Goal: Information Seeking & Learning: Learn about a topic

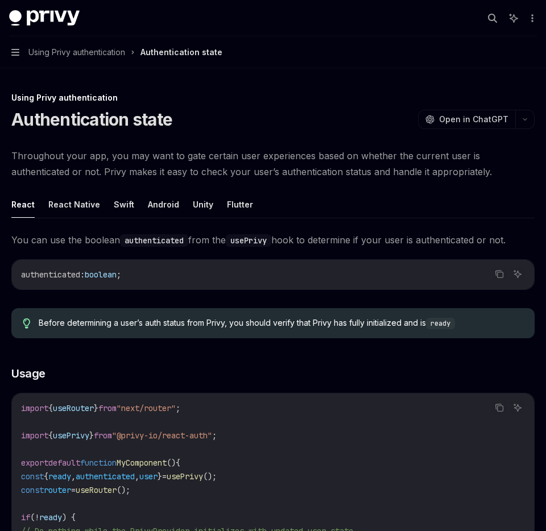
click at [15, 57] on button "Navigation Using Privy authentication Authentication state" at bounding box center [273, 52] width 546 height 32
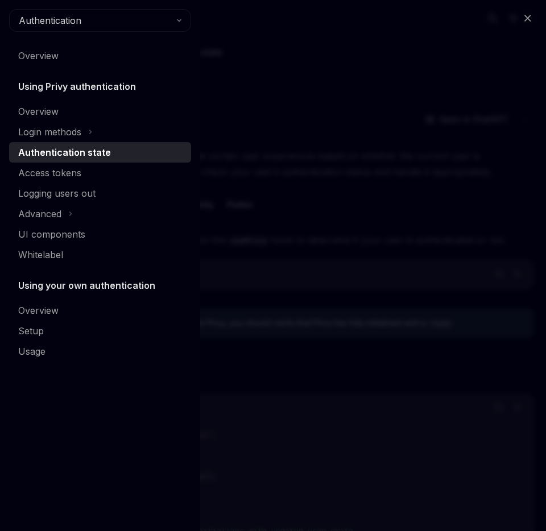
click at [254, 36] on div "Close navigation Authentication Overview Using Privy authentication Overview Lo…" at bounding box center [273, 265] width 546 height 531
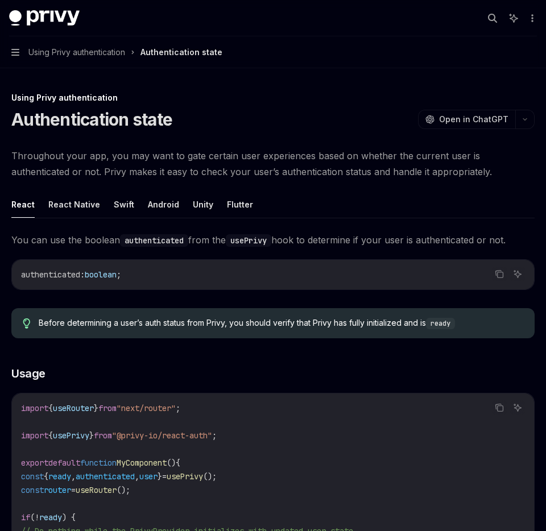
click at [15, 44] on button "Navigation Using Privy authentication Authentication state" at bounding box center [273, 52] width 546 height 32
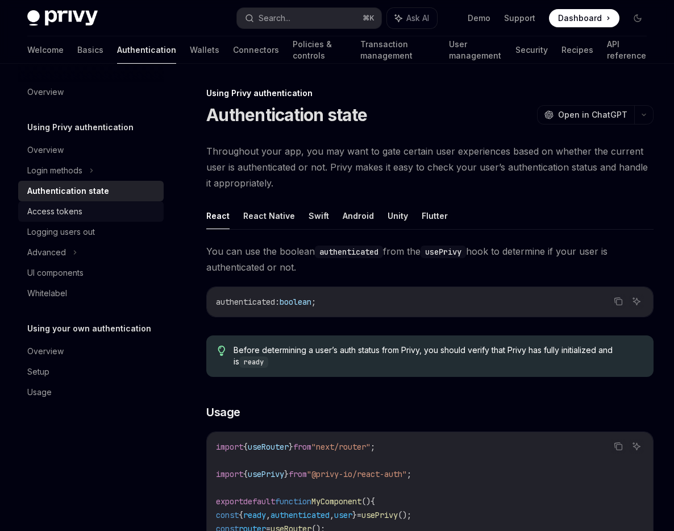
click at [98, 213] on div "Access tokens" at bounding box center [92, 212] width 130 height 14
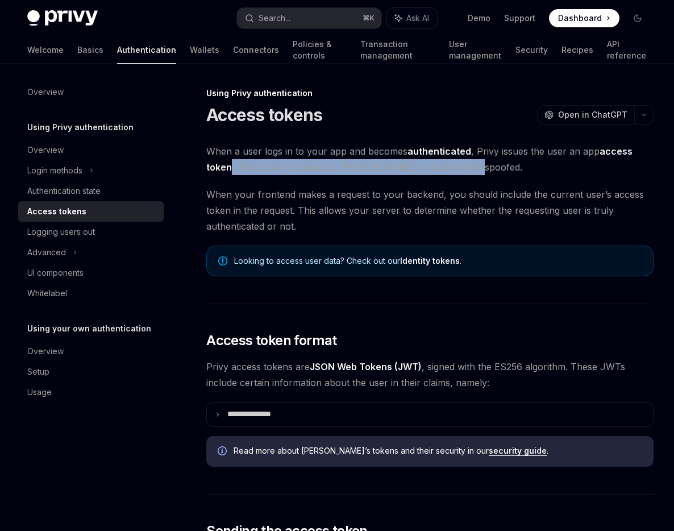
drag, startPoint x: 231, startPoint y: 165, endPoint x: 473, endPoint y: 163, distance: 242.2
click at [473, 163] on span "When a user logs in to your app and becomes authenticated , Privy issues the us…" at bounding box center [429, 159] width 447 height 32
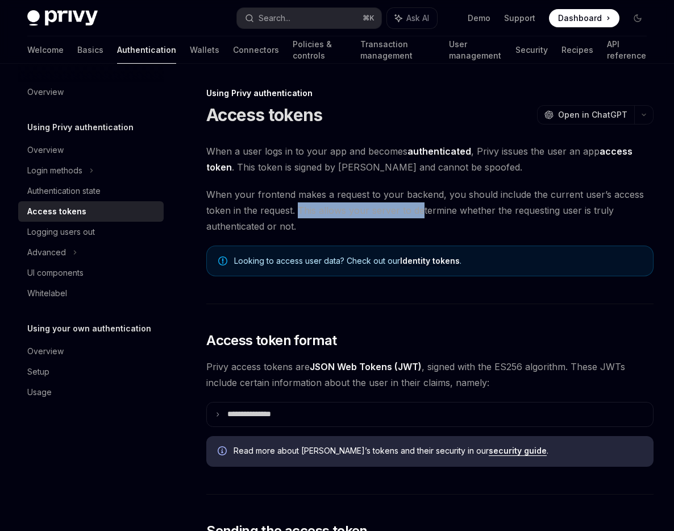
drag, startPoint x: 296, startPoint y: 207, endPoint x: 421, endPoint y: 205, distance: 124.5
click at [420, 205] on span "When your frontend makes a request to your backend, you should include the curr…" at bounding box center [429, 210] width 447 height 48
click at [415, 214] on span "When your frontend makes a request to your backend, you should include the curr…" at bounding box center [429, 210] width 447 height 48
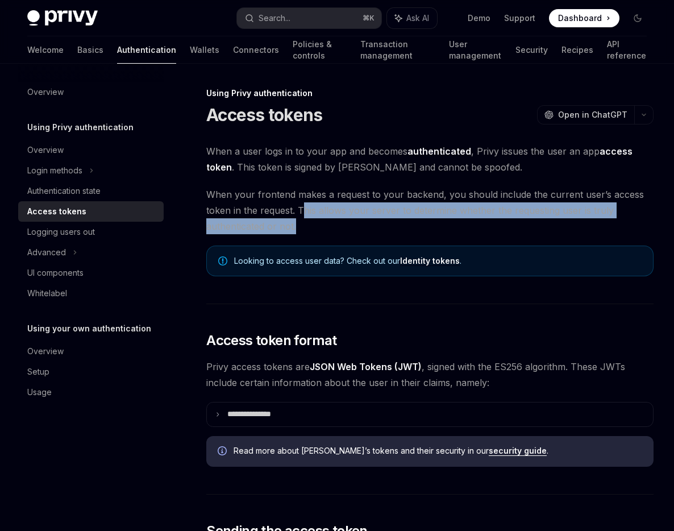
drag, startPoint x: 301, startPoint y: 211, endPoint x: 312, endPoint y: 224, distance: 17.3
click at [312, 223] on span "When your frontend makes a request to your backend, you should include the curr…" at bounding box center [429, 210] width 447 height 48
click at [312, 224] on span "When your frontend makes a request to your backend, you should include the curr…" at bounding box center [429, 210] width 447 height 48
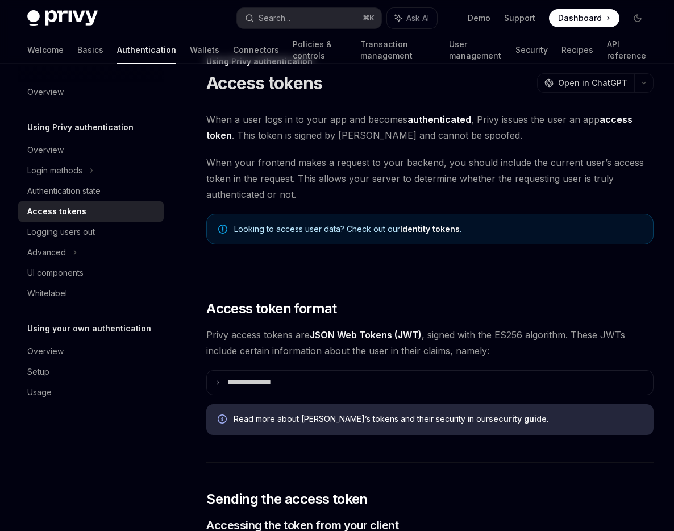
scroll to position [19, 0]
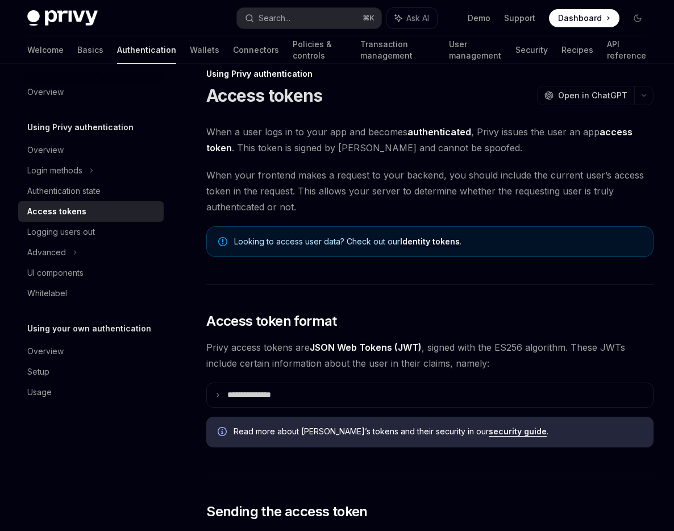
click at [421, 243] on link "Identity tokens" at bounding box center [430, 242] width 60 height 10
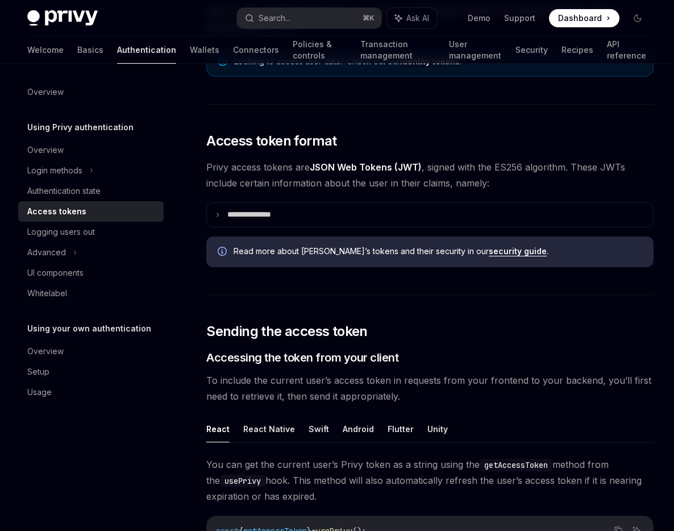
scroll to position [214, 0]
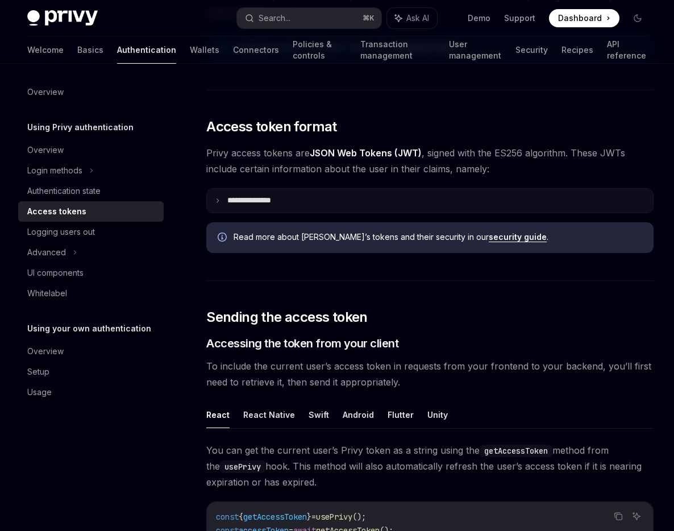
click at [320, 193] on summary "**********" at bounding box center [430, 201] width 446 height 24
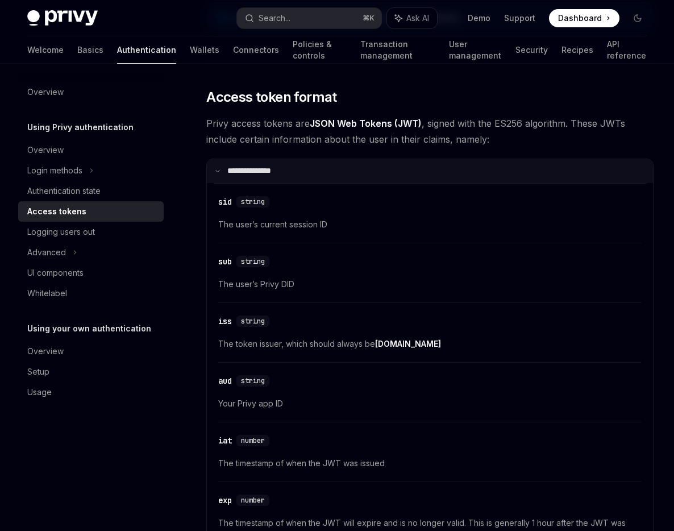
click at [304, 168] on summary "**********" at bounding box center [430, 171] width 446 height 24
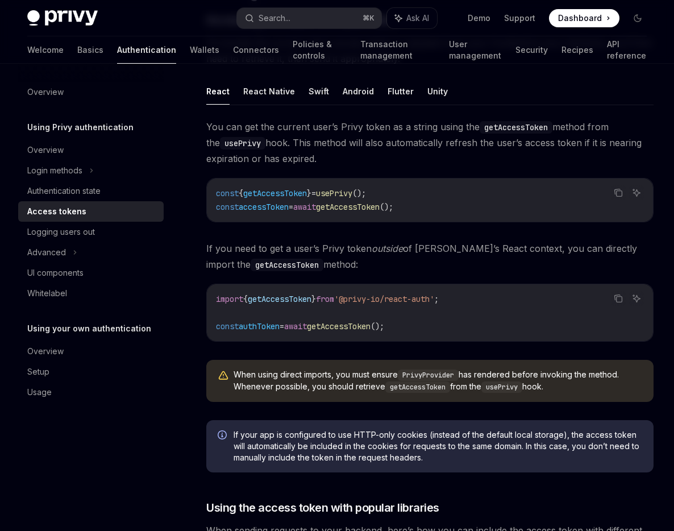
scroll to position [551, 0]
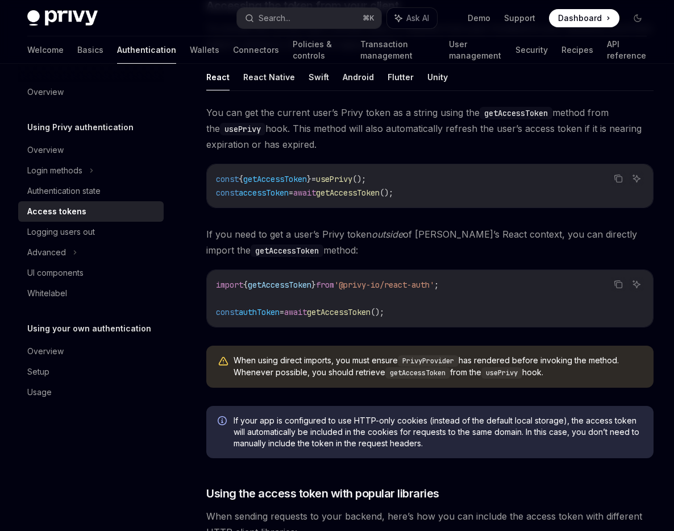
click at [303, 179] on span "getAccessToken" at bounding box center [275, 179] width 64 height 10
copy span "getAccessToken"
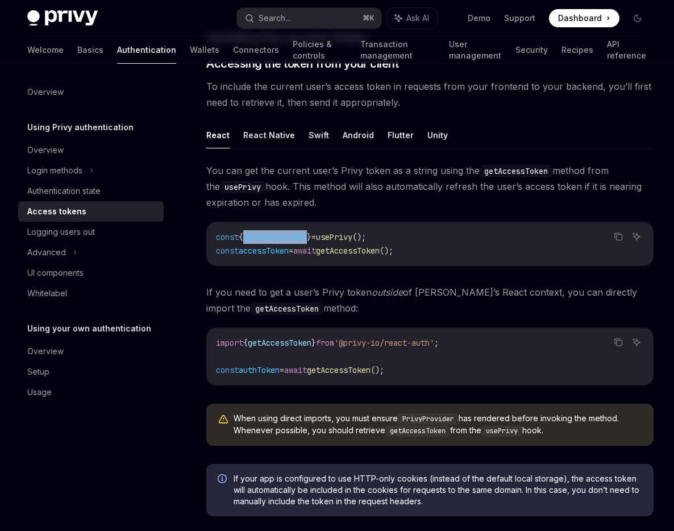
scroll to position [493, 0]
click at [307, 239] on span "getAccessToken" at bounding box center [275, 238] width 64 height 10
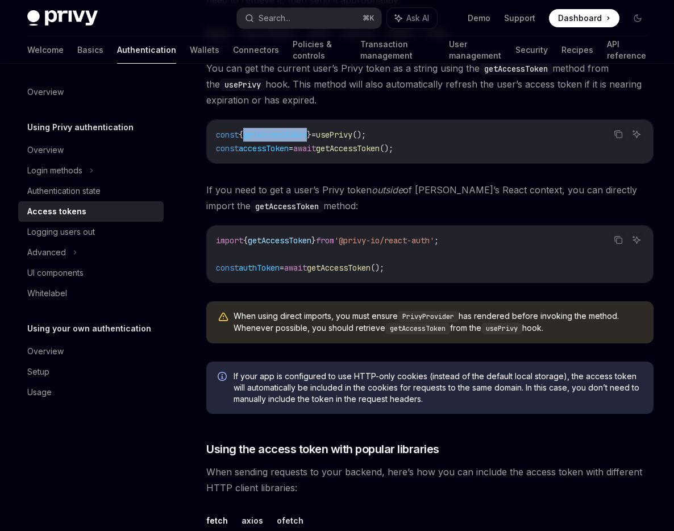
scroll to position [607, 0]
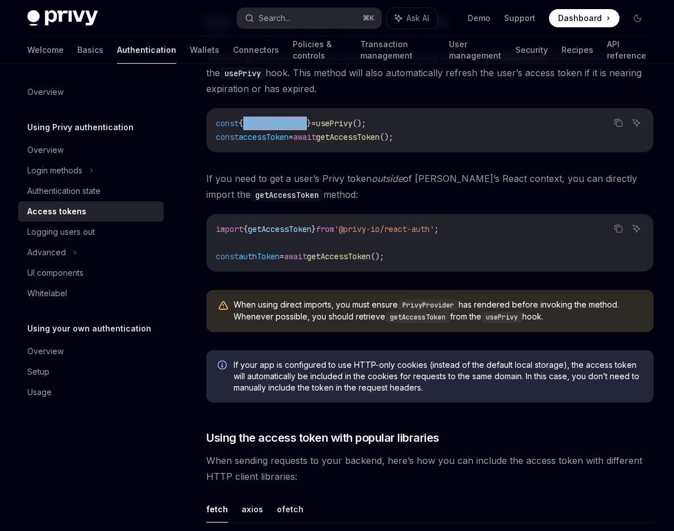
click at [310, 203] on div "You can get the current user’s Privy token as a string using the getAccessToken…" at bounding box center [429, 195] width 447 height 292
click at [306, 125] on span "getAccessToken" at bounding box center [275, 123] width 64 height 10
copy span "getAccessToken"
click at [292, 142] on code "const { getAccessToken } = usePrivy (); const accessToken = await getAccessToke…" at bounding box center [430, 130] width 428 height 27
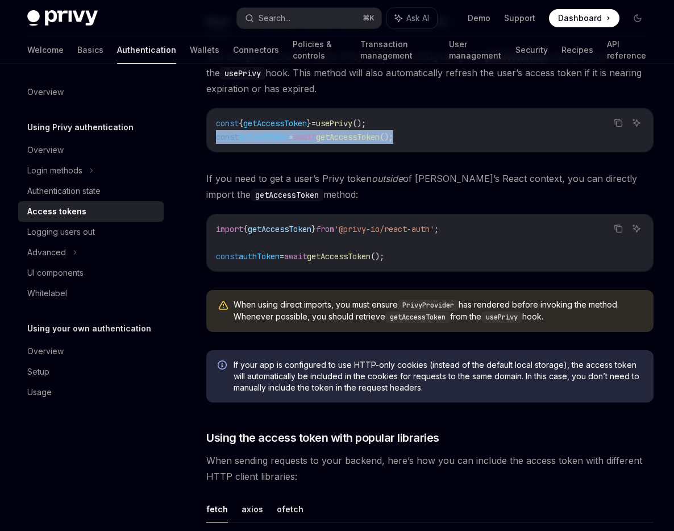
drag, startPoint x: 432, startPoint y: 135, endPoint x: 217, endPoint y: 132, distance: 215.5
click at [216, 133] on code "const { getAccessToken } = usePrivy (); const accessToken = await getAccessToke…" at bounding box center [430, 130] width 428 height 27
copy span "const accessToken = await getAccessToken ();"
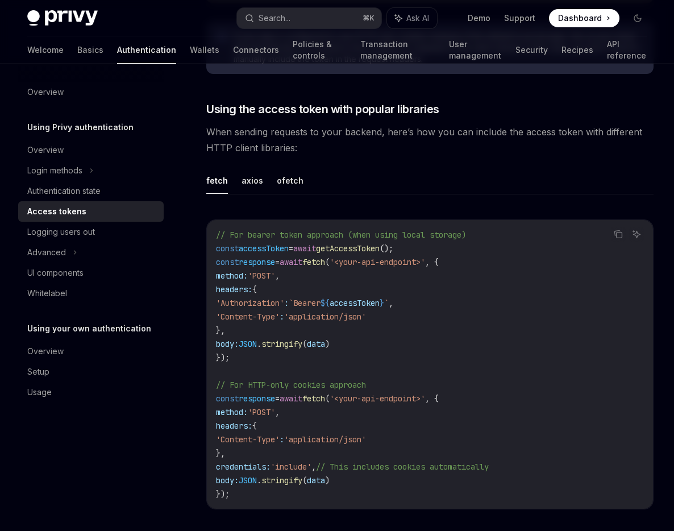
scroll to position [936, 0]
click at [269, 264] on span "response" at bounding box center [257, 261] width 36 height 10
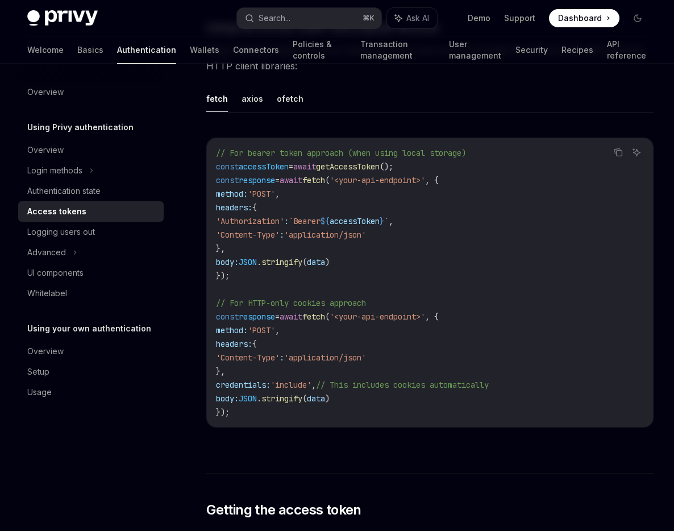
scroll to position [1018, 0]
click at [312, 382] on span "'include'" at bounding box center [291, 384] width 41 height 10
click at [358, 384] on span "// This includes cookies automatically" at bounding box center [402, 384] width 173 height 10
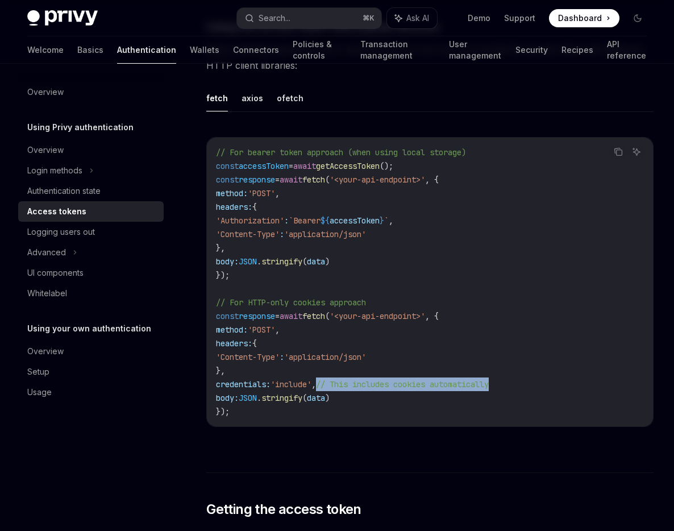
drag, startPoint x: 340, startPoint y: 383, endPoint x: 537, endPoint y: 381, distance: 196.7
click at [537, 381] on code "// For bearer token approach (when using local storage) const accessToken = awa…" at bounding box center [430, 282] width 428 height 273
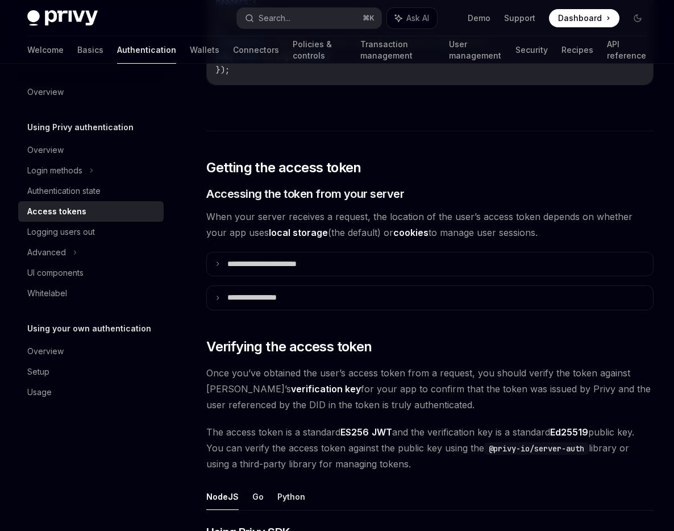
scroll to position [1374, 0]
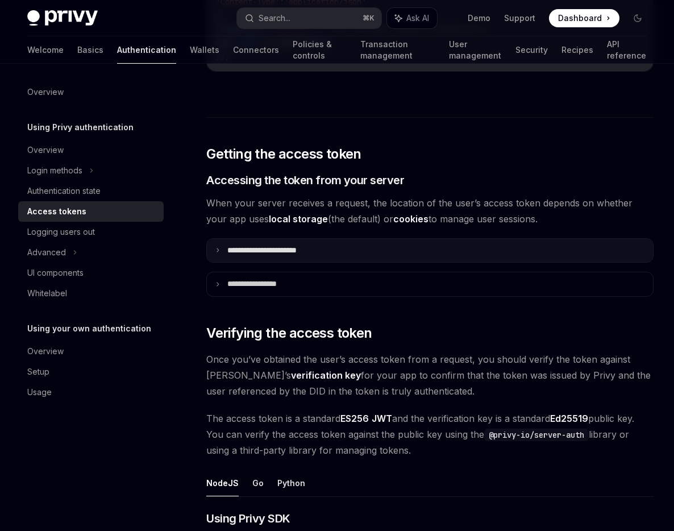
click at [309, 249] on p "**********" at bounding box center [274, 251] width 95 height 10
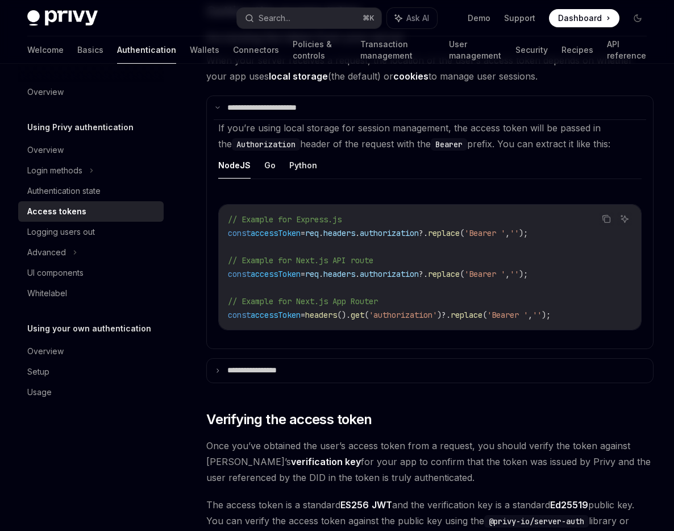
scroll to position [1491, 0]
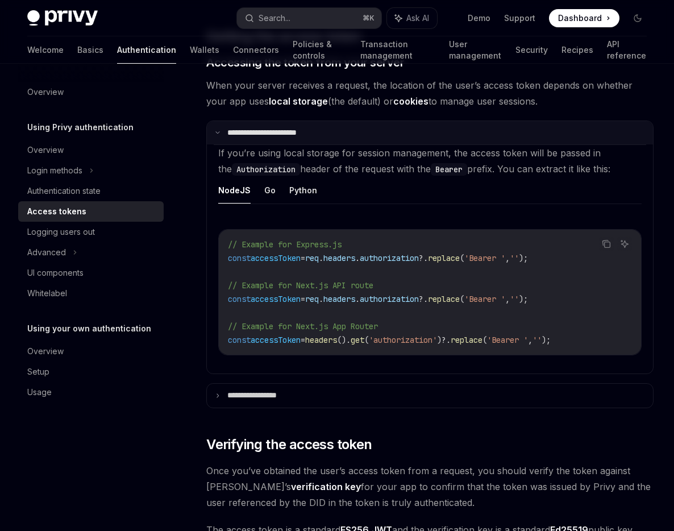
click at [268, 140] on summary "**********" at bounding box center [430, 133] width 446 height 24
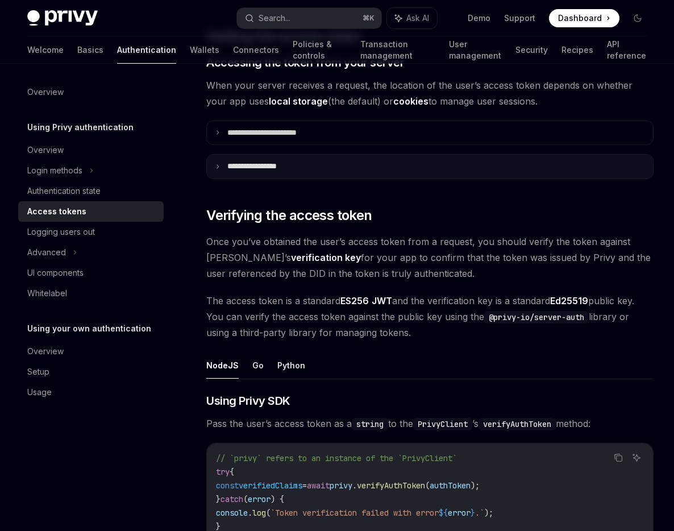
click at [270, 169] on p "**********" at bounding box center [263, 166] width 72 height 10
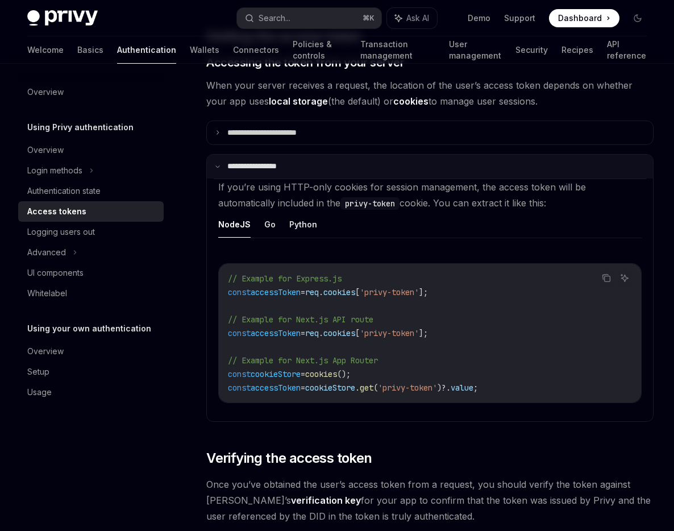
click at [270, 169] on p "**********" at bounding box center [261, 166] width 68 height 10
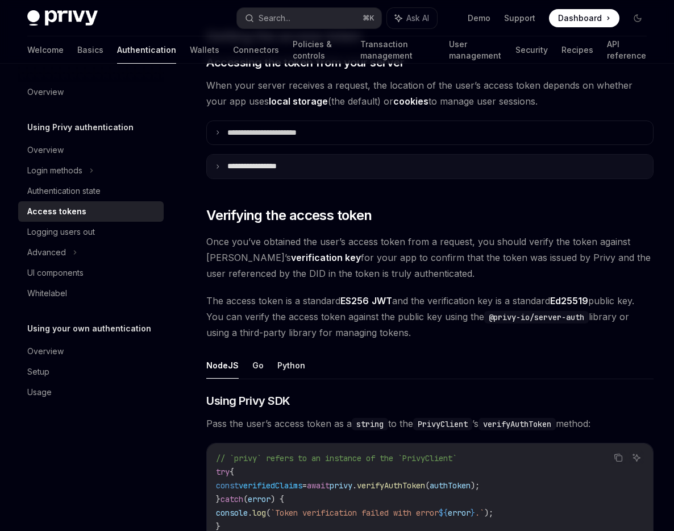
click at [270, 169] on p "**********" at bounding box center [263, 166] width 72 height 10
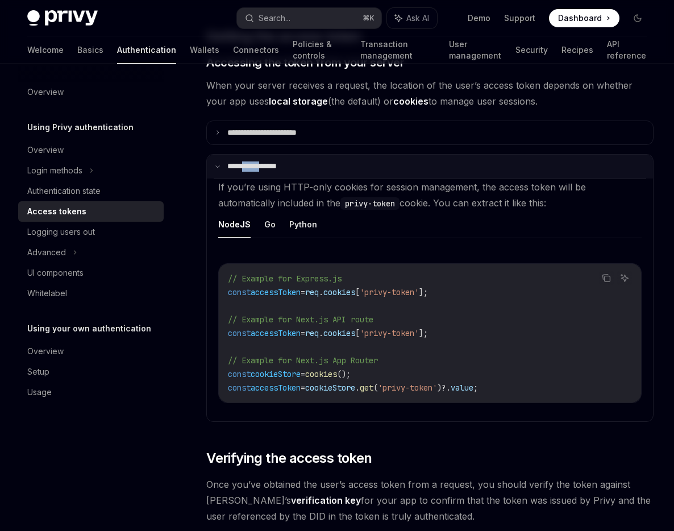
click at [270, 169] on p "**********" at bounding box center [261, 166] width 68 height 10
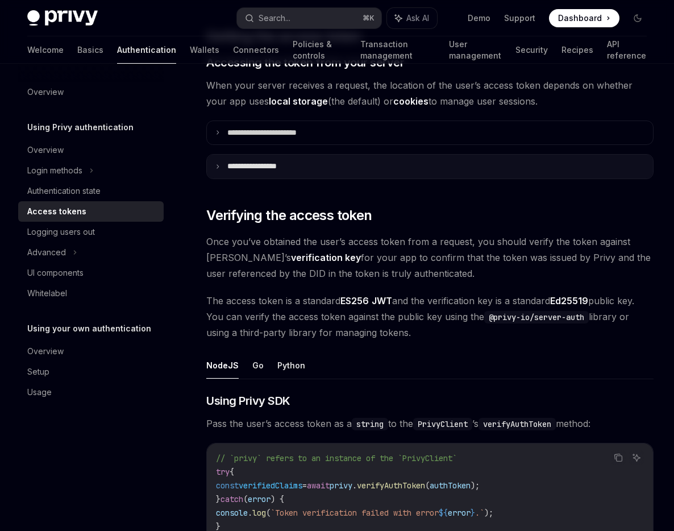
click at [270, 169] on p "**********" at bounding box center [263, 166] width 72 height 10
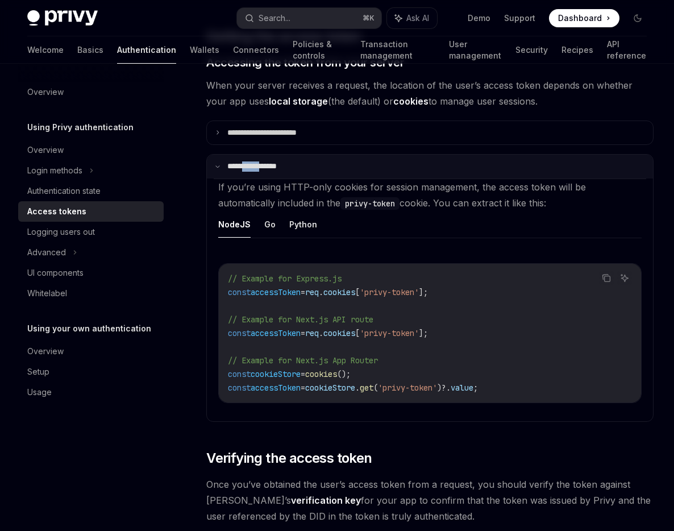
click at [270, 169] on p "**********" at bounding box center [261, 166] width 68 height 10
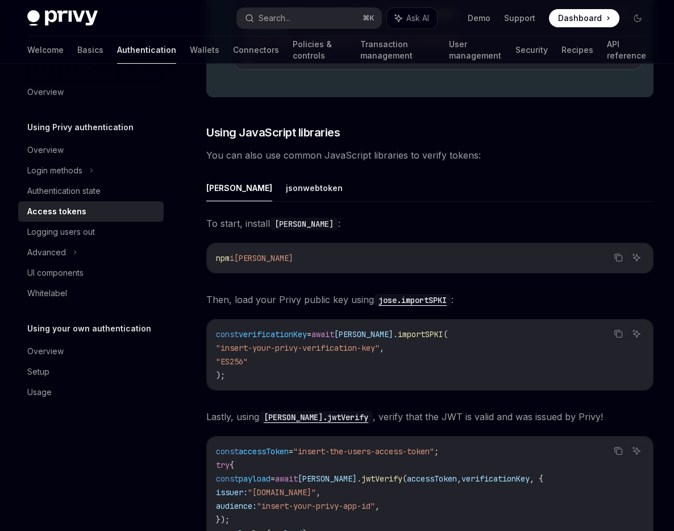
scroll to position [2393, 0]
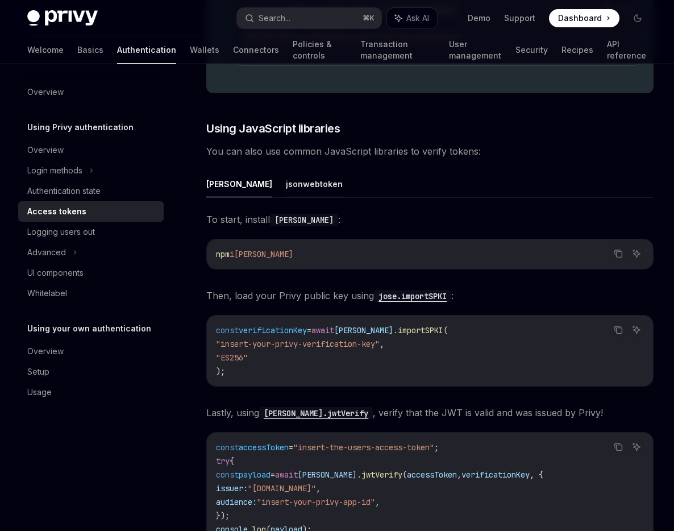
click at [286, 171] on button "jsonwebtoken" at bounding box center [314, 184] width 57 height 27
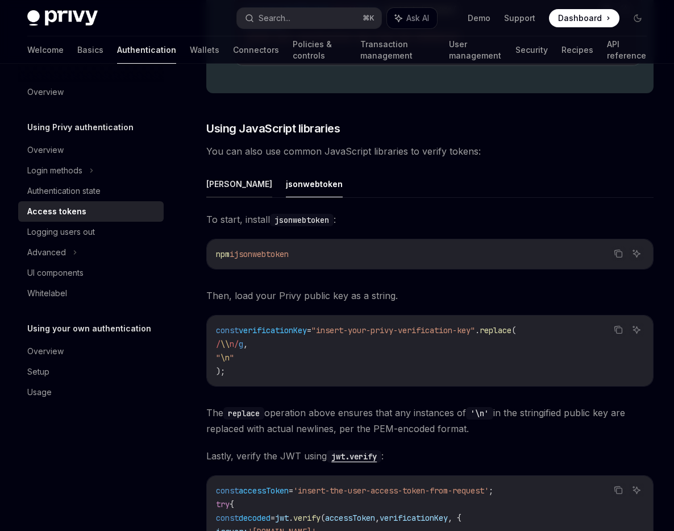
click at [218, 175] on button "[PERSON_NAME]" at bounding box center [239, 184] width 66 height 27
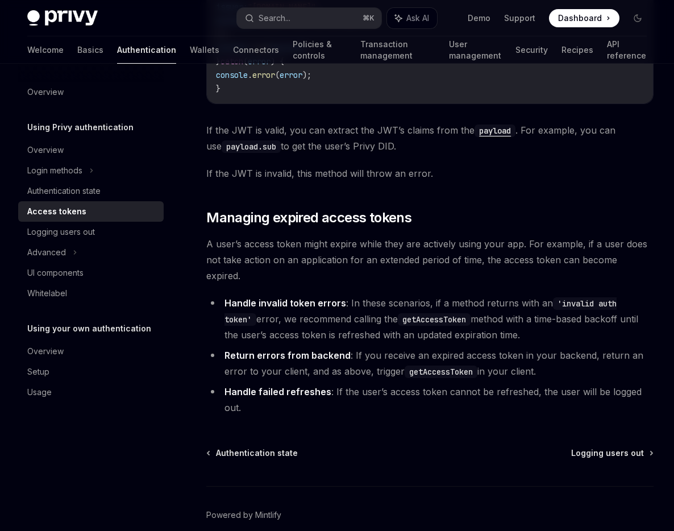
scroll to position [2885, 0]
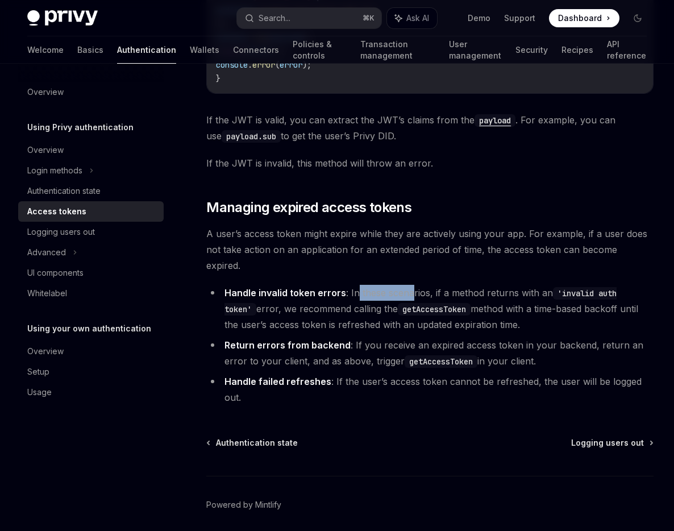
drag, startPoint x: 353, startPoint y: 267, endPoint x: 412, endPoint y: 267, distance: 58.6
click at [411, 285] on li "Handle invalid token errors : In these scenarios, if a method returns with an '…" at bounding box center [429, 309] width 447 height 48
click at [463, 285] on li "Handle invalid token errors : In these scenarios, if a method returns with an '…" at bounding box center [429, 309] width 447 height 48
click at [400, 303] on code "getAccessToken" at bounding box center [434, 309] width 73 height 13
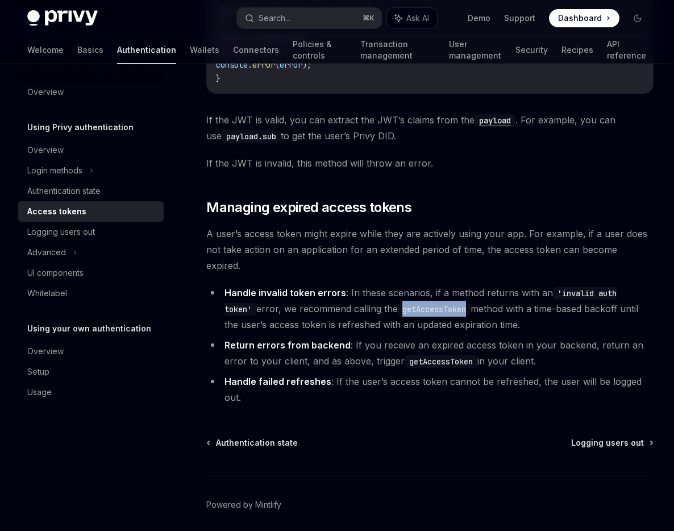
click at [484, 285] on li "Handle invalid token errors : In these scenarios, if a method returns with an '…" at bounding box center [429, 309] width 447 height 48
click at [285, 288] on li "Handle invalid token errors : In these scenarios, if a method returns with an '…" at bounding box center [429, 309] width 447 height 48
click at [313, 291] on li "Handle invalid token errors : In these scenarios, if a method returns with an '…" at bounding box center [429, 309] width 447 height 48
click at [505, 299] on li "Handle invalid token errors : In these scenarios, if a method returns with an '…" at bounding box center [429, 309] width 447 height 48
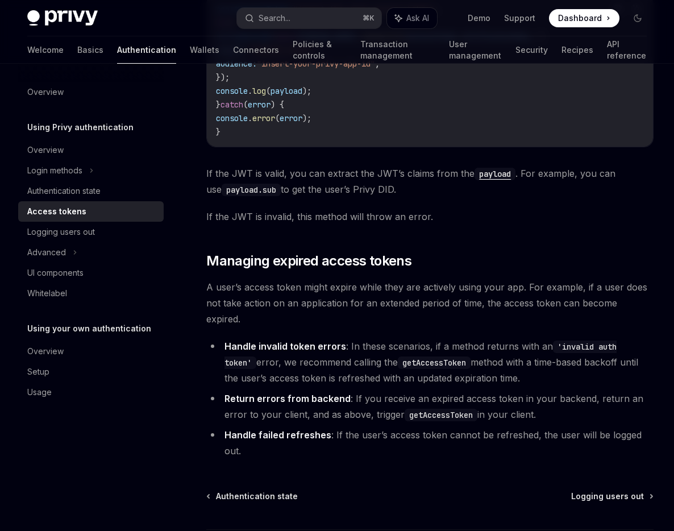
scroll to position [2830, 0]
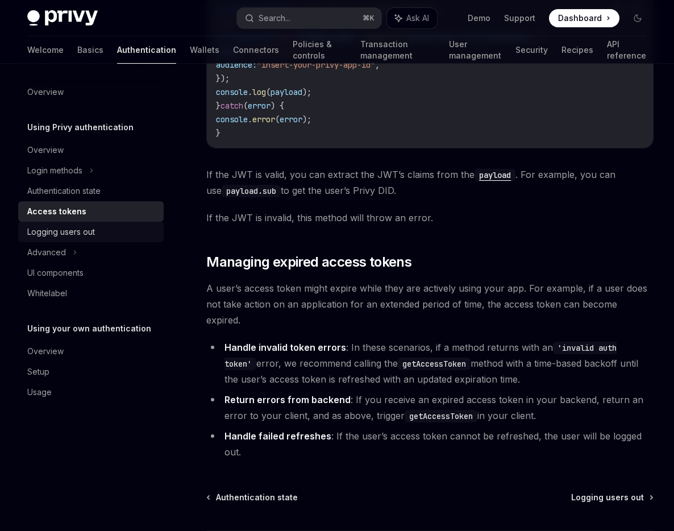
click at [156, 236] on div "Logging users out" at bounding box center [92, 232] width 130 height 14
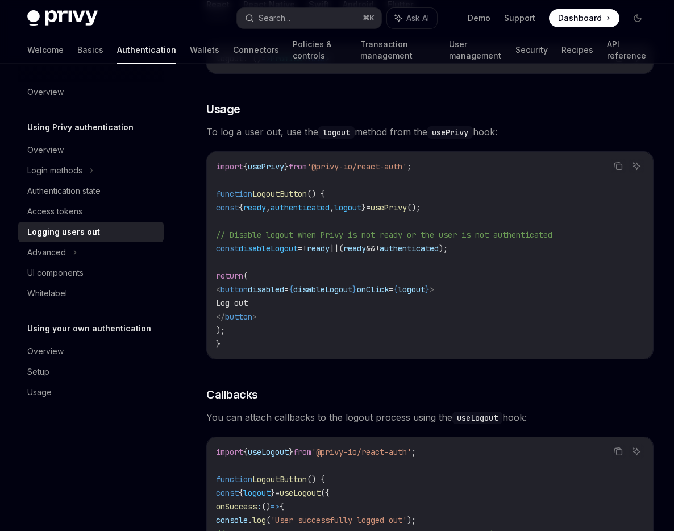
scroll to position [214, 0]
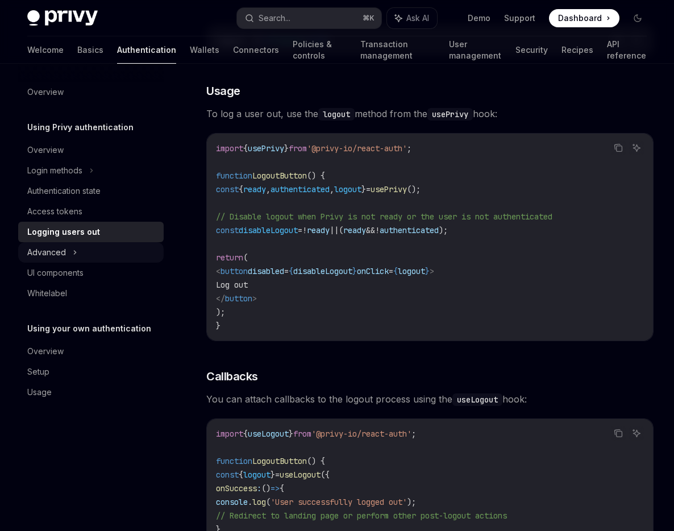
click at [123, 242] on div "Advanced" at bounding box center [91, 252] width 146 height 20
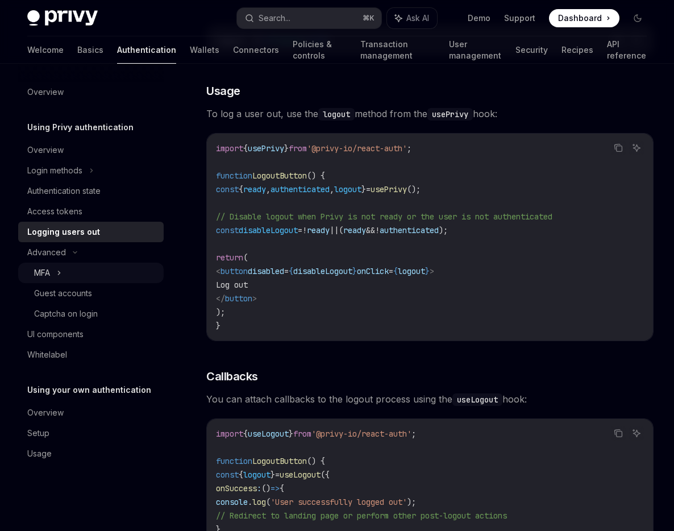
click at [106, 266] on div "MFA" at bounding box center [91, 273] width 146 height 20
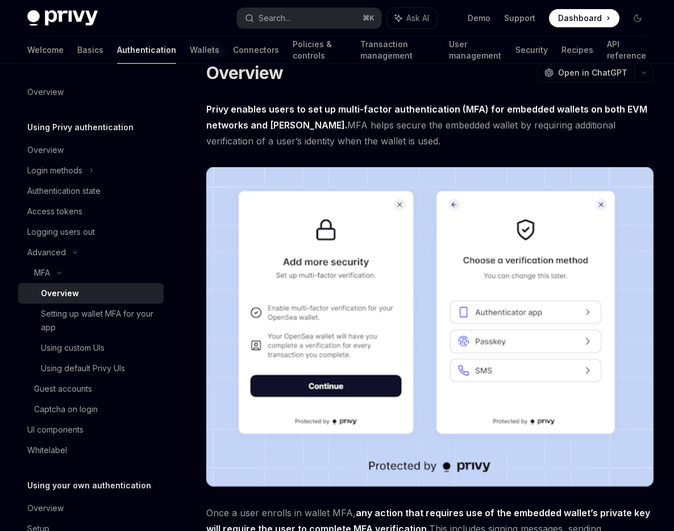
scroll to position [45, 0]
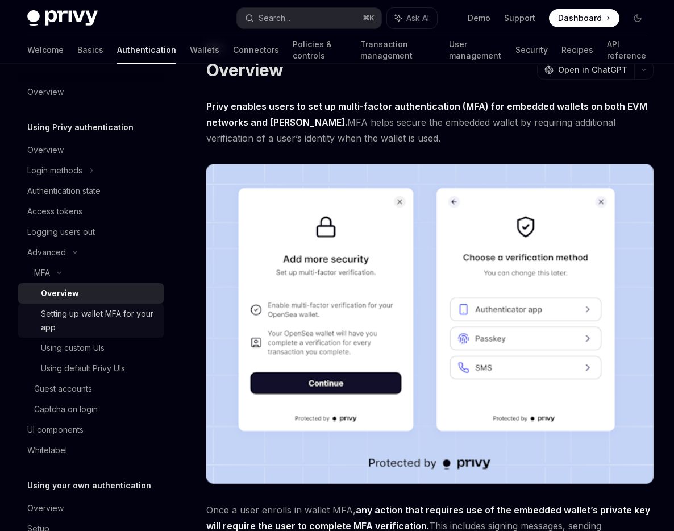
click at [128, 312] on div "Setting up wallet MFA for your app" at bounding box center [99, 320] width 116 height 27
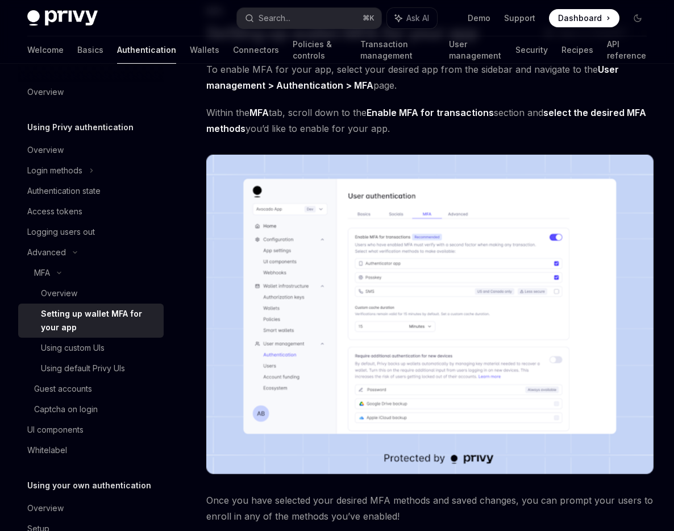
scroll to position [83, 0]
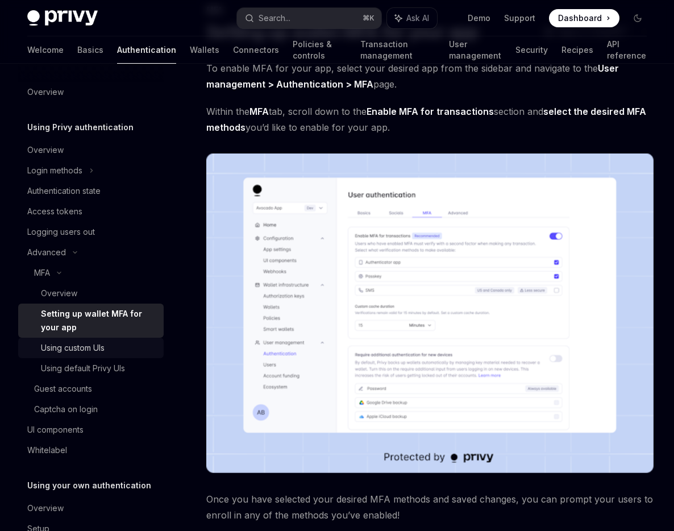
click at [90, 350] on div "Using custom UIs" at bounding box center [73, 348] width 64 height 14
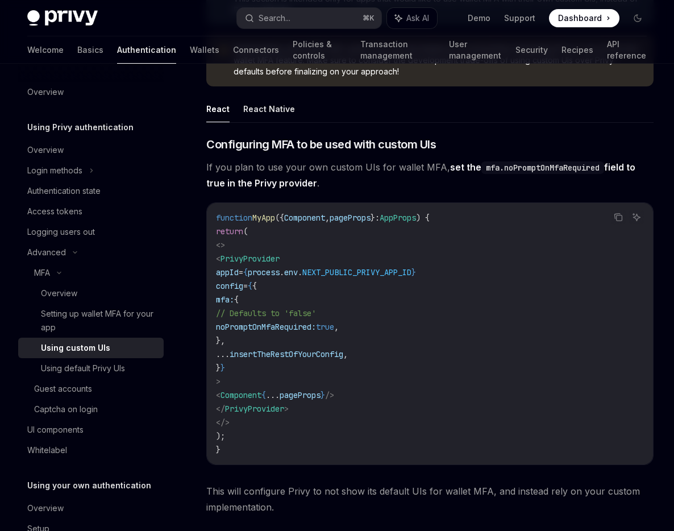
scroll to position [208, 0]
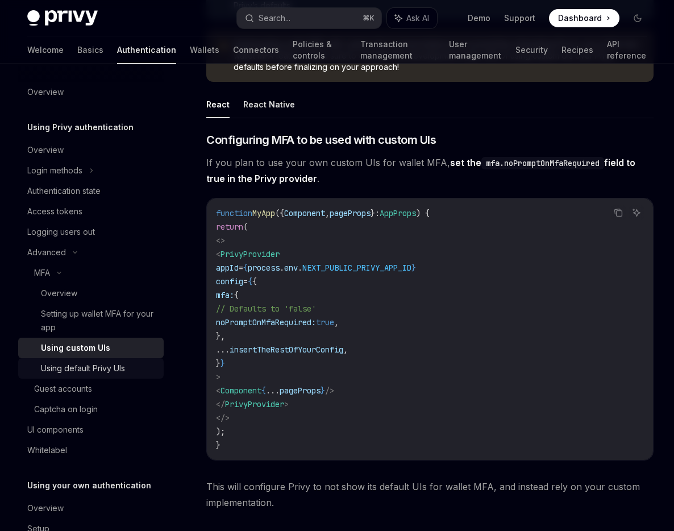
click at [92, 364] on div "Using default Privy UIs" at bounding box center [83, 369] width 84 height 14
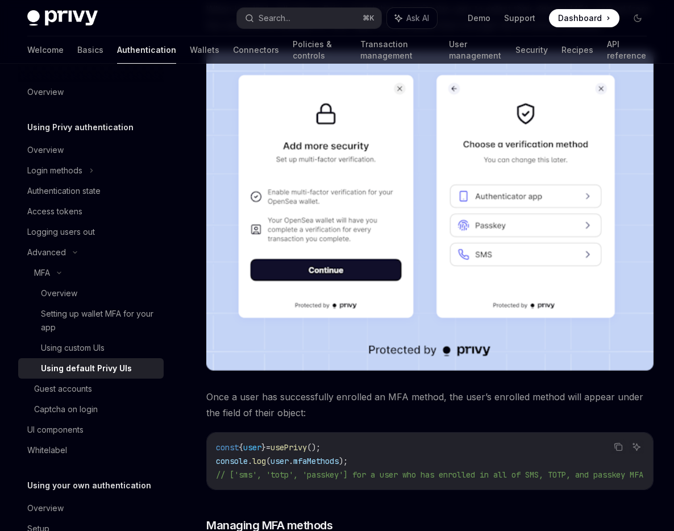
scroll to position [444, 0]
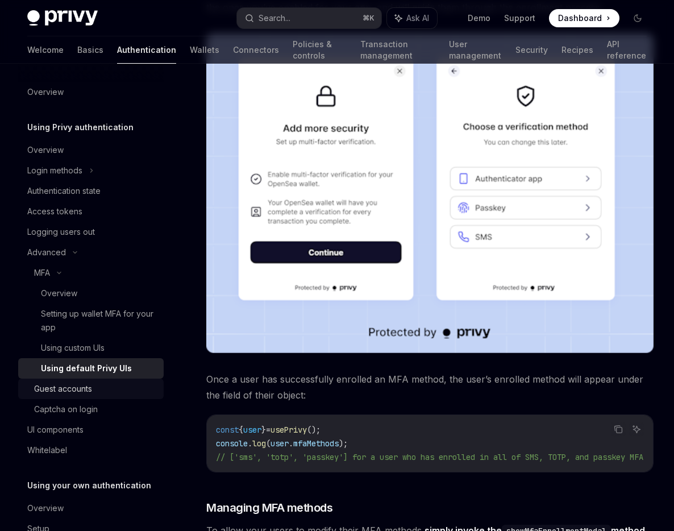
click at [101, 380] on link "Guest accounts" at bounding box center [91, 389] width 146 height 20
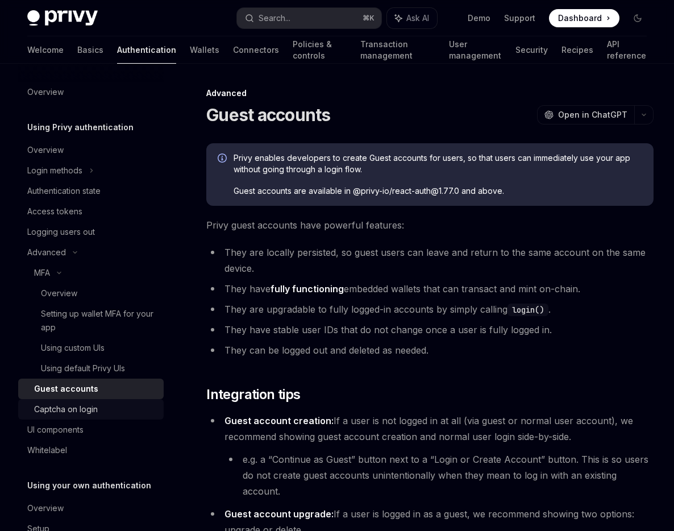
click at [92, 410] on div "Captcha on login" at bounding box center [66, 410] width 64 height 14
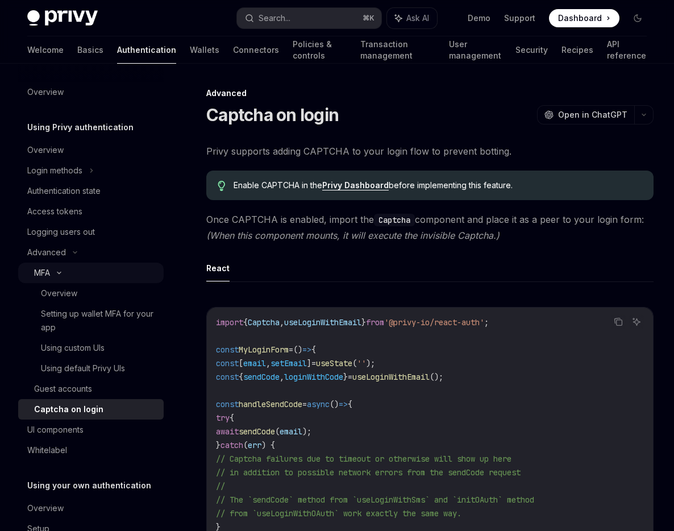
click at [97, 269] on div "MFA" at bounding box center [91, 273] width 146 height 20
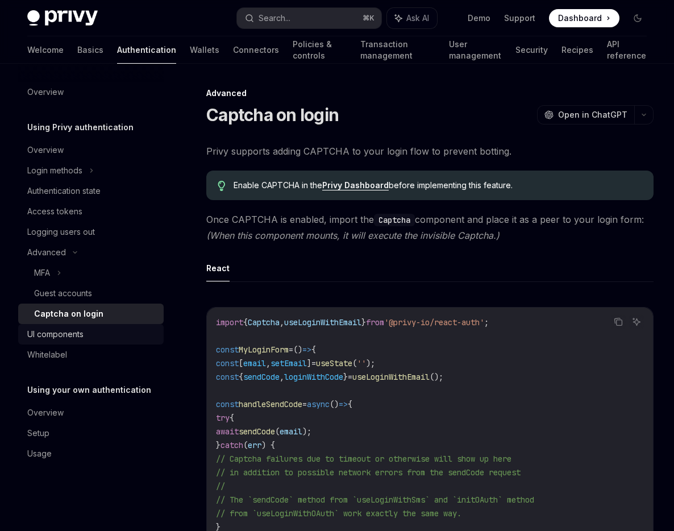
click at [83, 325] on link "UI components" at bounding box center [91, 334] width 146 height 20
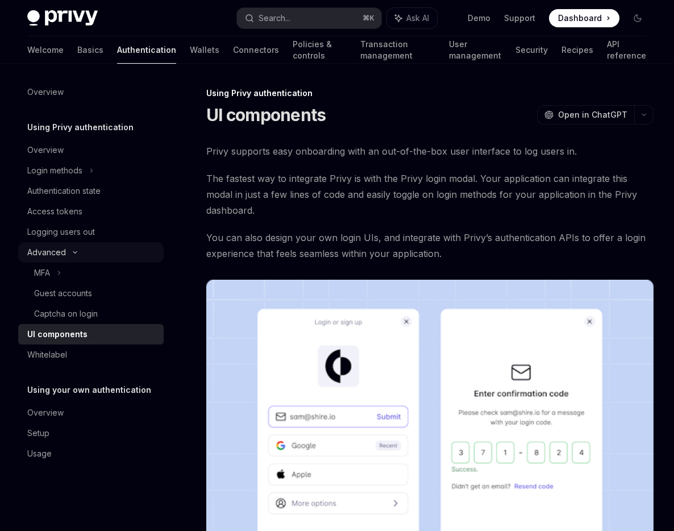
click at [77, 254] on icon at bounding box center [75, 252] width 14 height 5
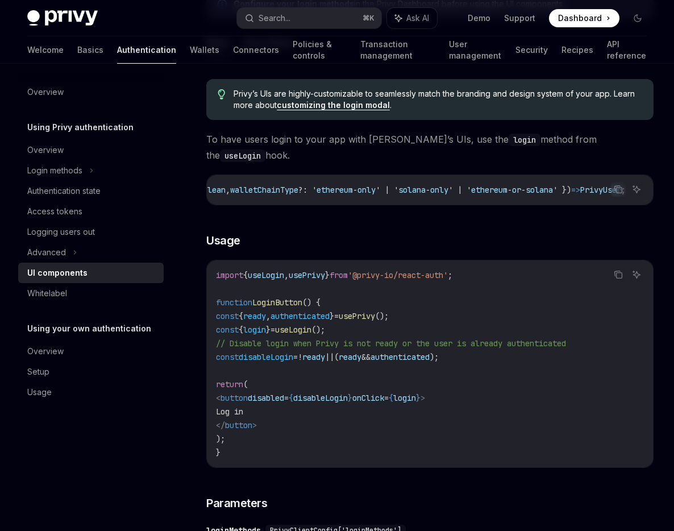
scroll to position [641, 0]
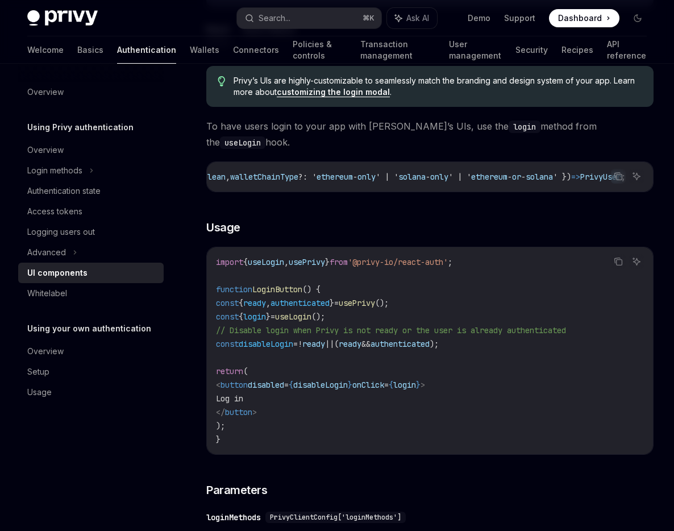
click at [268, 258] on code "import { useLogin , usePrivy } from '@privy-io/react-auth' ; function LoginButt…" at bounding box center [430, 350] width 428 height 191
click at [277, 257] on span "useLogin" at bounding box center [266, 262] width 36 height 10
click at [375, 298] on span "usePrivy" at bounding box center [357, 303] width 36 height 10
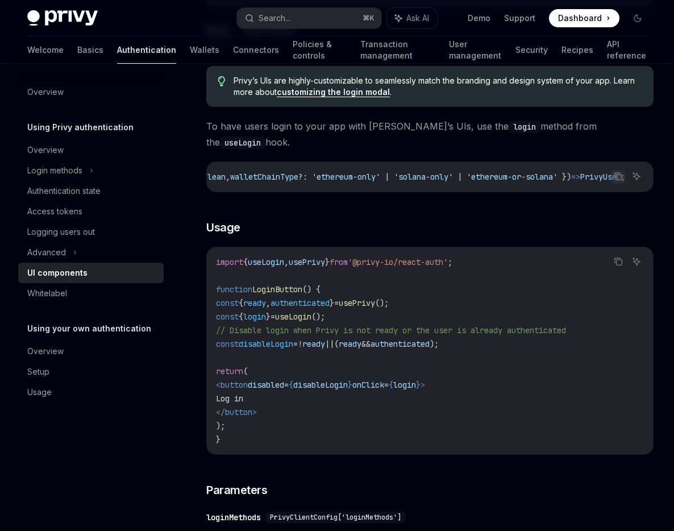
click at [375, 298] on span "usePrivy" at bounding box center [357, 303] width 36 height 10
click at [312, 312] on span "useLogin" at bounding box center [293, 317] width 36 height 10
click at [266, 312] on span "login" at bounding box center [254, 317] width 23 height 10
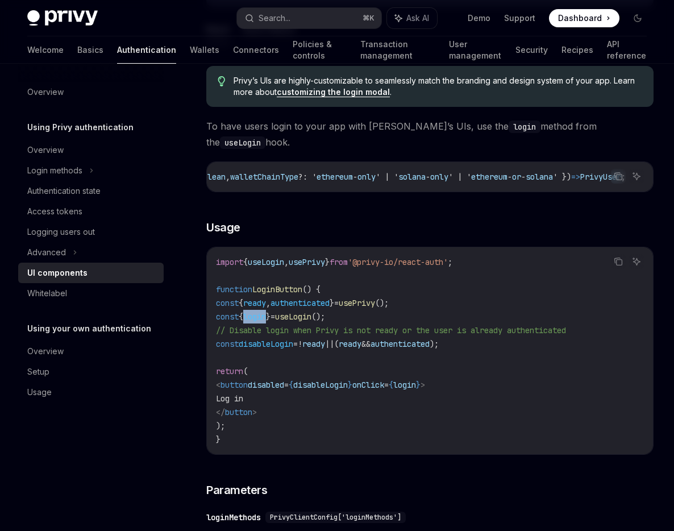
click at [415, 356] on code "import { useLogin , usePrivy } from '@privy-io/react-auth' ; function LoginButt…" at bounding box center [430, 350] width 428 height 191
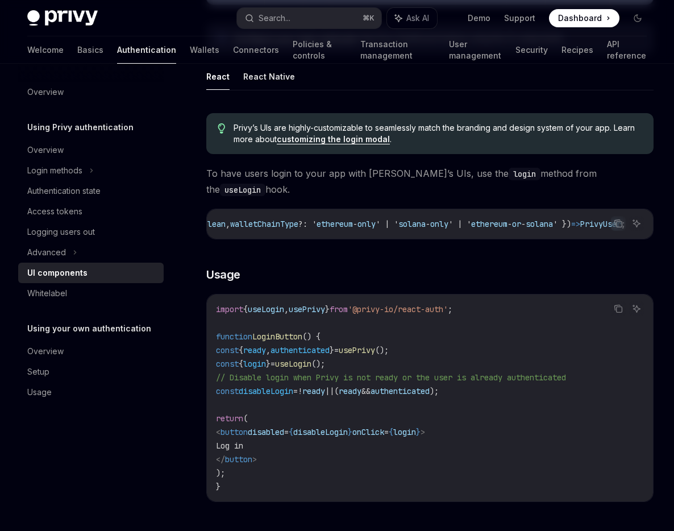
scroll to position [582, 0]
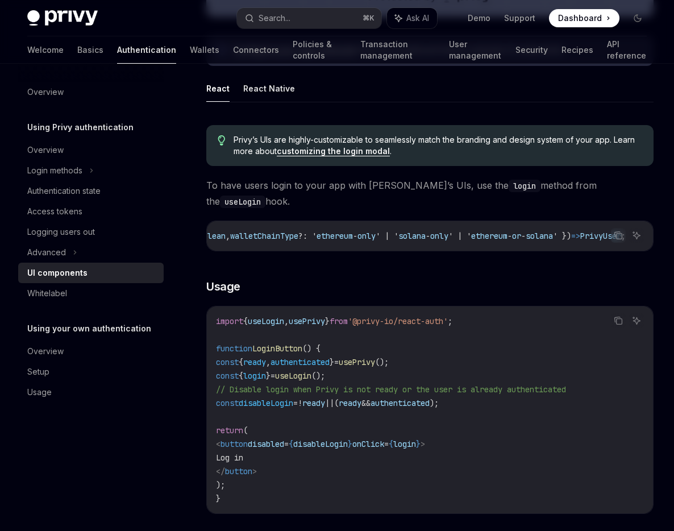
click at [339, 357] on span "=" at bounding box center [336, 362] width 5 height 10
click at [617, 317] on icon "Copy the contents from the code block" at bounding box center [618, 319] width 6 height 5
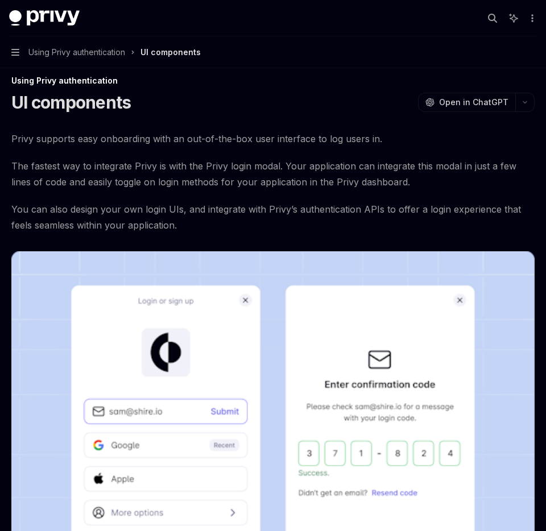
scroll to position [20, 0]
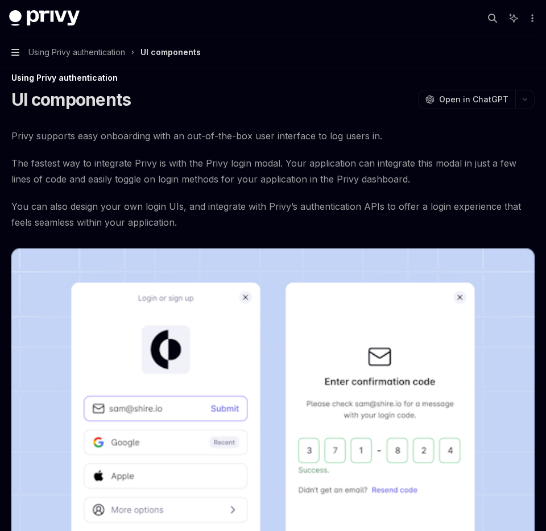
click at [18, 48] on icon "button" at bounding box center [15, 52] width 8 height 9
type textarea "*"
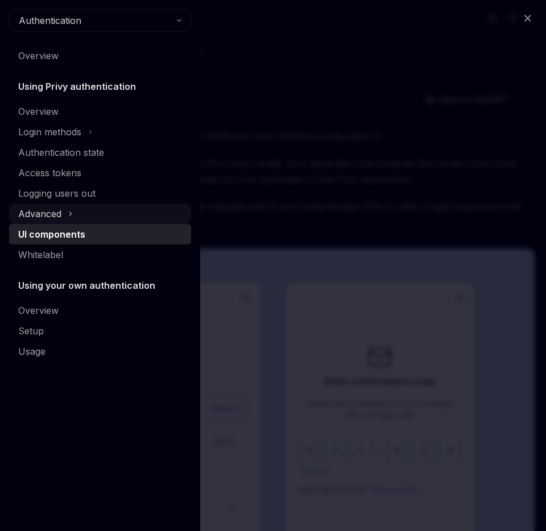
click at [59, 213] on div "Advanced" at bounding box center [39, 214] width 43 height 14
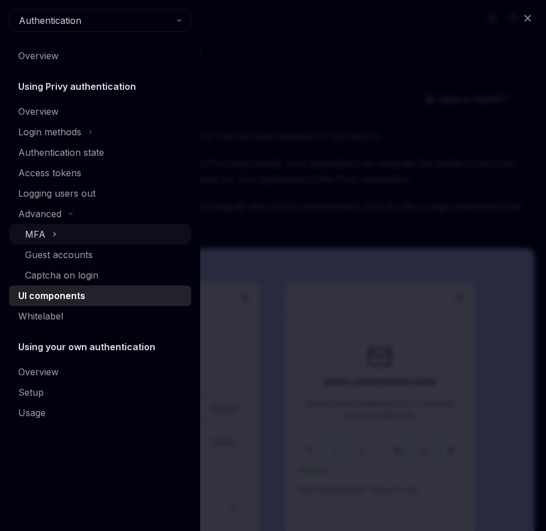
click at [61, 231] on div "MFA" at bounding box center [100, 234] width 182 height 20
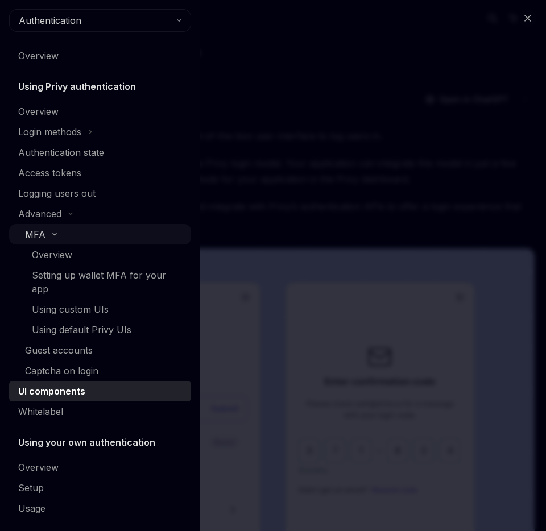
click at [61, 231] on div "MFA" at bounding box center [100, 234] width 182 height 20
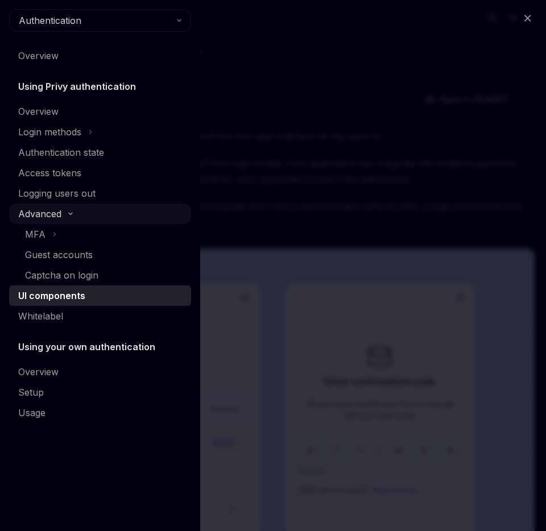
click at [63, 221] on div "Advanced" at bounding box center [100, 214] width 182 height 20
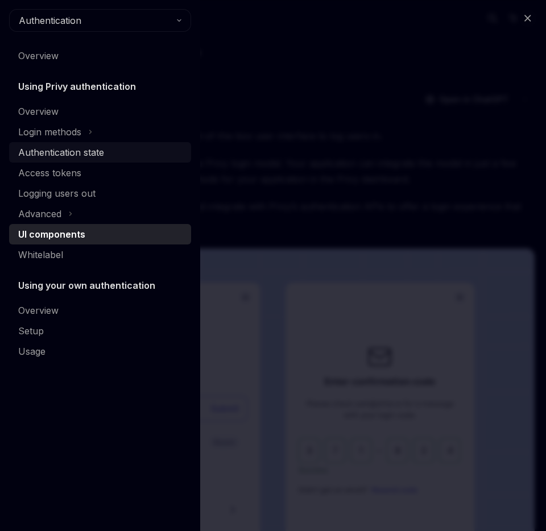
click at [74, 160] on link "Authentication state" at bounding box center [100, 152] width 182 height 20
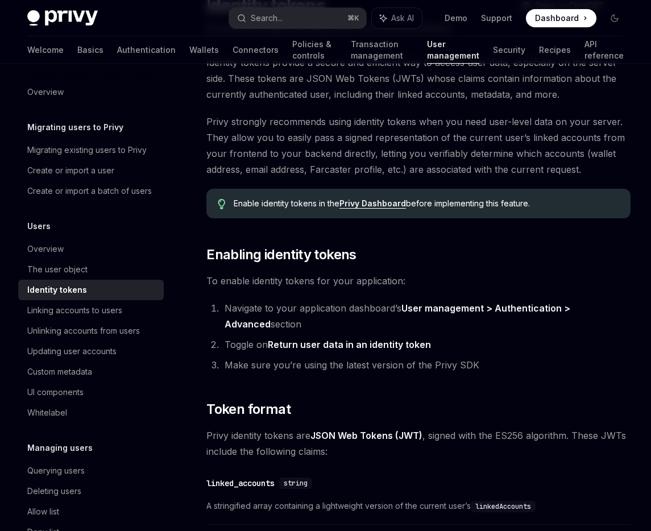
scroll to position [99, 0]
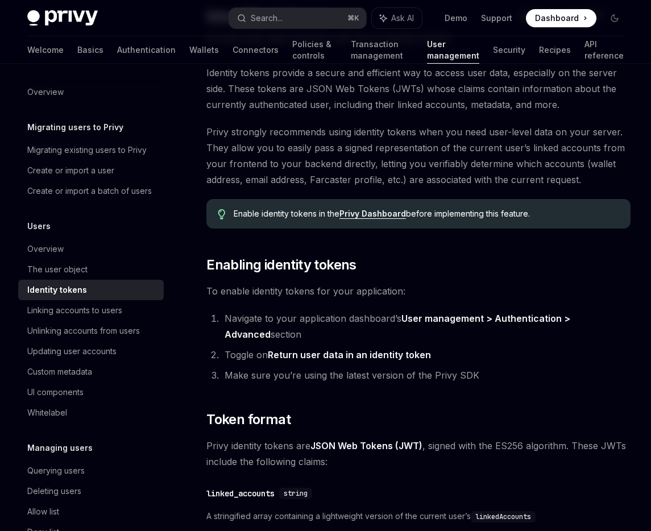
click at [403, 154] on span "Privy strongly recommends using identity tokens when you need user-level data o…" at bounding box center [418, 156] width 424 height 64
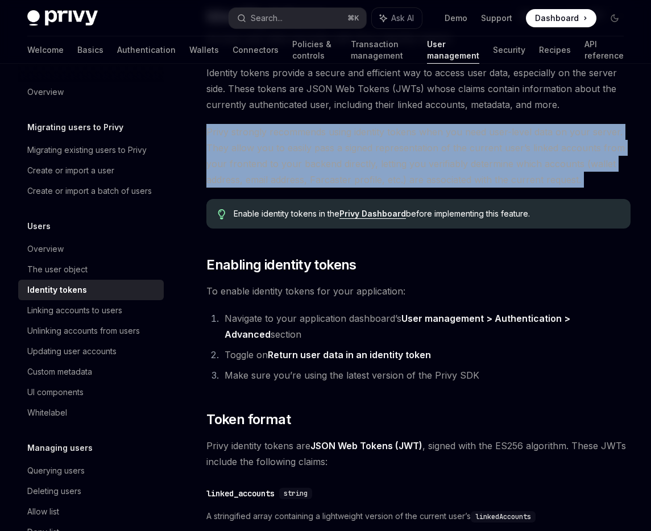
click at [460, 151] on span "Privy strongly recommends using identity tokens when you need user-level data o…" at bounding box center [418, 156] width 424 height 64
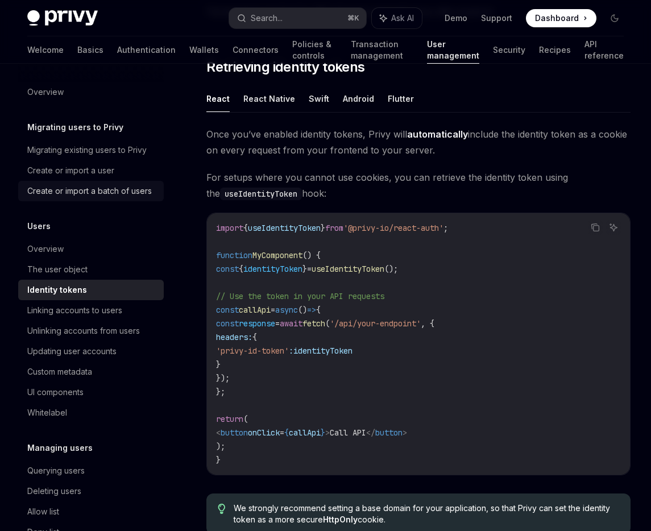
scroll to position [965, 0]
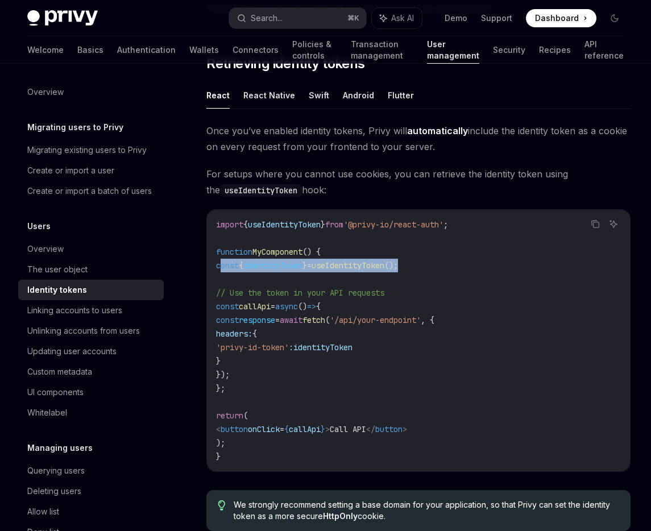
drag, startPoint x: 222, startPoint y: 264, endPoint x: 481, endPoint y: 264, distance: 259.2
click at [481, 264] on code "import { useIdentityToken } from '@privy-io/react-auth' ; function MyComponent …" at bounding box center [418, 341] width 405 height 246
copy span "const { identityToken } = useIdentityToken ();"
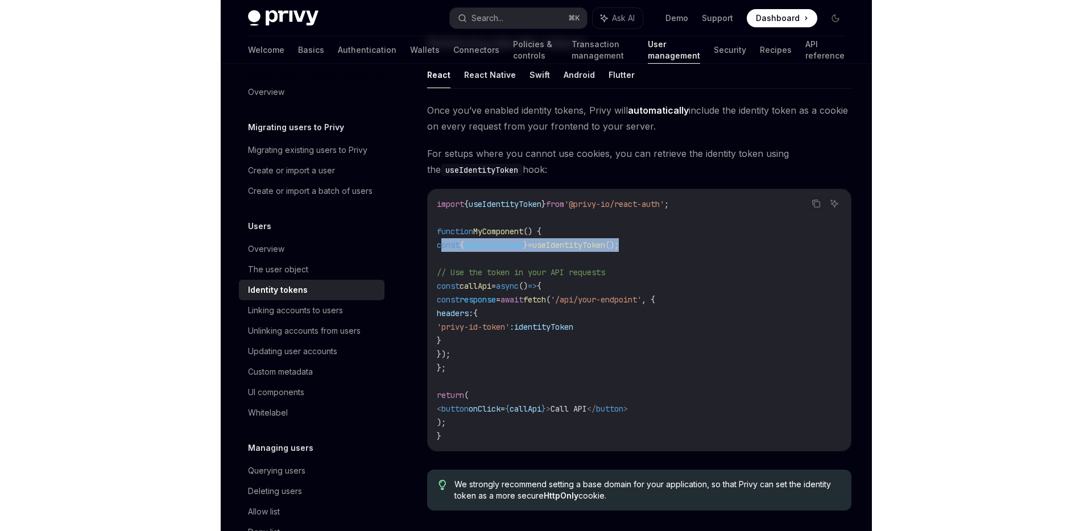
scroll to position [986, 0]
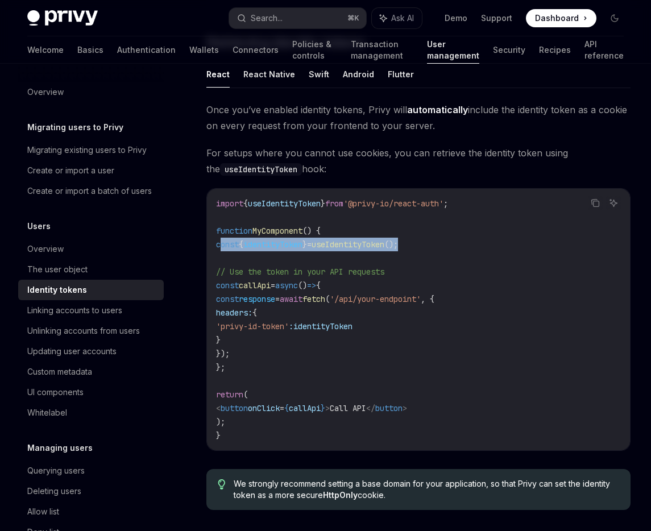
click at [302, 300] on span "await" at bounding box center [291, 299] width 23 height 10
click at [296, 242] on span "identityToken" at bounding box center [272, 244] width 59 height 10
copy span "identityToken"
click at [306, 304] on code "import { useIdentityToken } from '@privy-io/react-auth' ; function MyComponent …" at bounding box center [418, 320] width 405 height 246
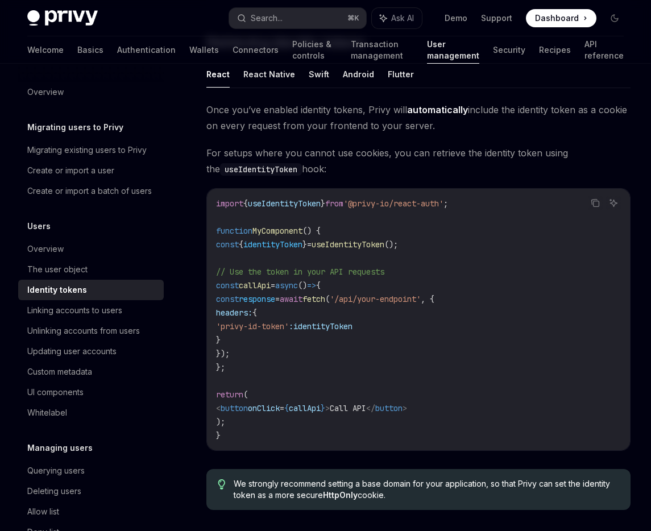
click at [302, 241] on span "identityToken" at bounding box center [272, 244] width 59 height 10
copy span "identityToken"
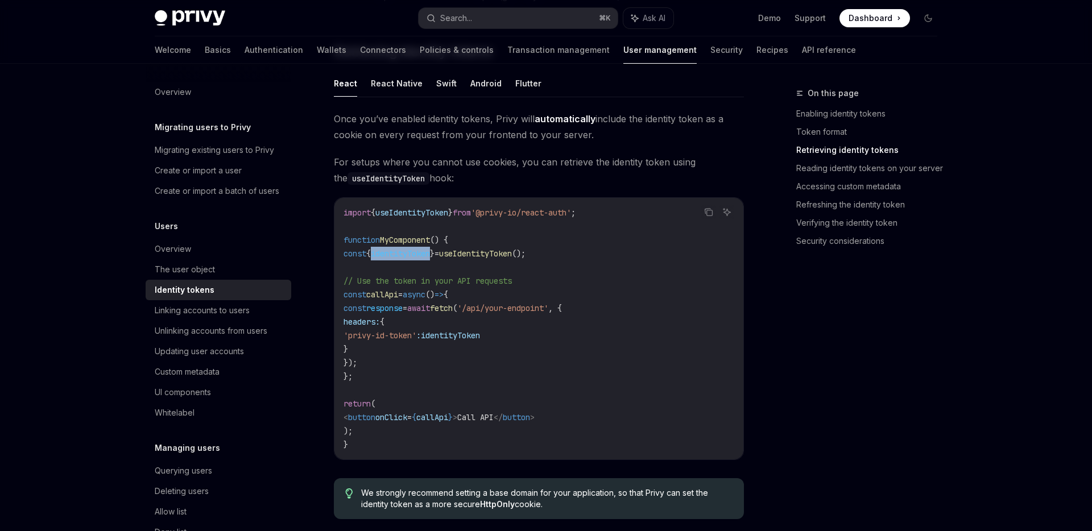
scroll to position [945, 0]
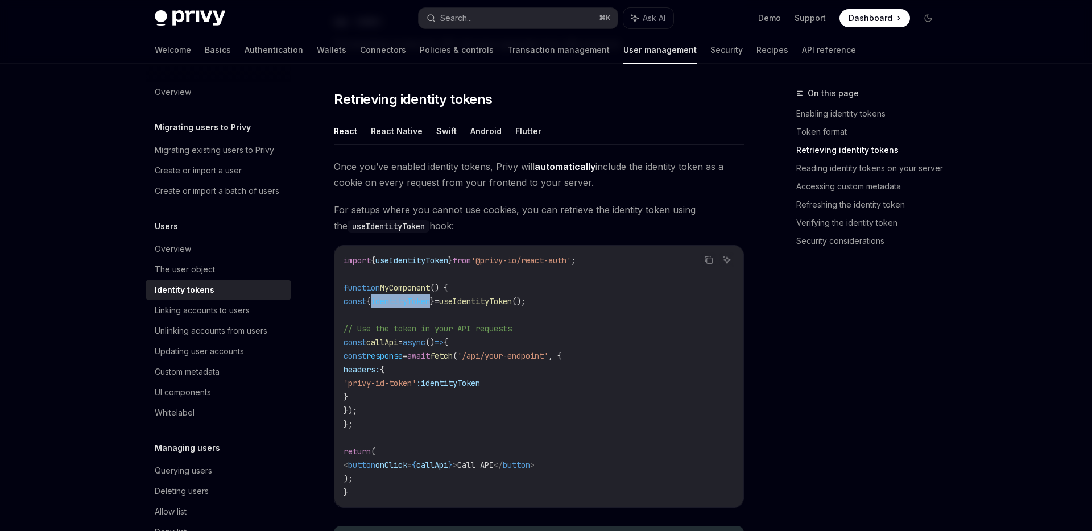
click at [441, 135] on button "Swift" at bounding box center [446, 131] width 20 height 27
type textarea "*"
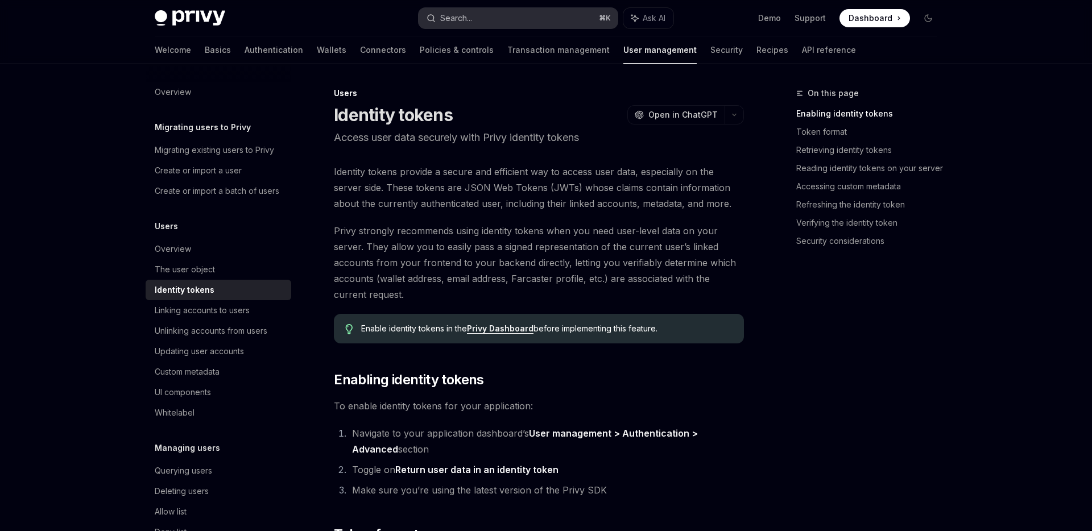
click at [471, 16] on div "Search..." at bounding box center [456, 18] width 32 height 14
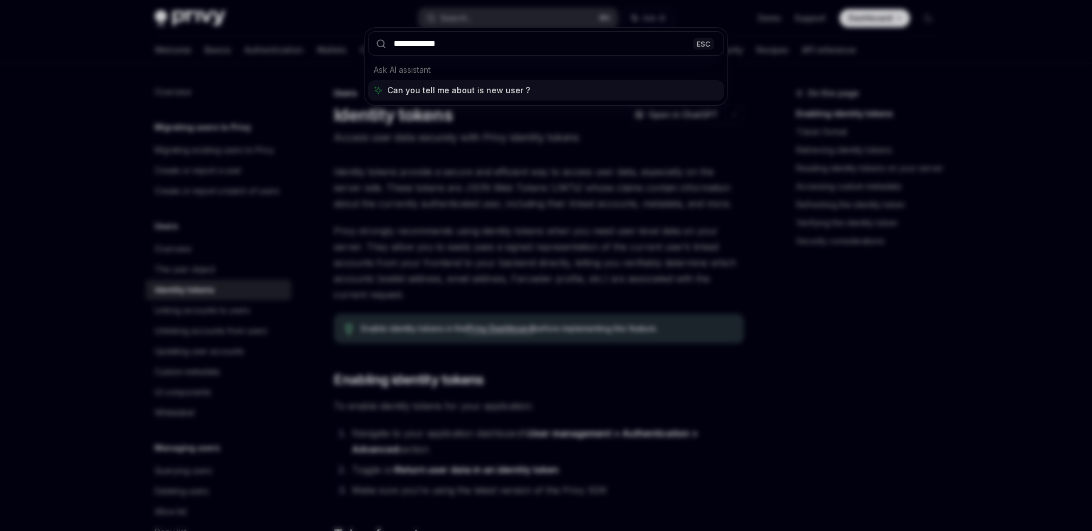
type input "**********"
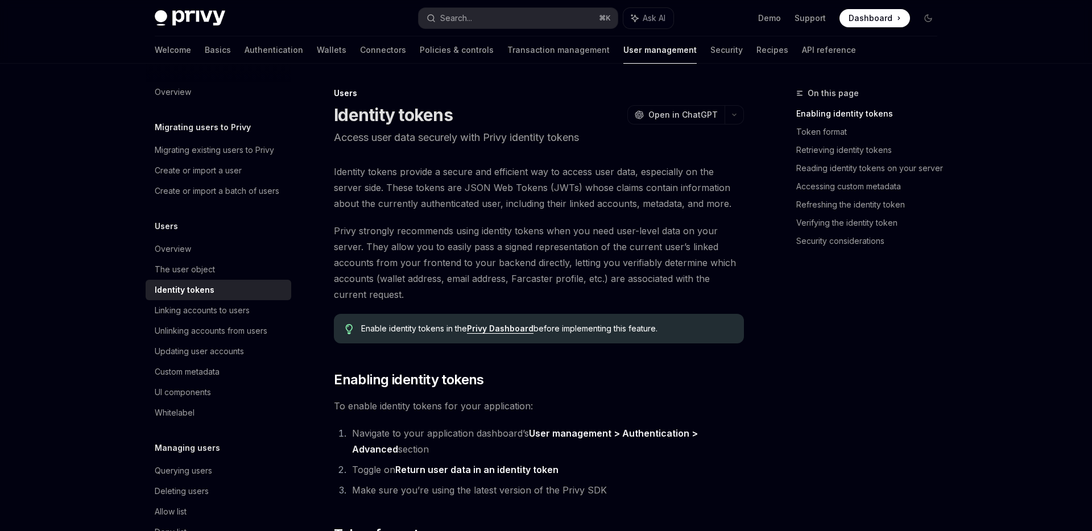
scroll to position [64, 0]
type textarea "*"
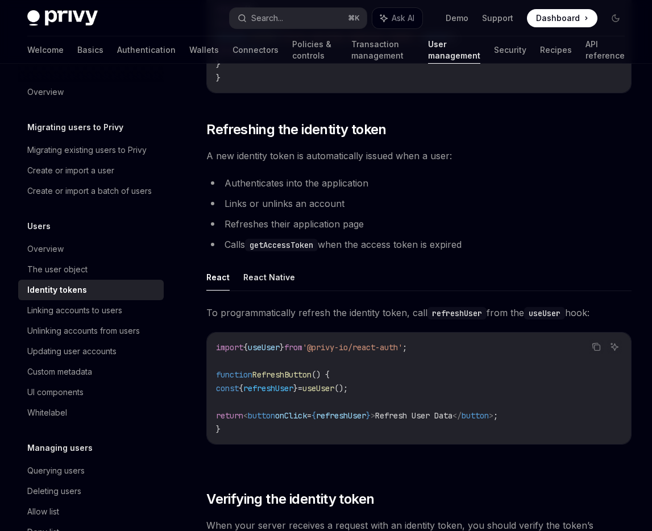
scroll to position [2407, 0]
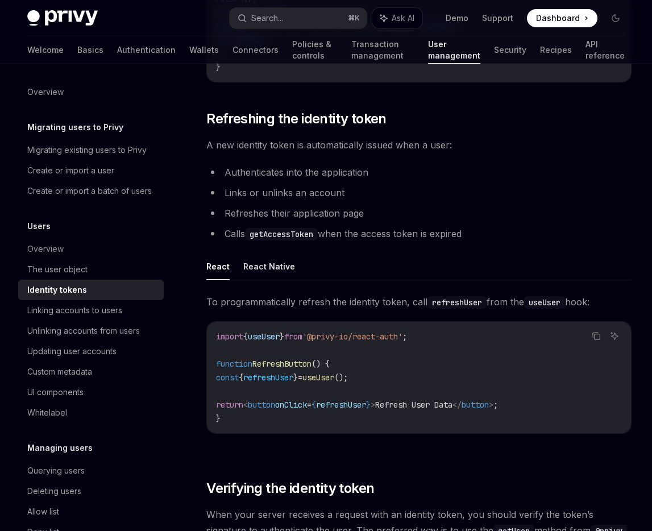
click at [262, 180] on li "Authenticates into the application" at bounding box center [418, 172] width 425 height 16
drag, startPoint x: 226, startPoint y: 176, endPoint x: 406, endPoint y: 177, distance: 180.2
click at [406, 177] on li "Authenticates into the application" at bounding box center [418, 172] width 425 height 16
click at [217, 217] on li "Refreshes their application page" at bounding box center [418, 213] width 425 height 16
drag, startPoint x: 216, startPoint y: 200, endPoint x: 394, endPoint y: 200, distance: 177.9
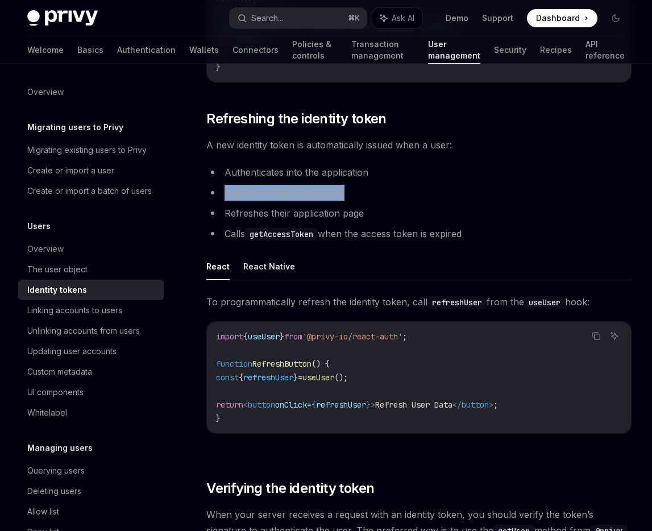
click at [394, 200] on li "Links or unlinks an account" at bounding box center [418, 193] width 425 height 16
click at [372, 213] on li "Refreshes their application page" at bounding box center [418, 213] width 425 height 16
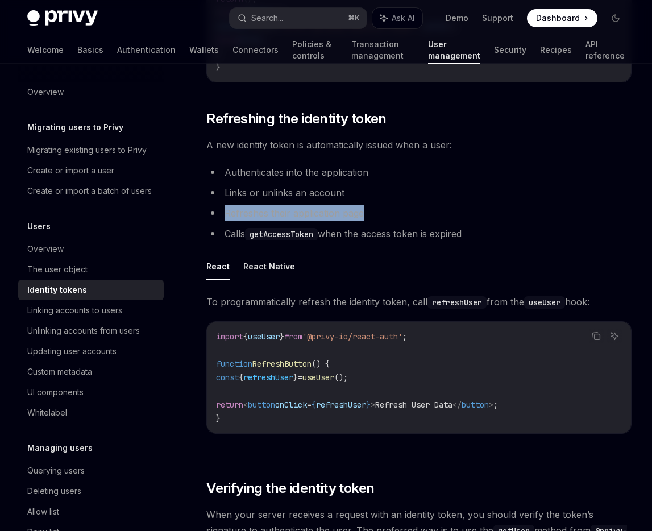
drag, startPoint x: 224, startPoint y: 214, endPoint x: 433, endPoint y: 221, distance: 208.8
click at [433, 221] on li "Refreshes their application page" at bounding box center [418, 213] width 425 height 16
click at [414, 221] on li "Refreshes their application page" at bounding box center [418, 213] width 425 height 16
click at [241, 239] on li "Calls getAccessToken when the access token is expired" at bounding box center [418, 234] width 425 height 16
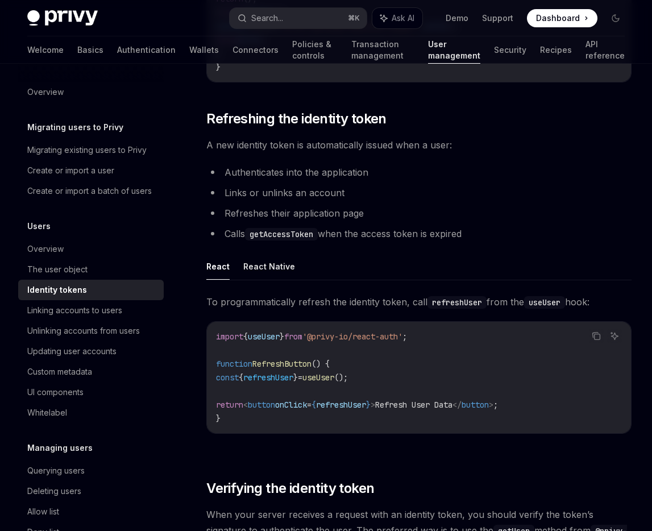
click at [254, 239] on code "getAccessToken" at bounding box center [281, 234] width 73 height 13
drag, startPoint x: 495, startPoint y: 242, endPoint x: 194, endPoint y: 239, distance: 300.2
click at [330, 201] on li "Links or unlinks an account" at bounding box center [418, 193] width 425 height 16
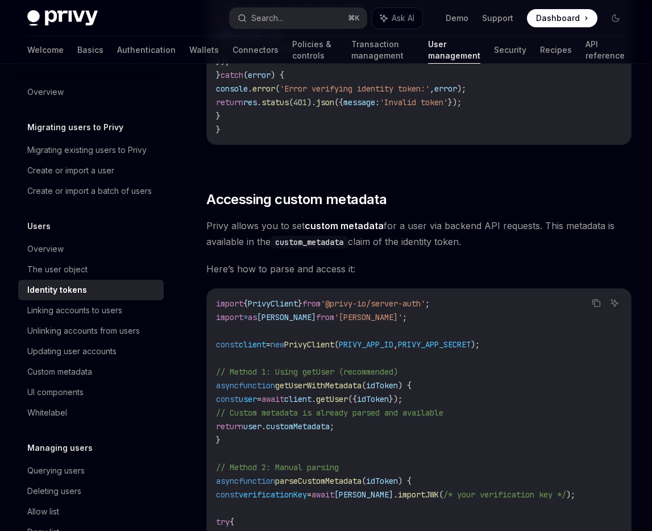
scroll to position [1328, 0]
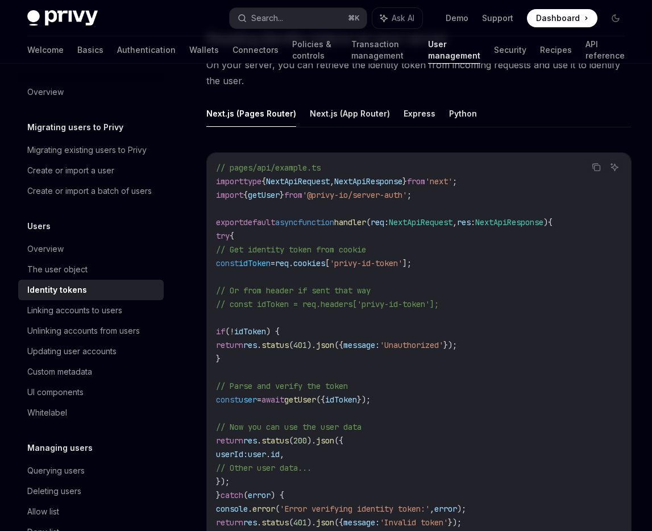
click at [525, 184] on code "// pages/api/example.ts import type { NextApiRequest , NextApiResponse } from '…" at bounding box center [419, 359] width 406 height 396
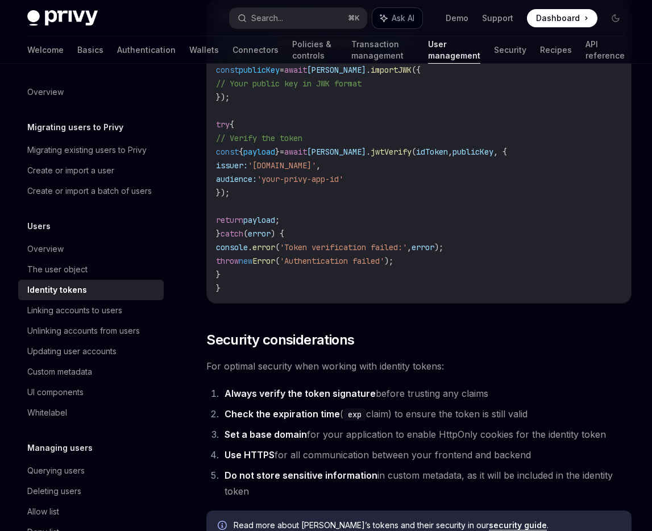
scroll to position [1831, 0]
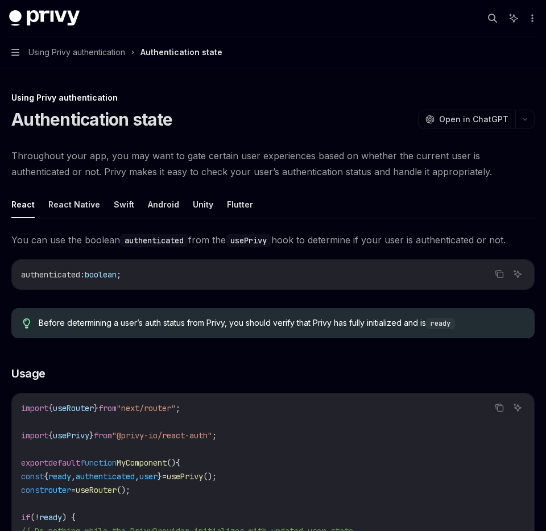
scroll to position [393, 0]
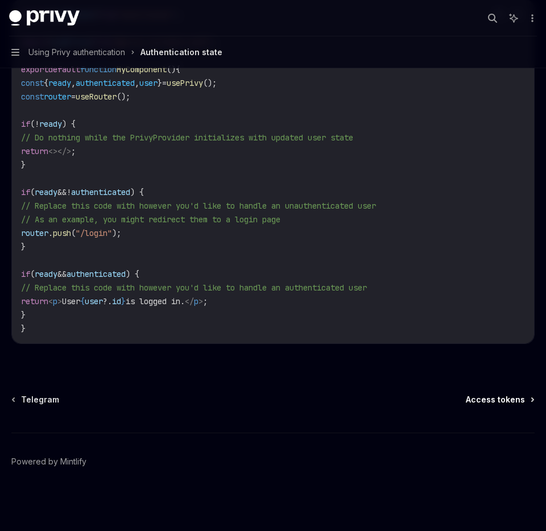
click at [509, 400] on span "Access tokens" at bounding box center [495, 399] width 59 height 11
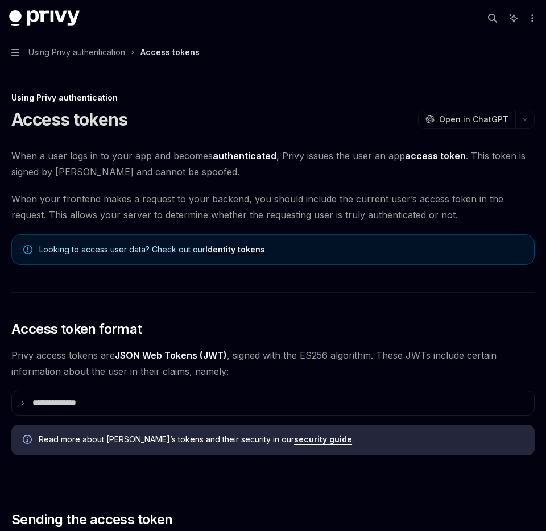
type textarea "*"
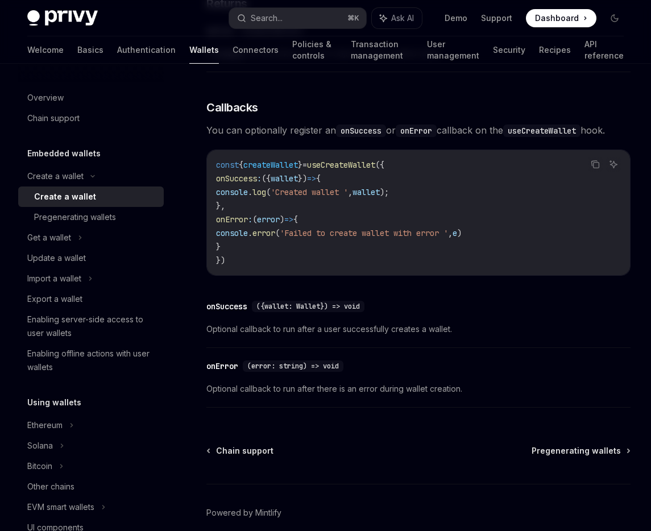
scroll to position [758, 0]
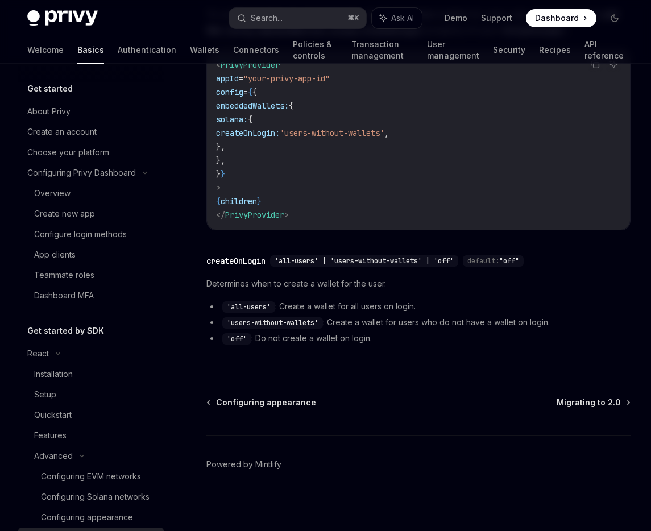
scroll to position [348, 0]
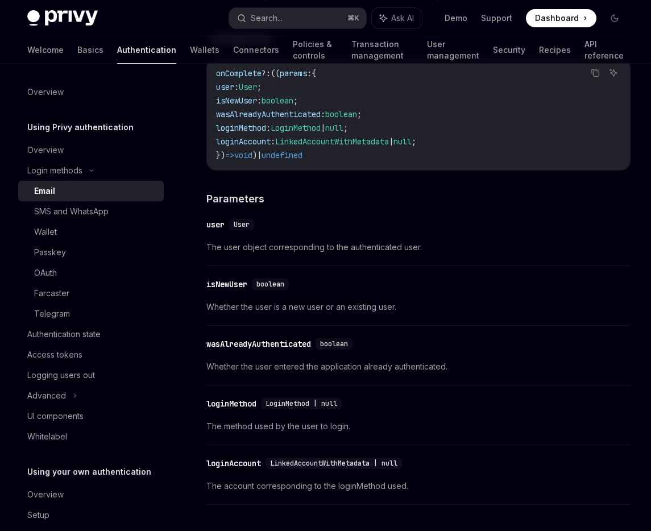
scroll to position [1720, 0]
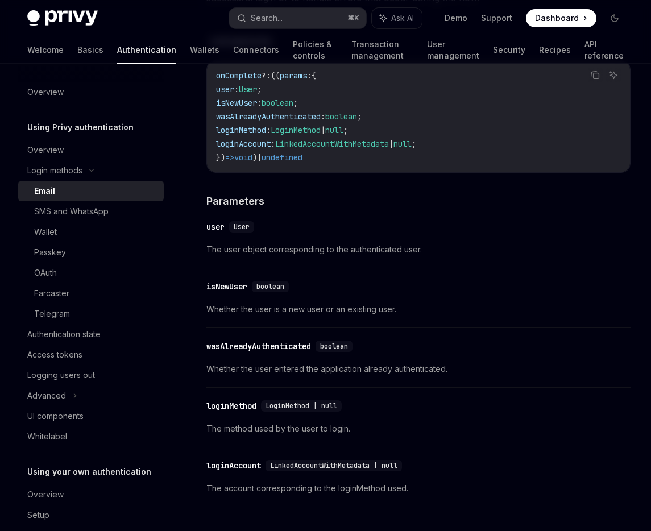
click at [257, 108] on span "isNewUser" at bounding box center [236, 103] width 41 height 10
drag, startPoint x: 341, startPoint y: 123, endPoint x: 237, endPoint y: 124, distance: 103.5
click at [237, 124] on code "onComplete ?: (( params : { user : User ; isNewUser : boolean ; wasAlreadyAuthe…" at bounding box center [418, 117] width 405 height 96
click at [293, 108] on span "boolean" at bounding box center [278, 103] width 32 height 10
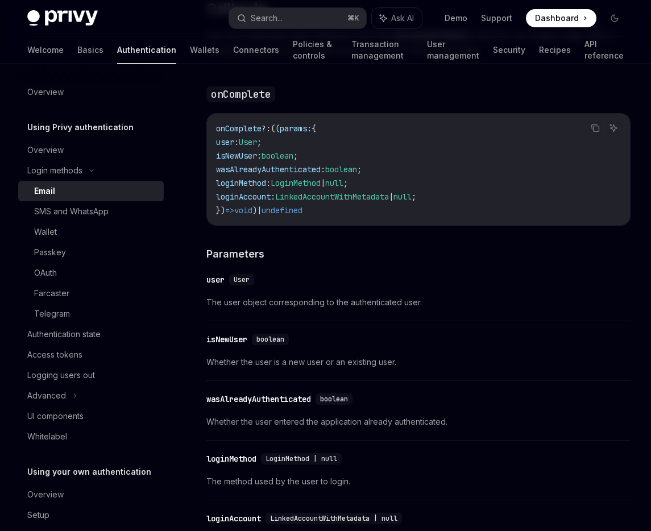
scroll to position [1671, 0]
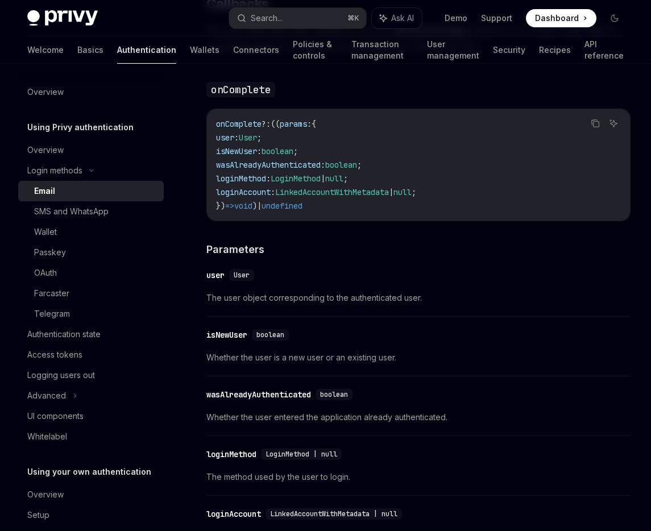
click at [321, 170] on span "wasAlreadyAuthenticated" at bounding box center [268, 165] width 105 height 10
click at [266, 184] on span "loginMethod" at bounding box center [241, 178] width 50 height 10
click at [271, 197] on span "loginAccount" at bounding box center [243, 192] width 55 height 10
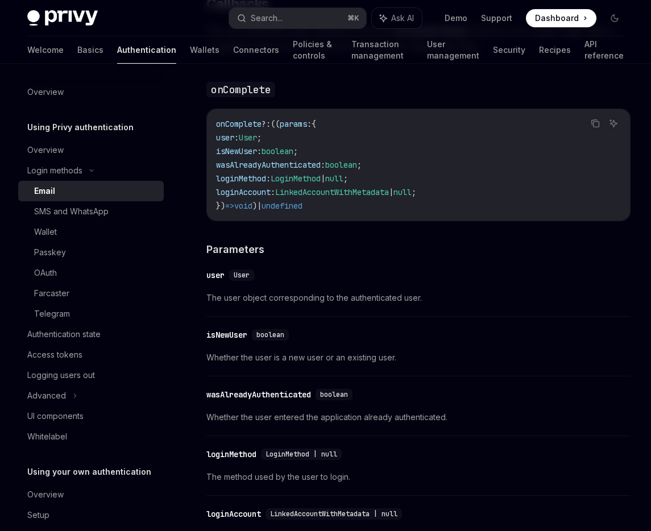
click at [271, 197] on span "loginAccount" at bounding box center [243, 192] width 55 height 10
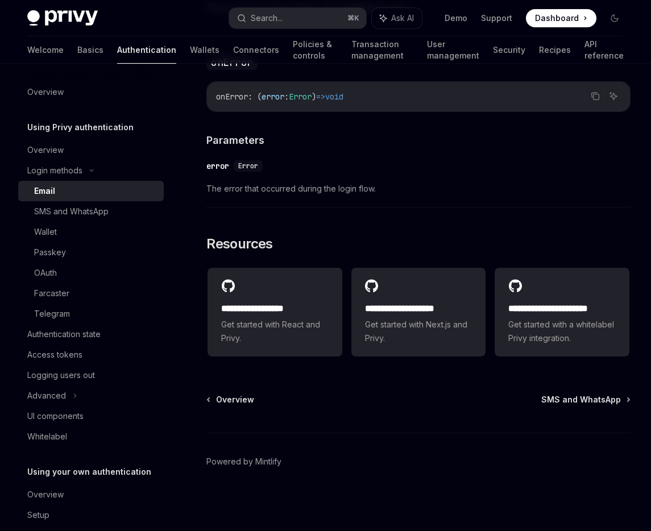
scroll to position [2221, 0]
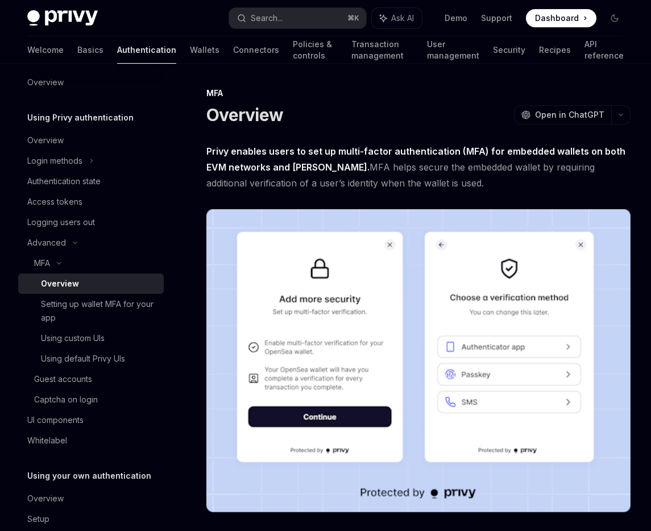
scroll to position [9, 0]
click at [67, 263] on div "MFA" at bounding box center [91, 264] width 146 height 20
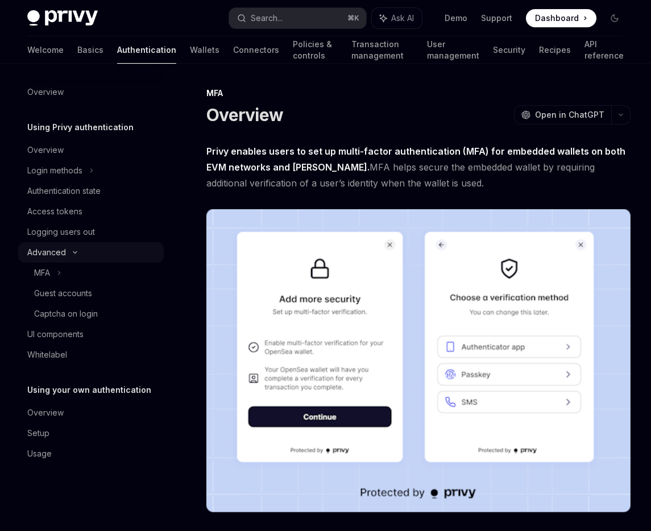
click at [69, 258] on div "Advanced" at bounding box center [91, 252] width 146 height 20
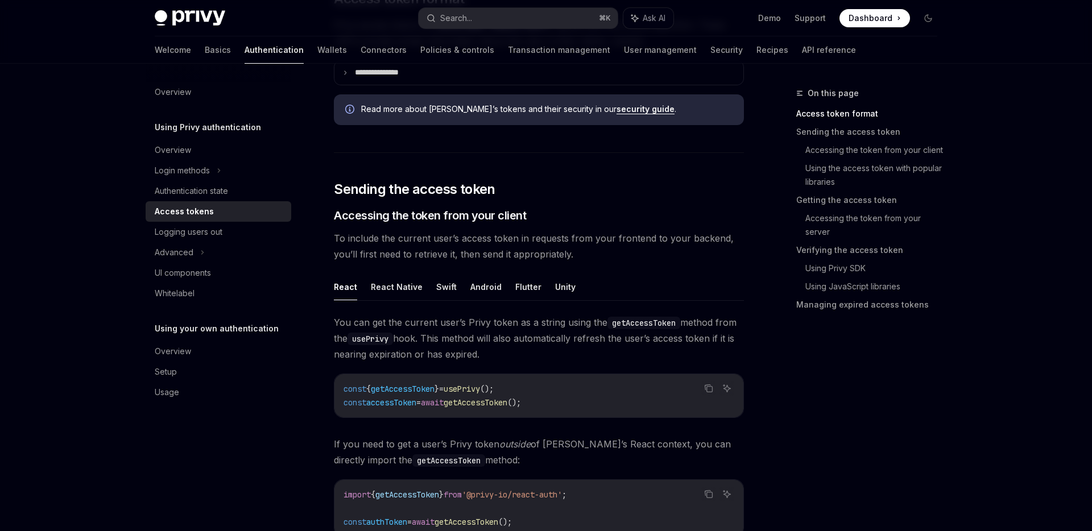
scroll to position [345, 0]
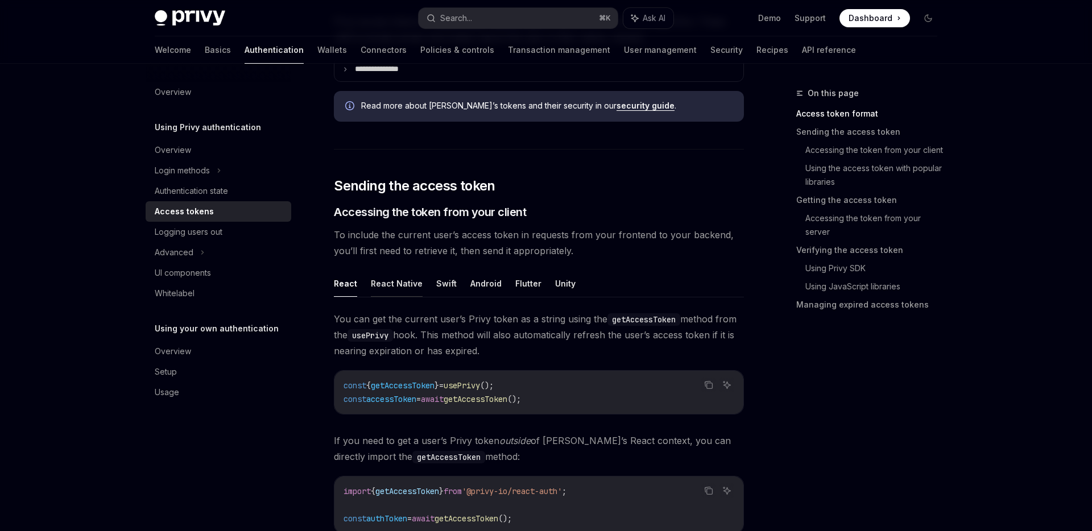
click at [389, 286] on button "React Native" at bounding box center [397, 283] width 52 height 27
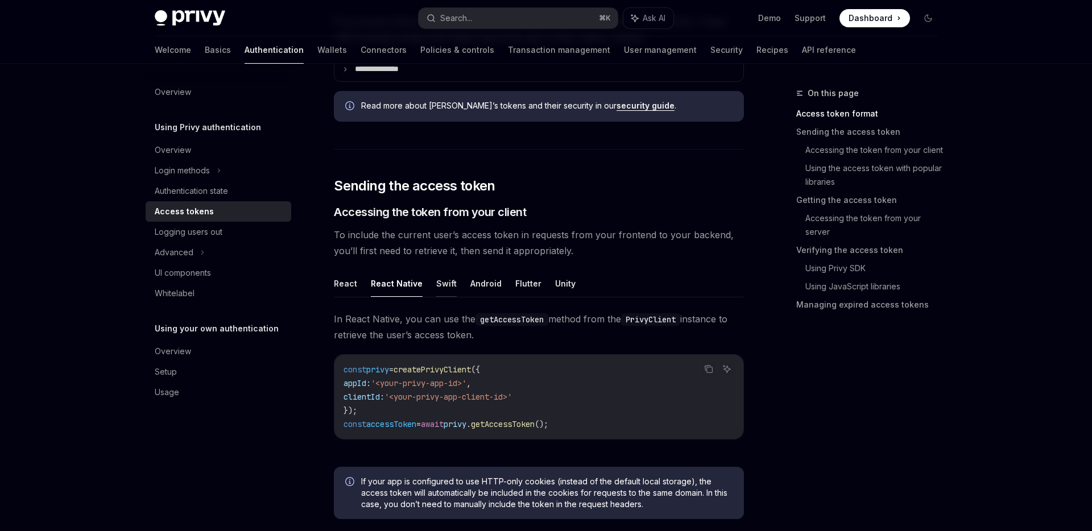
click at [445, 277] on button "Swift" at bounding box center [446, 283] width 20 height 27
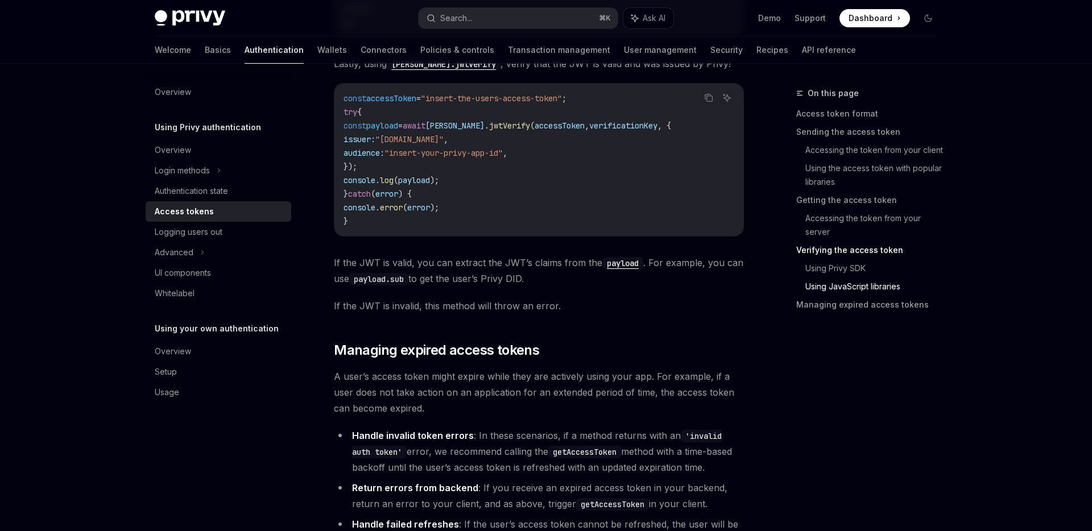
scroll to position [2720, 0]
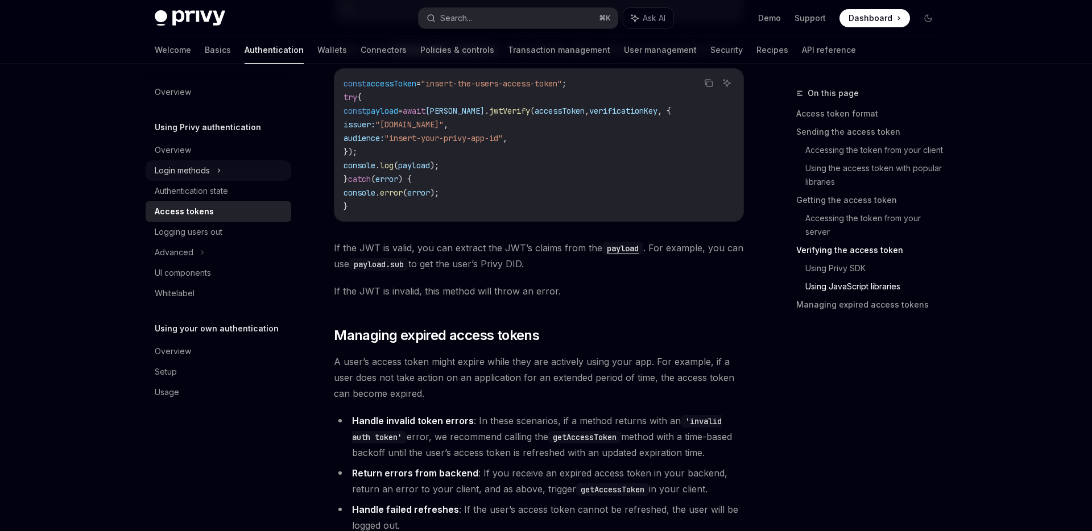
click at [196, 173] on div "Login methods" at bounding box center [182, 171] width 55 height 14
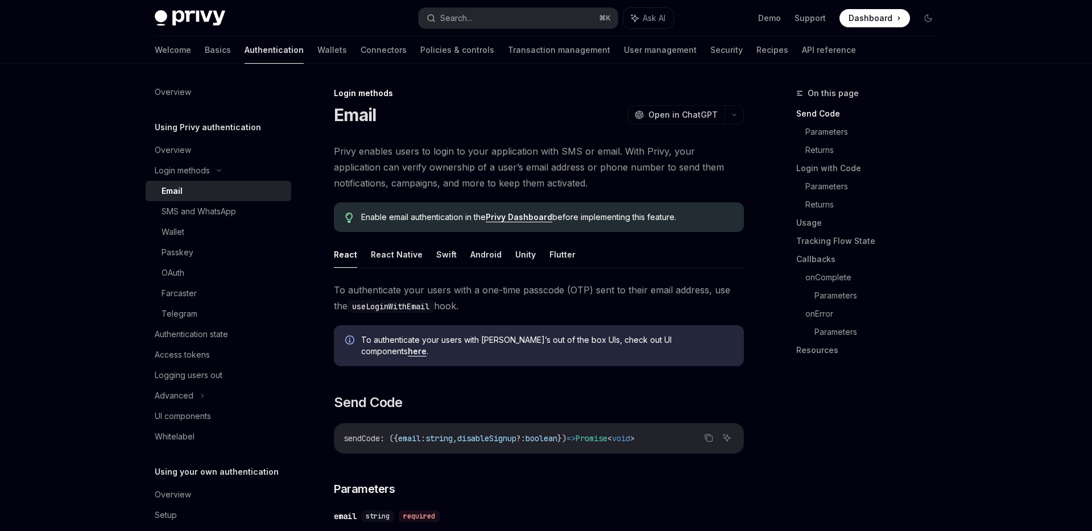
click at [190, 183] on link "Email" at bounding box center [219, 191] width 146 height 20
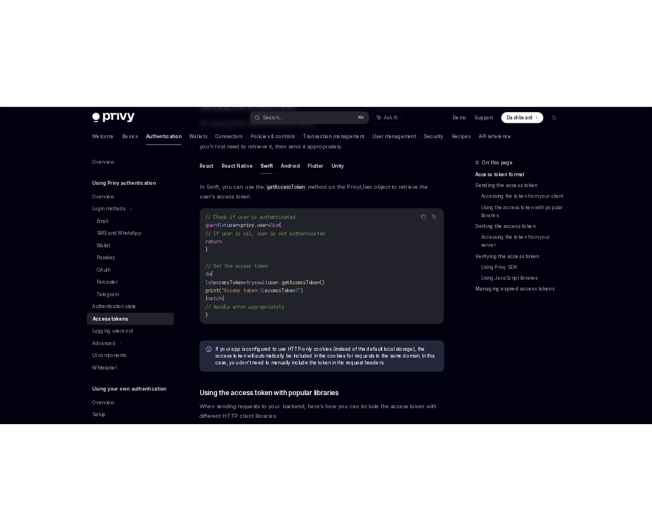
scroll to position [540, 0]
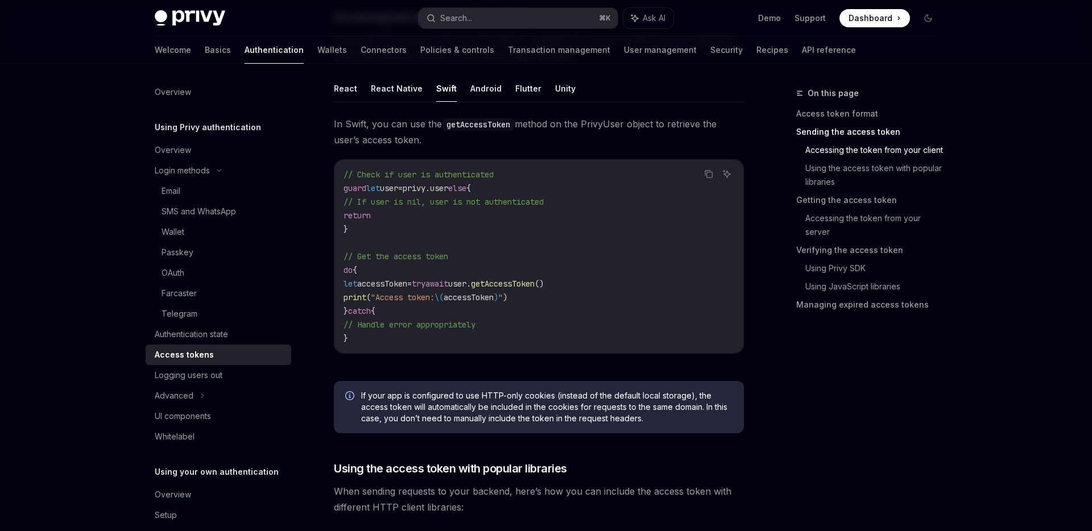
type textarea "*"
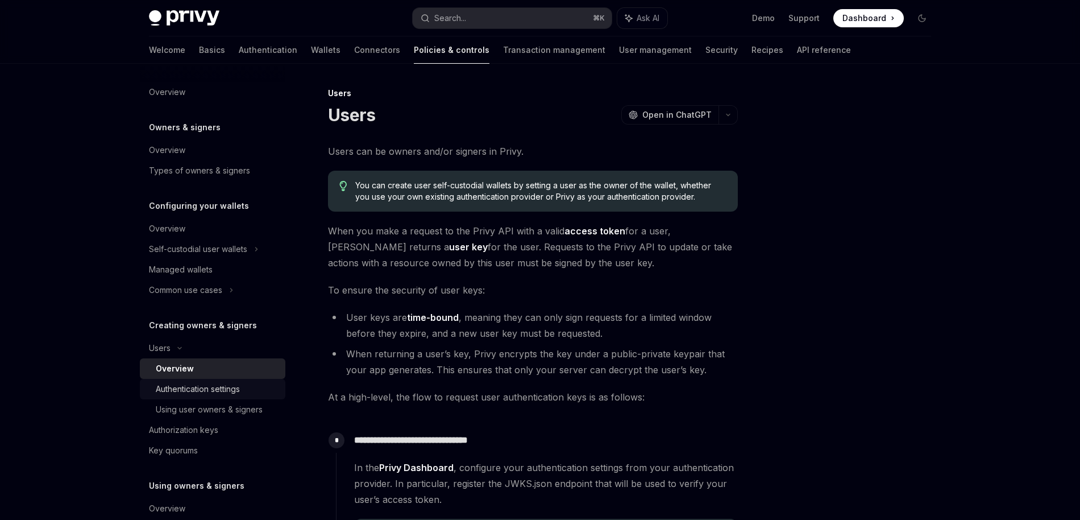
click at [223, 388] on div "Authentication settings" at bounding box center [198, 389] width 84 height 14
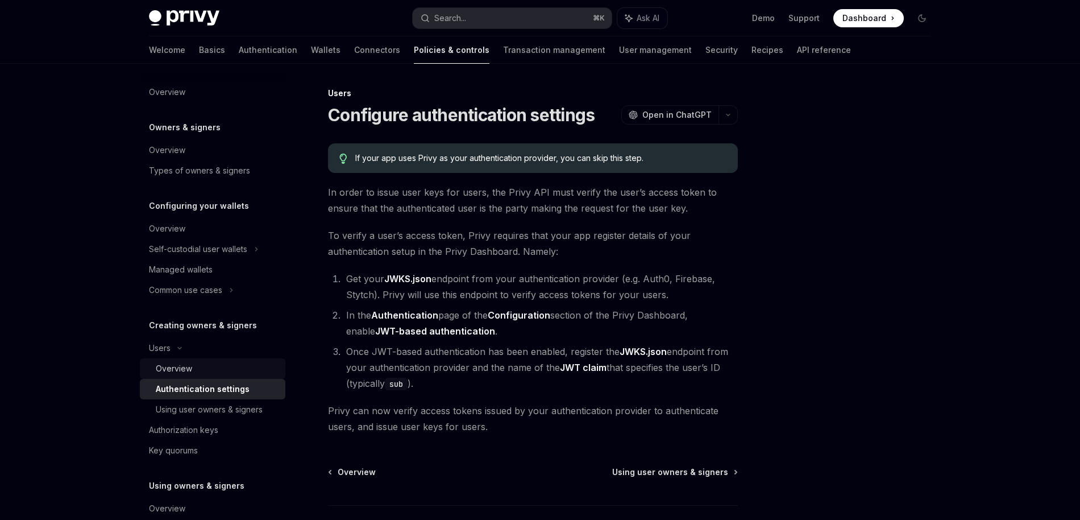
click at [202, 375] on div "Overview" at bounding box center [217, 369] width 123 height 14
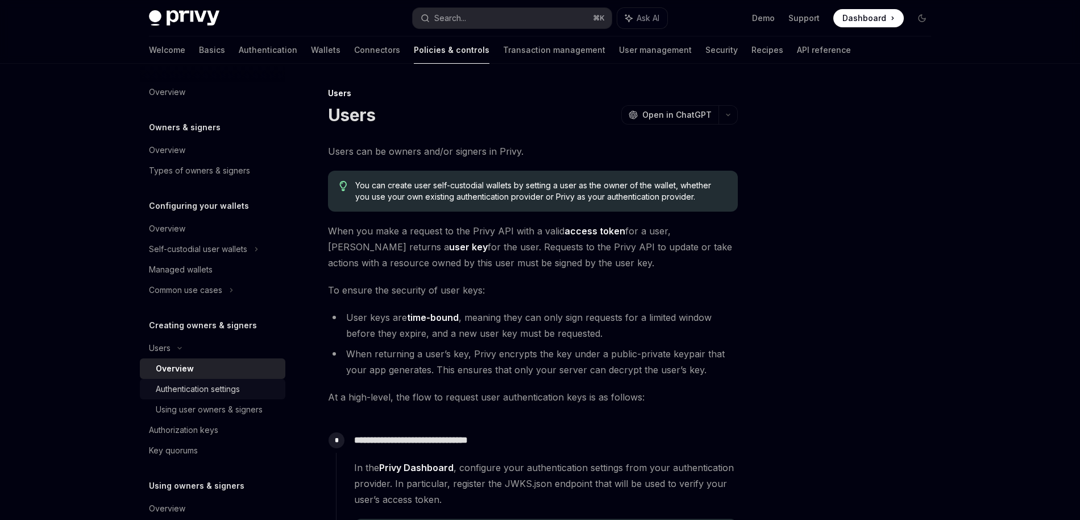
click at [200, 393] on div "Authentication settings" at bounding box center [198, 389] width 84 height 14
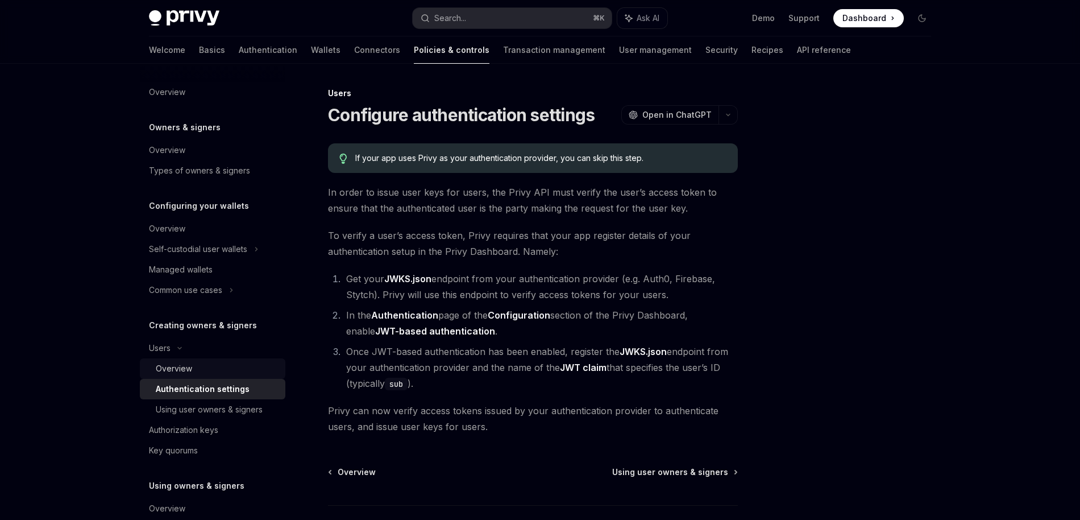
click at [220, 371] on div "Overview" at bounding box center [217, 369] width 123 height 14
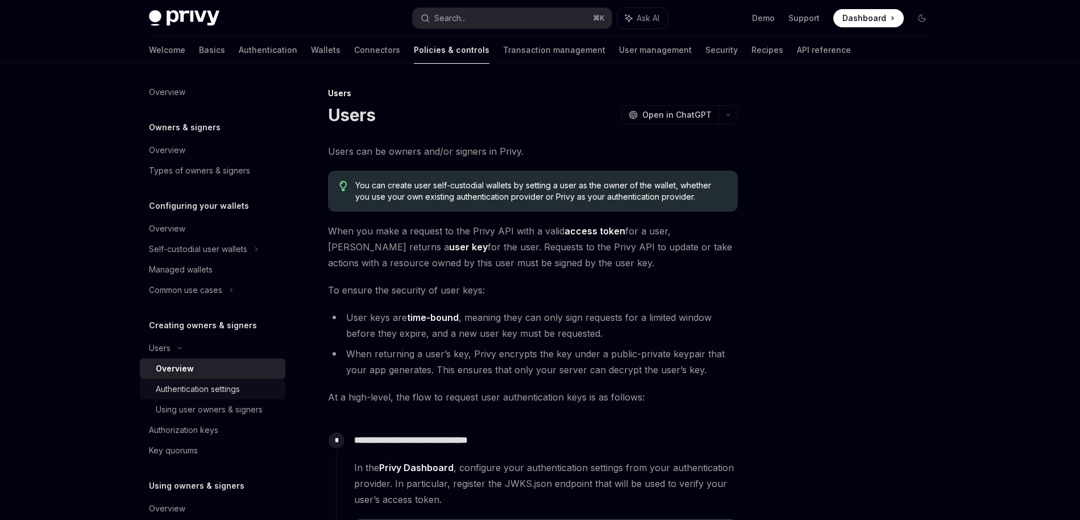
click at [215, 388] on div "Authentication settings" at bounding box center [198, 389] width 84 height 14
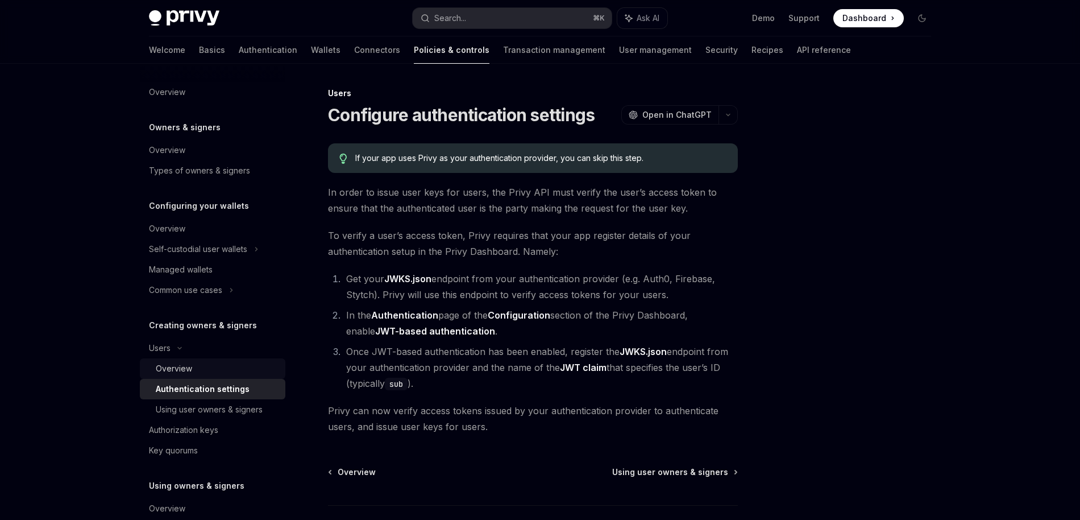
click at [222, 372] on div "Overview" at bounding box center [217, 369] width 123 height 14
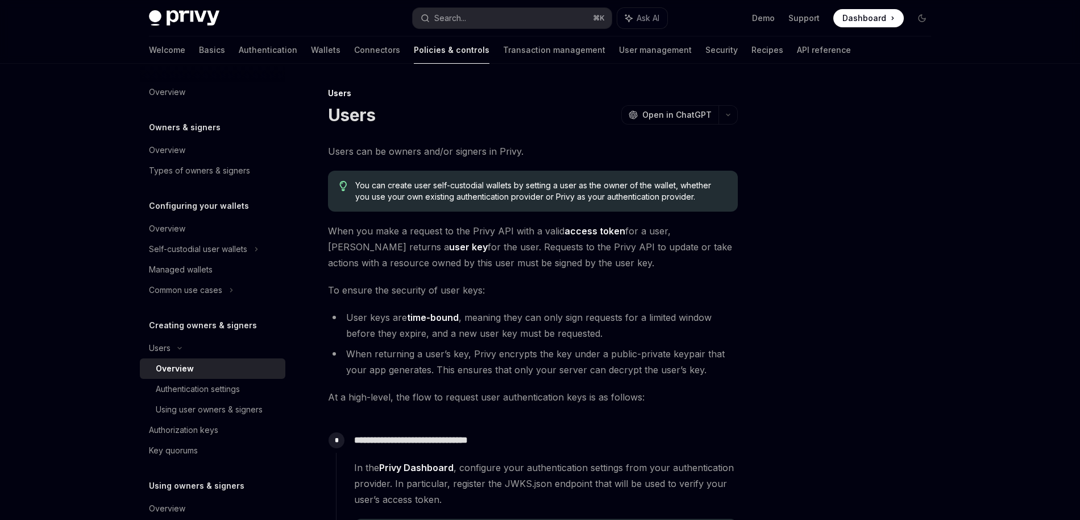
type textarea "*"
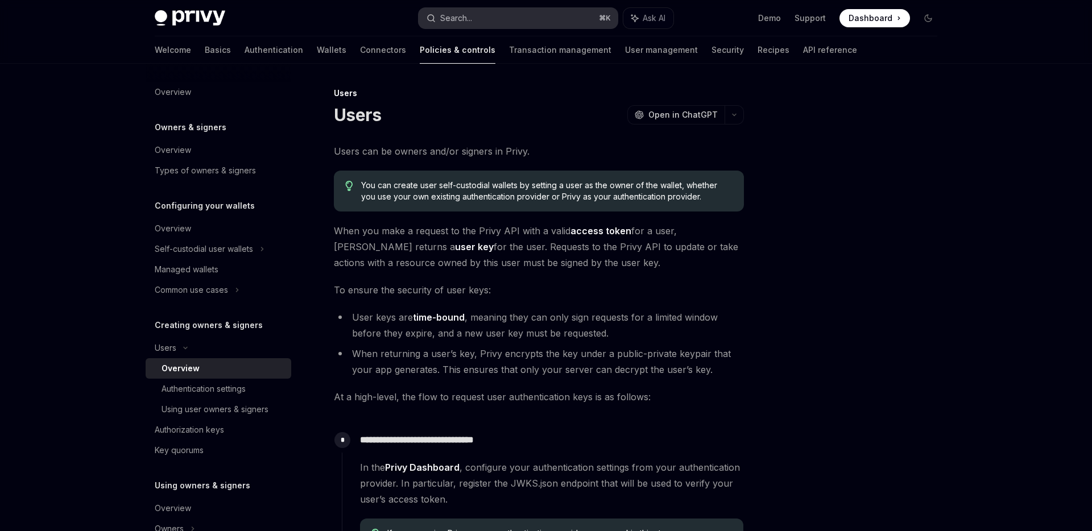
click at [500, 11] on button "Search... ⌘ K" at bounding box center [517, 18] width 199 height 20
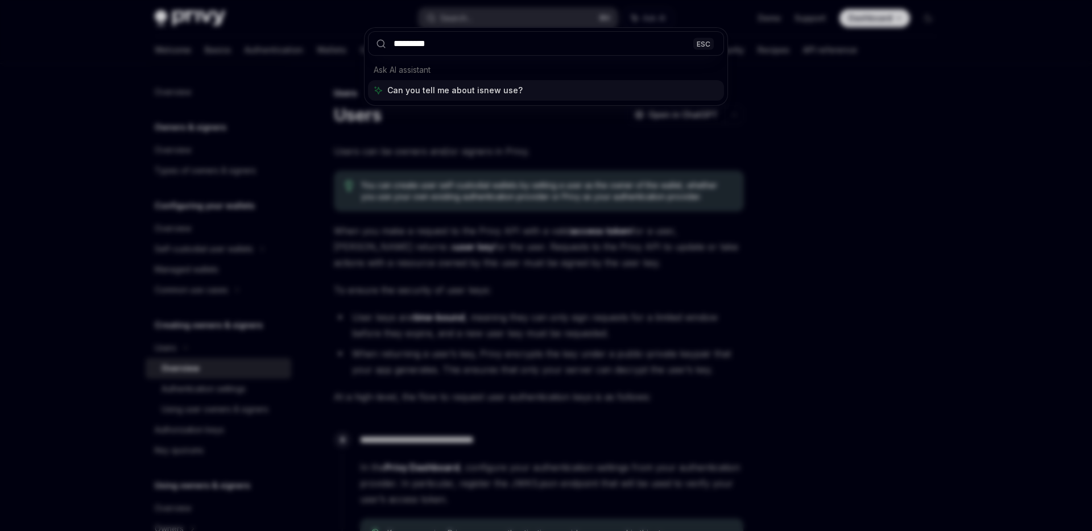
type input "**********"
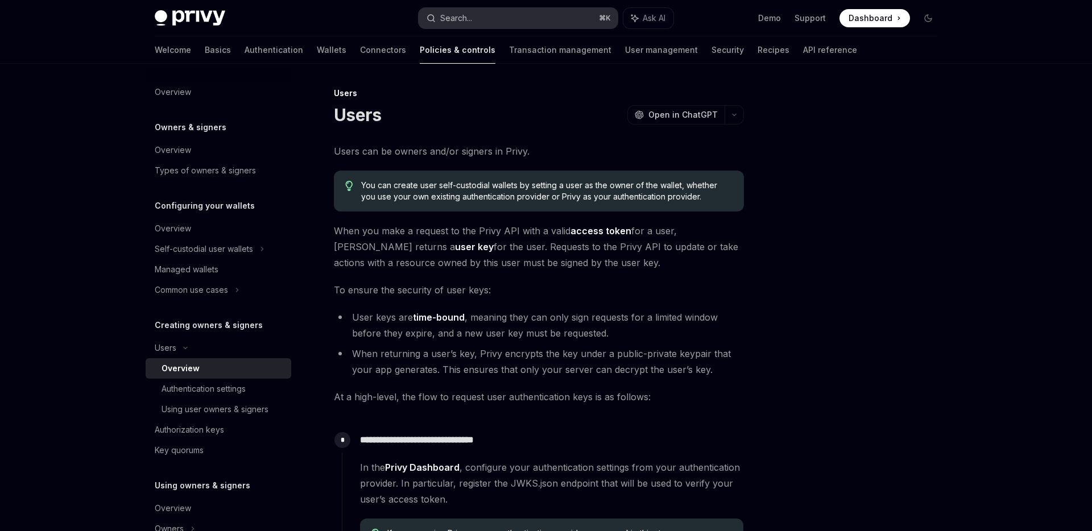
type textarea "*"
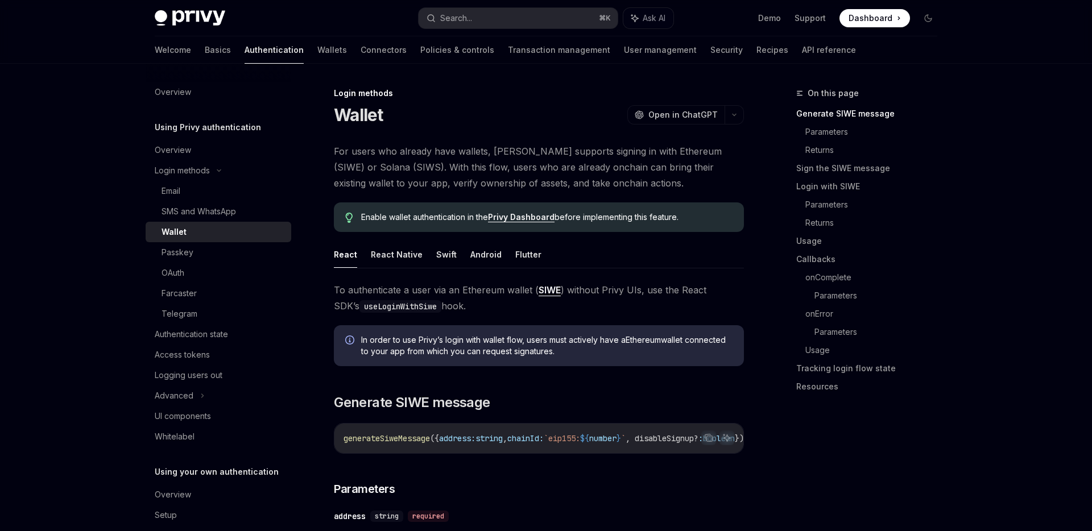
click at [480, 6] on div "Privy Docs home page Search... ⌘ K Ask AI Demo Support Dashboard Dashboard Sear…" at bounding box center [546, 18] width 782 height 36
click at [479, 19] on button "Search... ⌘ K" at bounding box center [517, 18] width 199 height 20
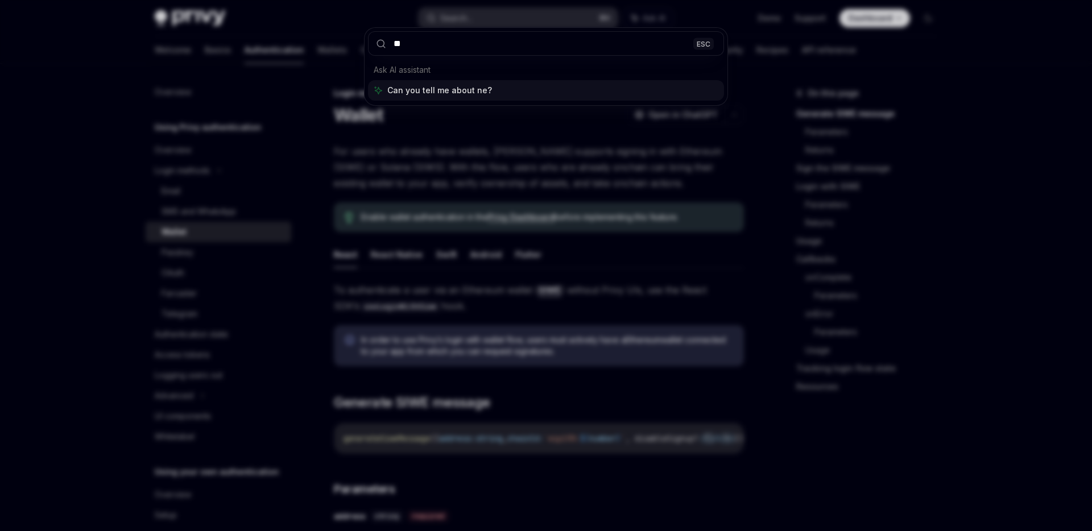
type input "***"
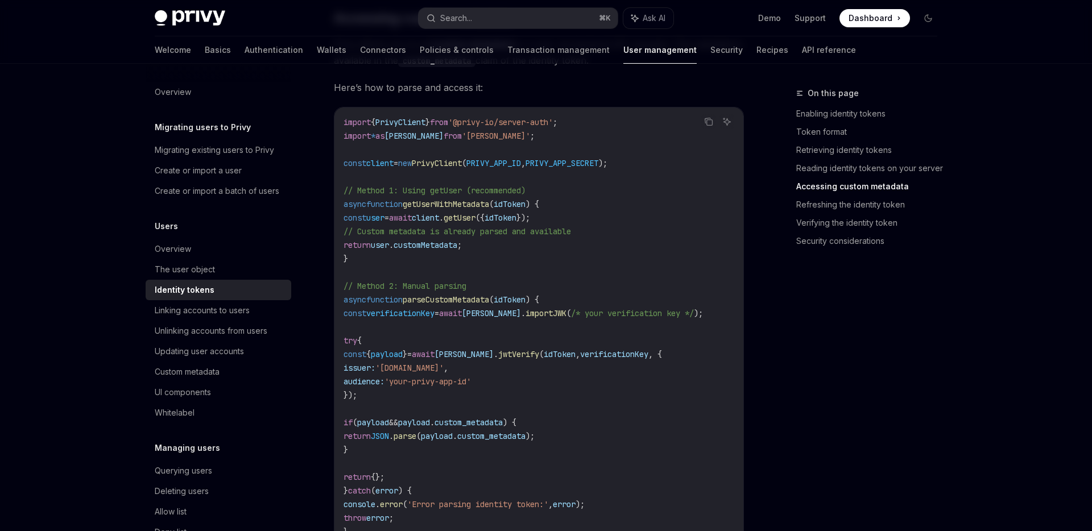
scroll to position [2124, 0]
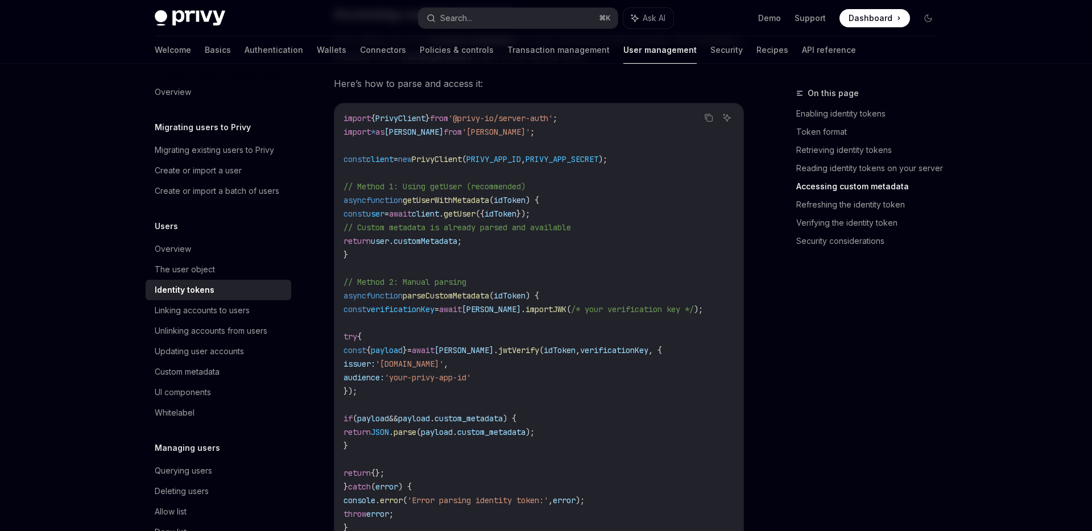
click at [489, 205] on span "getUserWithMetadata" at bounding box center [446, 200] width 86 height 10
click at [475, 214] on span "getUser" at bounding box center [459, 214] width 32 height 10
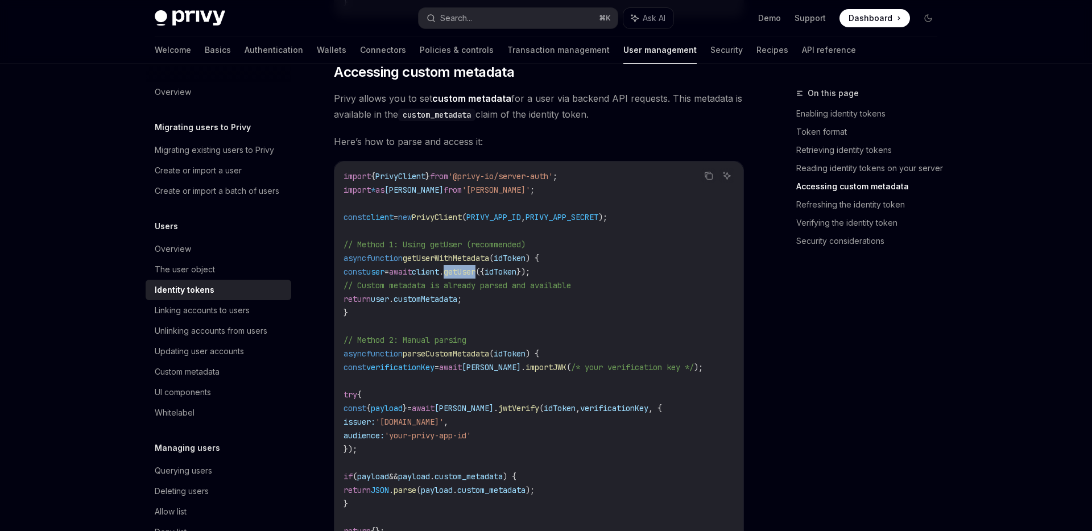
click at [462, 222] on span "PrivyClient" at bounding box center [437, 217] width 50 height 10
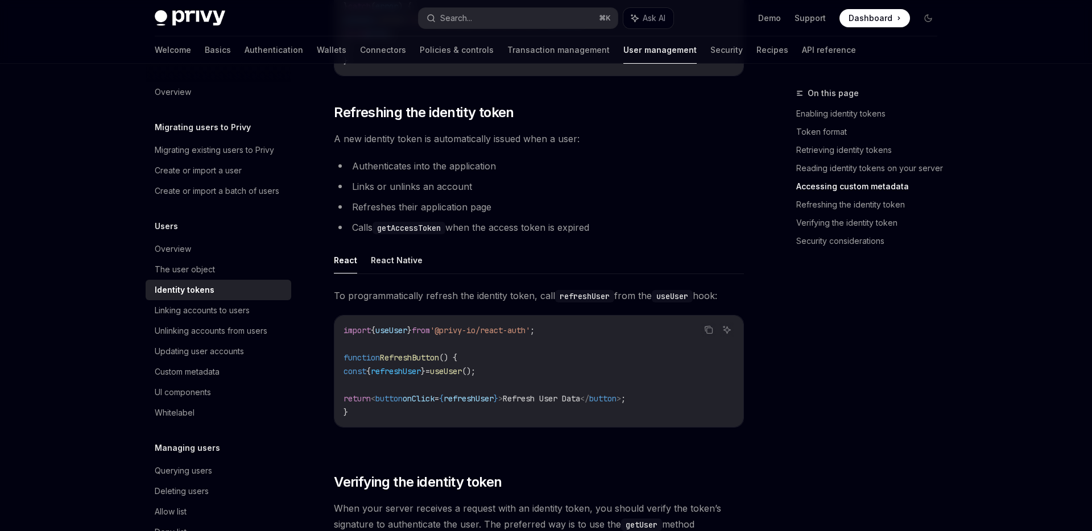
scroll to position [2606, 0]
click at [377, 173] on li "Authenticates into the application" at bounding box center [539, 165] width 410 height 16
drag, startPoint x: 349, startPoint y: 173, endPoint x: 498, endPoint y: 162, distance: 149.9
click at [498, 162] on li "Authenticates into the application" at bounding box center [539, 165] width 410 height 16
click at [463, 173] on li "Authenticates into the application" at bounding box center [539, 165] width 410 height 16
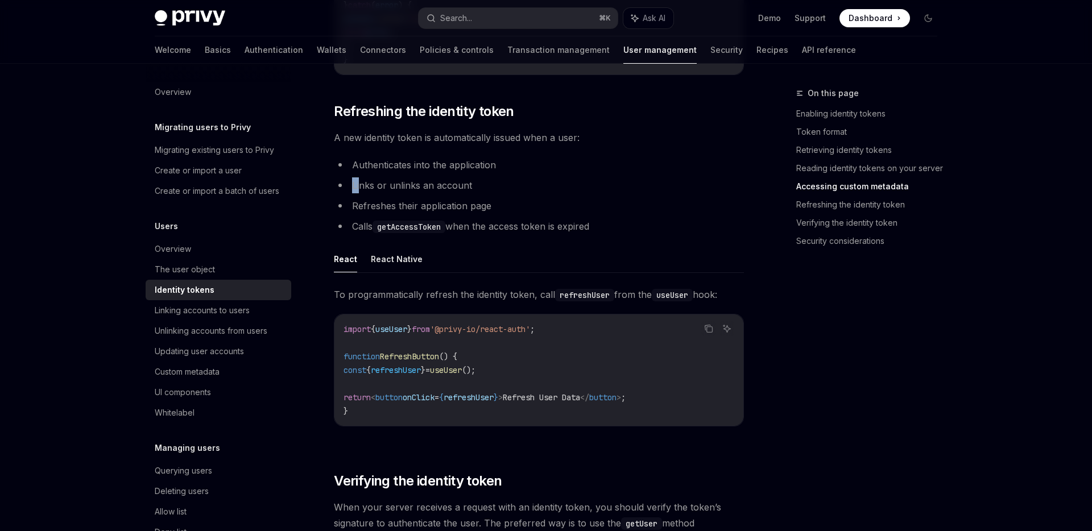
drag, startPoint x: 349, startPoint y: 192, endPoint x: 403, endPoint y: 190, distance: 53.5
click at [367, 192] on li "Links or unlinks an account" at bounding box center [539, 185] width 410 height 16
click at [470, 193] on li "Links or unlinks an account" at bounding box center [539, 185] width 410 height 16
drag, startPoint x: 470, startPoint y: 194, endPoint x: 349, endPoint y: 188, distance: 121.8
click at [349, 188] on li "Links or unlinks an account" at bounding box center [539, 185] width 410 height 16
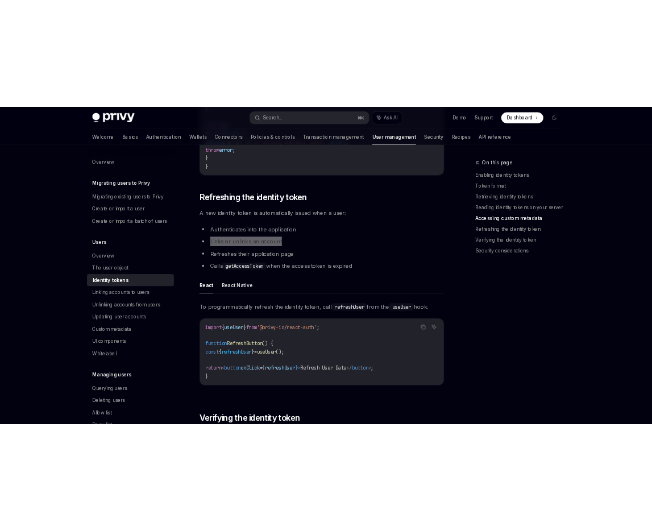
scroll to position [2564, 0]
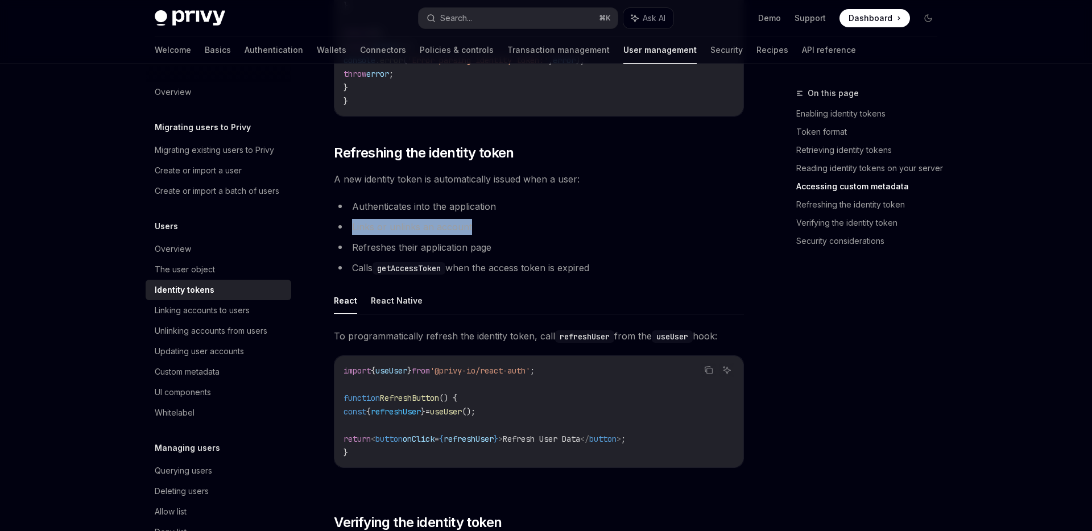
type textarea "*"
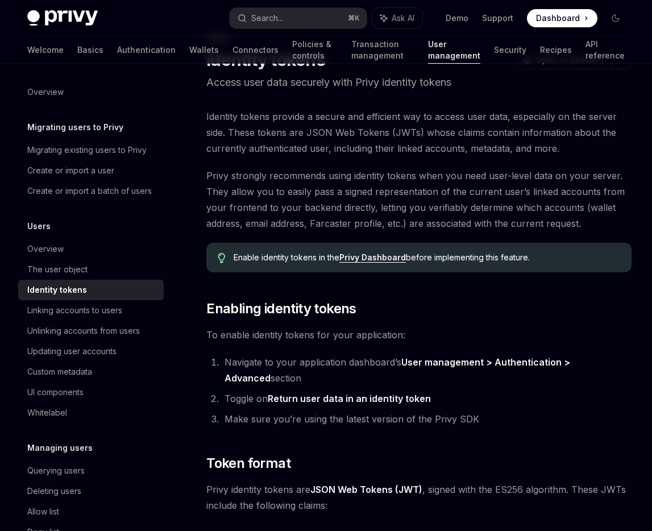
scroll to position [0, 0]
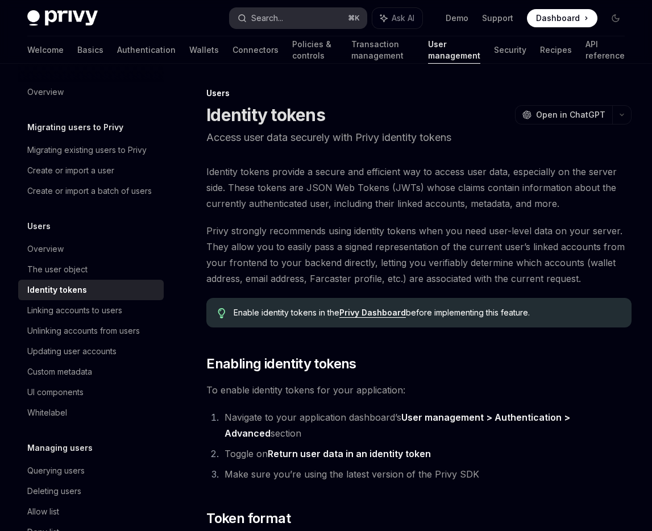
click at [285, 22] on button "Search... ⌘ K" at bounding box center [299, 18] width 138 height 20
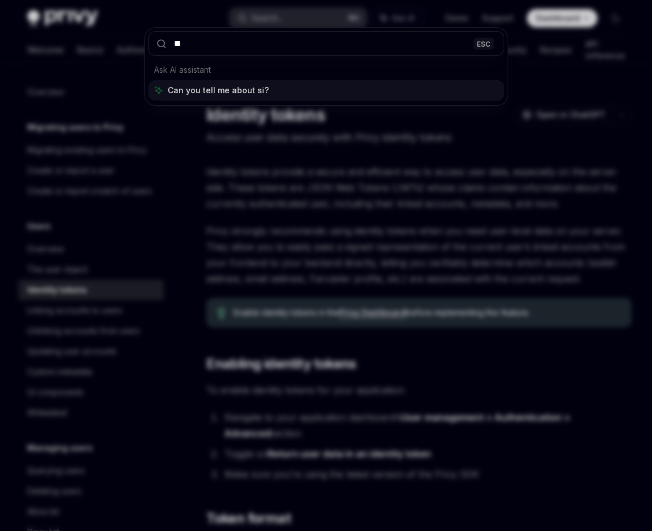
type input "*"
type input "*********"
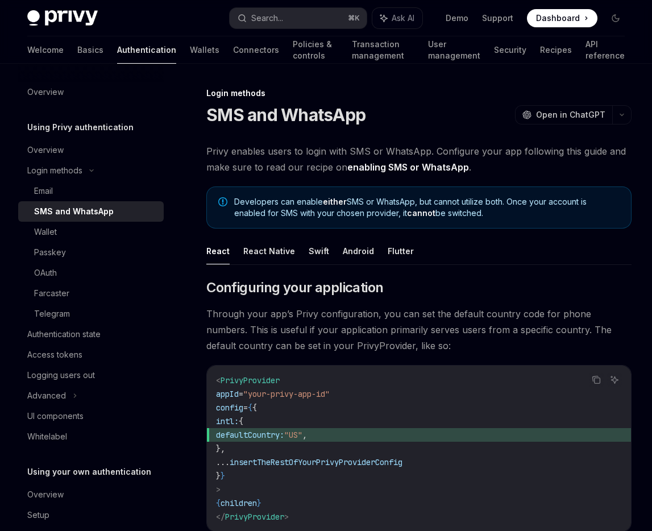
scroll to position [2089, 0]
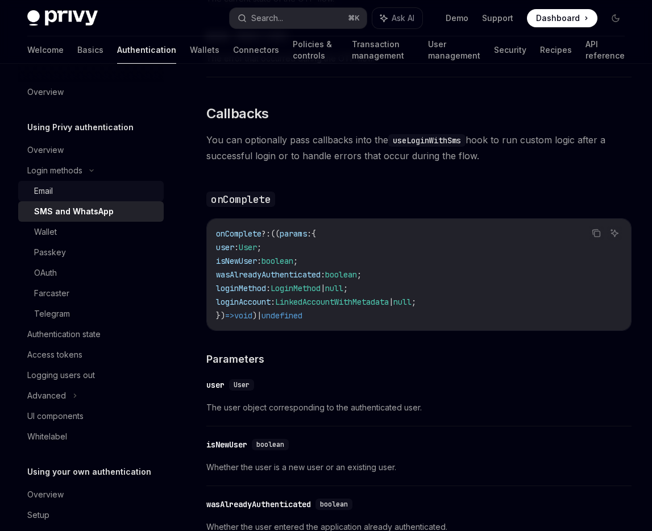
click at [86, 188] on div "Email" at bounding box center [95, 191] width 123 height 14
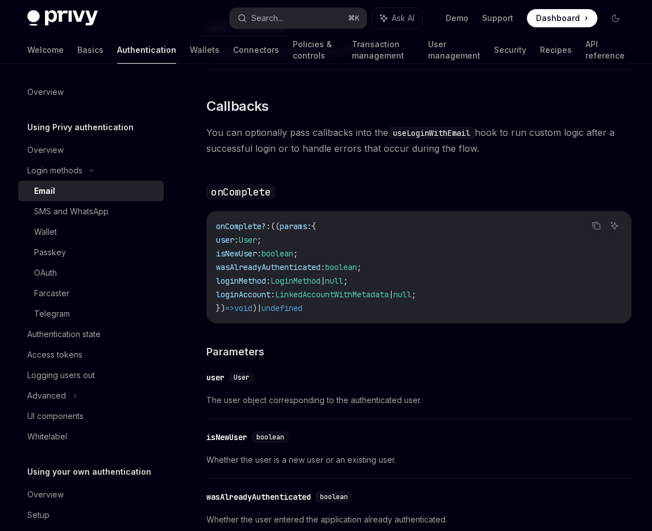
scroll to position [1578, 0]
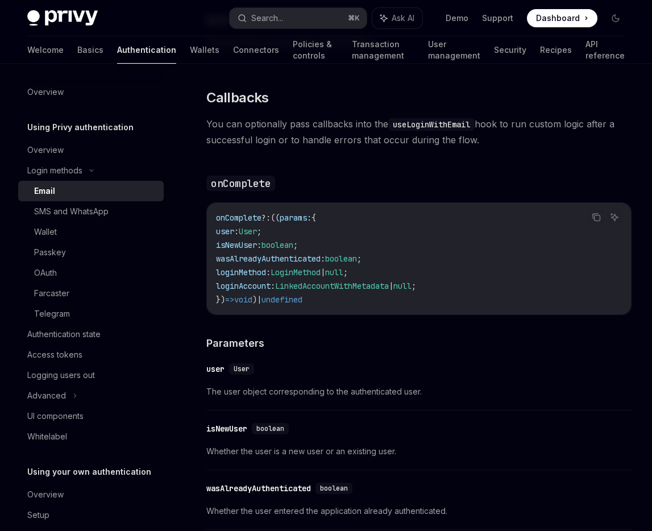
click at [300, 135] on span "You can optionally pass callbacks into the useLoginWithEmail hook to run custom…" at bounding box center [418, 132] width 425 height 32
click at [434, 122] on code "useLoginWithEmail" at bounding box center [431, 124] width 86 height 13
click at [495, 123] on span "You can optionally pass callbacks into the useLoginWithEmail hook to run custom…" at bounding box center [418, 132] width 425 height 32
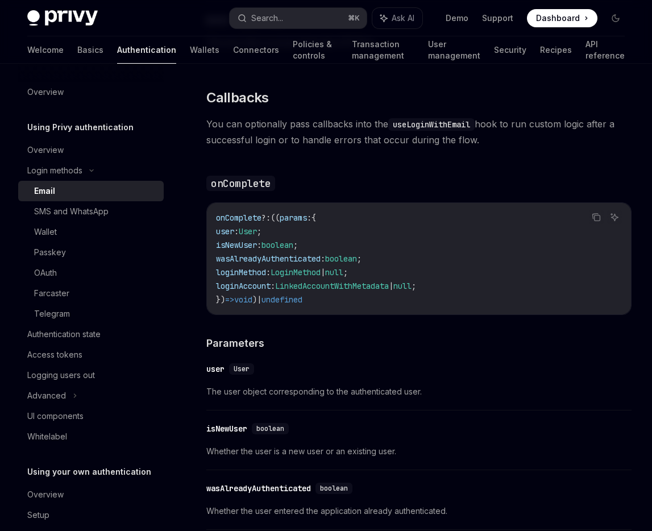
click at [528, 134] on span "You can optionally pass callbacks into the useLoginWithEmail hook to run custom…" at bounding box center [418, 132] width 425 height 32
drag, startPoint x: 218, startPoint y: 222, endPoint x: 289, endPoint y: 262, distance: 81.0
click at [289, 262] on code "onComplete ?: (( params : { user : User ; isNewUser : boolean ; wasAlreadyAuthe…" at bounding box center [419, 259] width 406 height 96
drag, startPoint x: 328, startPoint y: 306, endPoint x: 243, endPoint y: 235, distance: 111.4
click at [243, 235] on code "onComplete ?: (( params : { user : User ; isNewUser : boolean ; wasAlreadyAuthe…" at bounding box center [419, 259] width 406 height 96
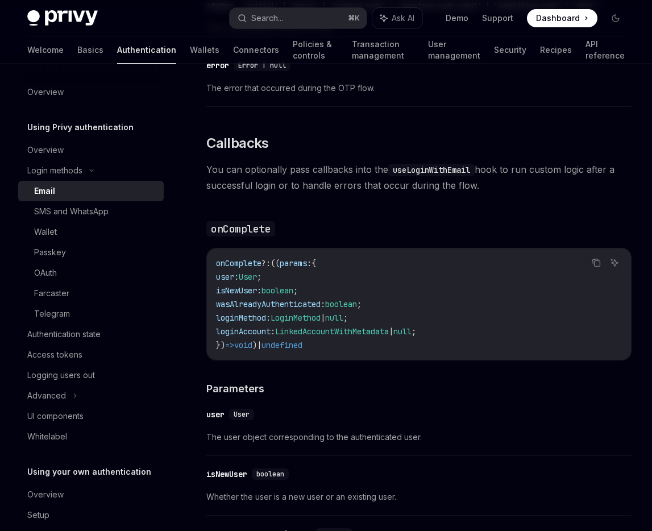
scroll to position [1538, 0]
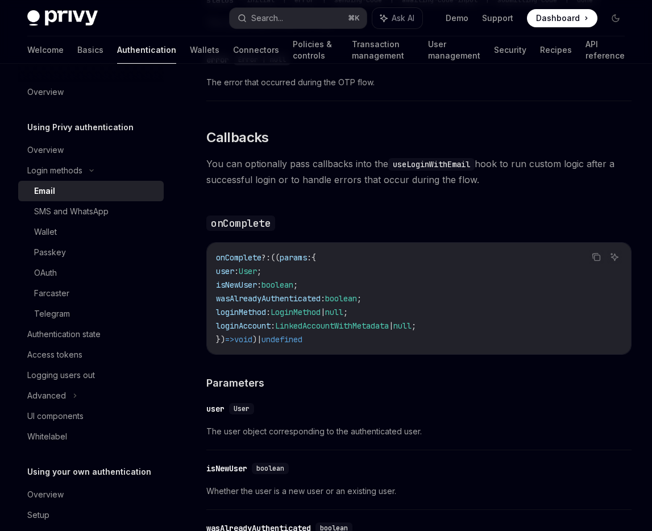
click at [332, 275] on code "onComplete ?: (( params : { user : User ; isNewUser : boolean ; wasAlreadyAuthe…" at bounding box center [419, 299] width 406 height 96
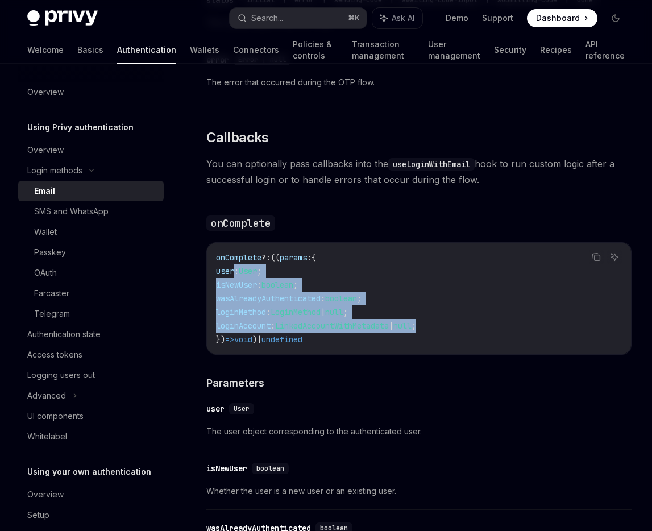
drag, startPoint x: 234, startPoint y: 276, endPoint x: 473, endPoint y: 332, distance: 245.7
click at [473, 333] on code "onComplete ?: (( params : { user : User ; isNewUser : boolean ; wasAlreadyAuthe…" at bounding box center [419, 299] width 406 height 96
copy code "user : User ; isNewUser : boolean ; wasAlreadyAuthenticated : boolean ; loginMe…"
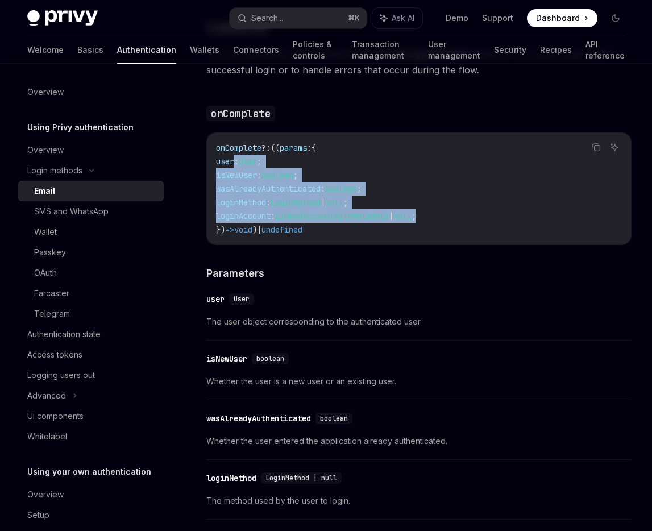
scroll to position [1648, 0]
drag, startPoint x: 284, startPoint y: 150, endPoint x: 269, endPoint y: 229, distance: 79.8
click at [269, 229] on code "onComplete ?: (( params : { user : User ; isNewUser : boolean ; wasAlreadyAuthe…" at bounding box center [419, 188] width 406 height 96
click at [297, 164] on code "onComplete ?: (( params : { user : User ; isNewUser : boolean ; wasAlreadyAuthe…" at bounding box center [419, 188] width 406 height 96
drag, startPoint x: 285, startPoint y: 154, endPoint x: 226, endPoint y: 234, distance: 99.2
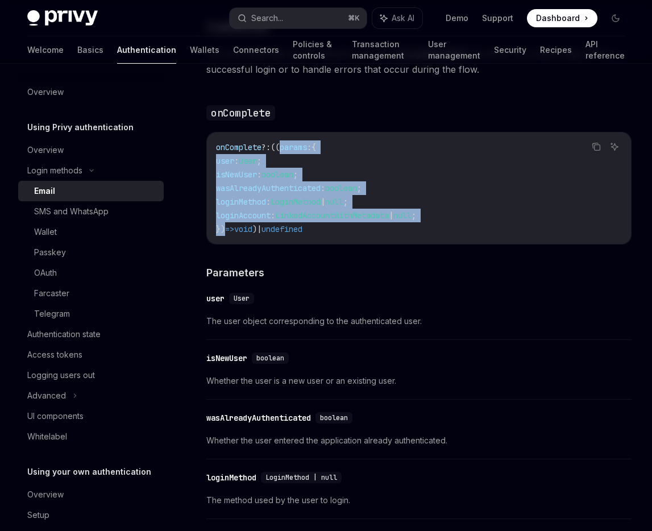
click at [226, 234] on code "onComplete ?: (( params : { user : User ; isNewUser : boolean ; wasAlreadyAuthe…" at bounding box center [419, 188] width 406 height 96
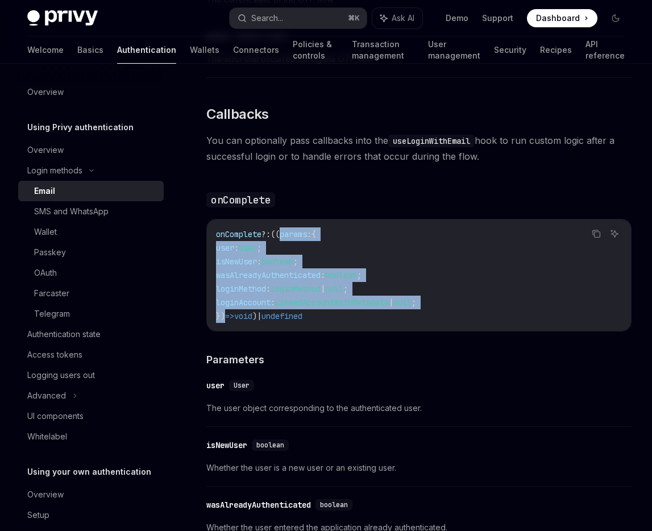
scroll to position [1558, 0]
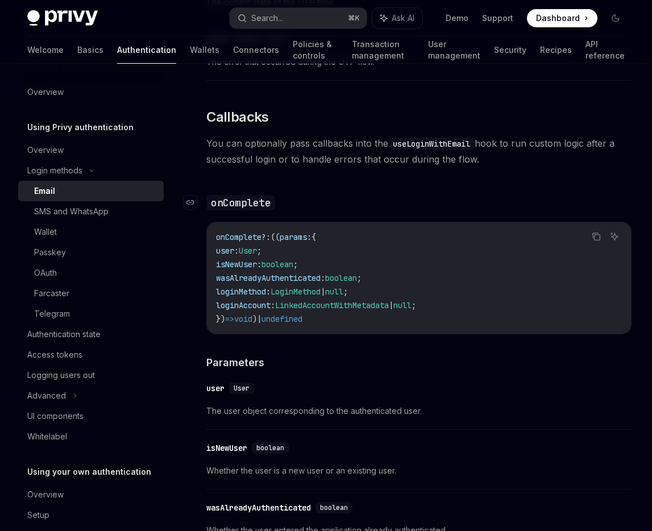
click at [304, 203] on h3 "​ onComplete" at bounding box center [418, 202] width 425 height 16
click at [256, 202] on code "onComplete" at bounding box center [240, 202] width 69 height 15
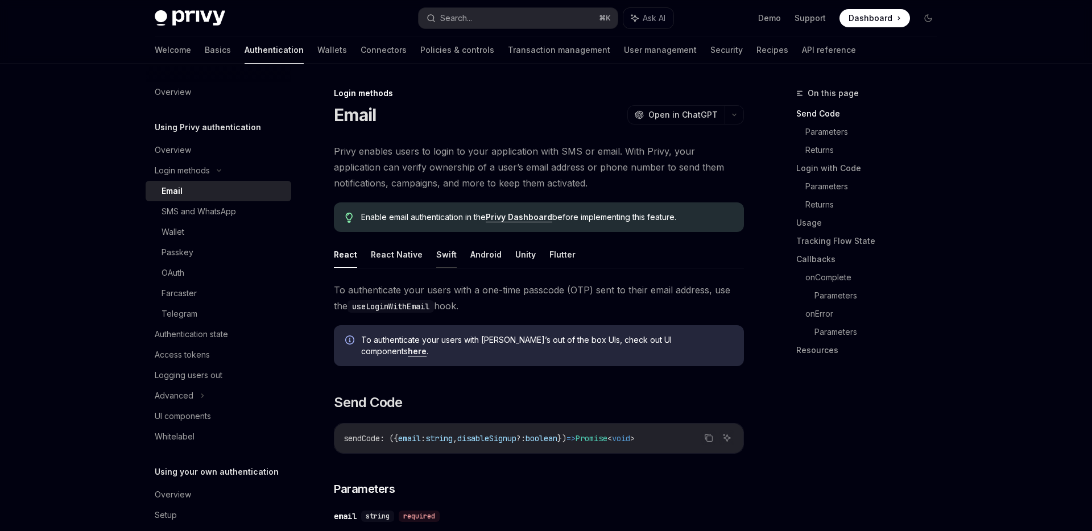
click at [443, 252] on button "Swift" at bounding box center [446, 254] width 20 height 27
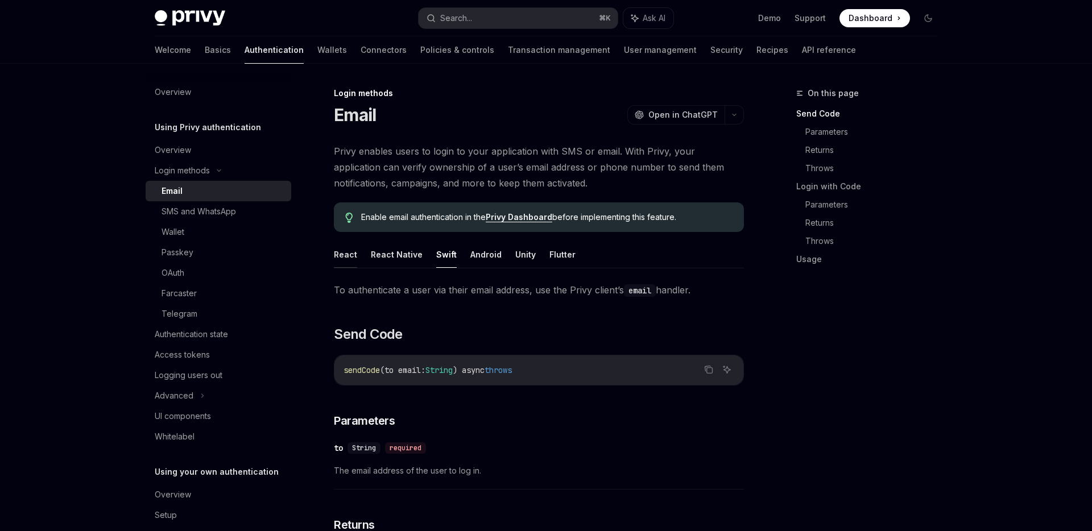
click at [353, 256] on button "React" at bounding box center [345, 254] width 23 height 27
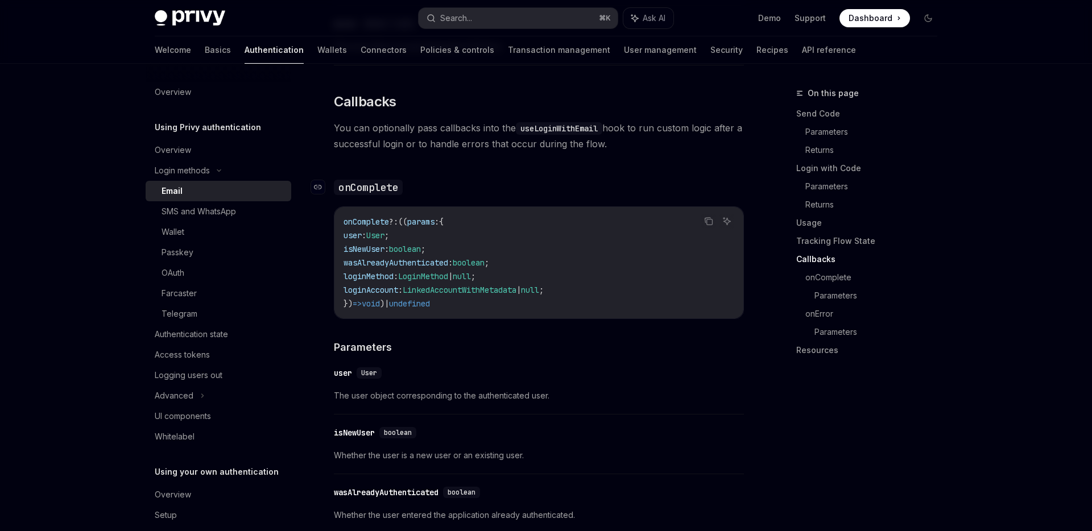
click at [378, 185] on code "onComplete" at bounding box center [368, 187] width 69 height 15
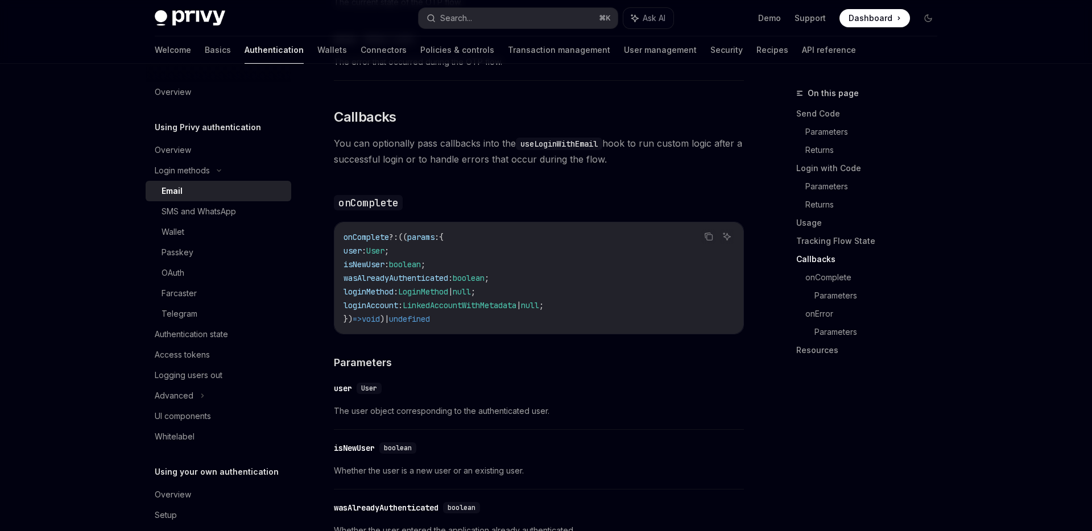
scroll to position [1577, 0]
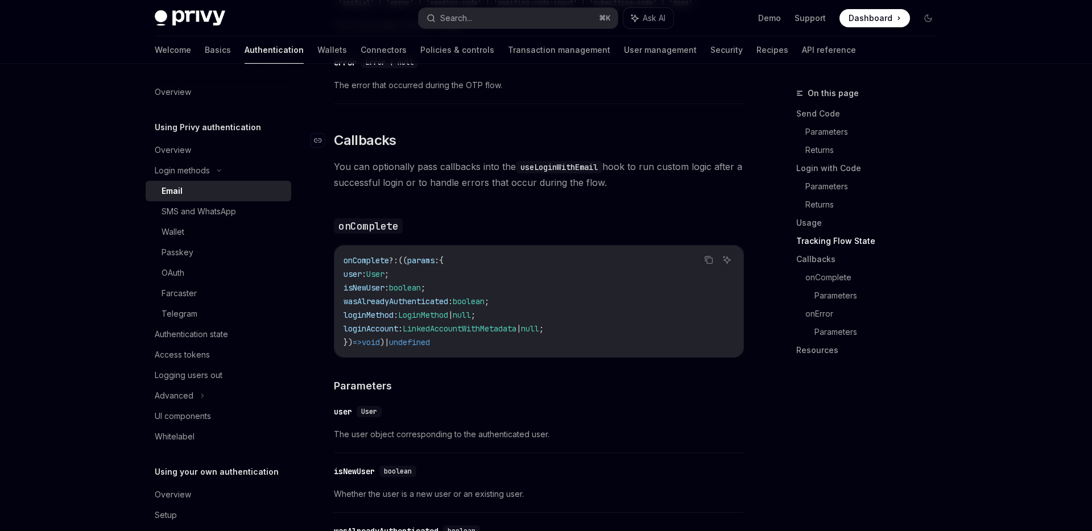
click at [376, 131] on span "Callbacks" at bounding box center [365, 140] width 63 height 18
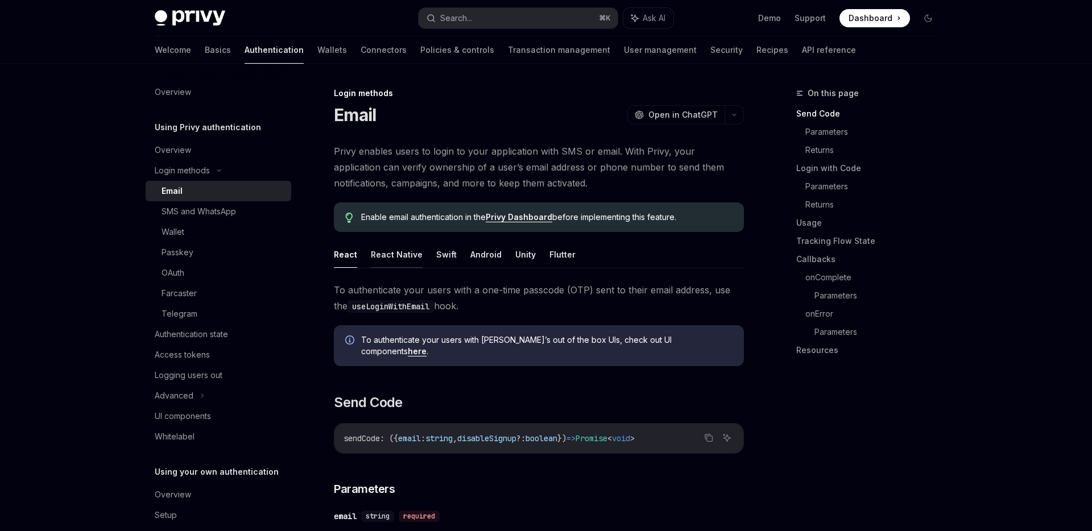
click at [395, 250] on button "React Native" at bounding box center [397, 254] width 52 height 27
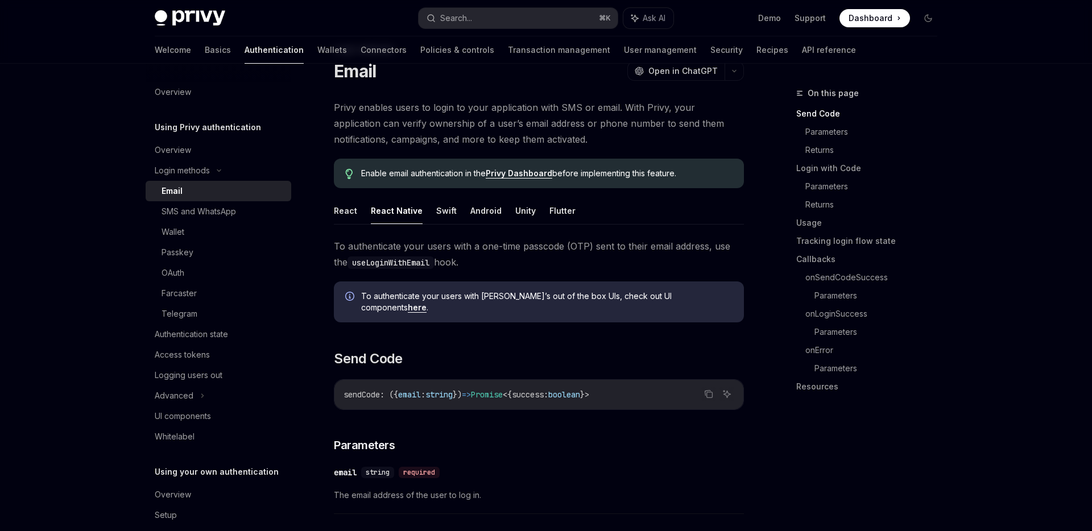
scroll to position [46, 0]
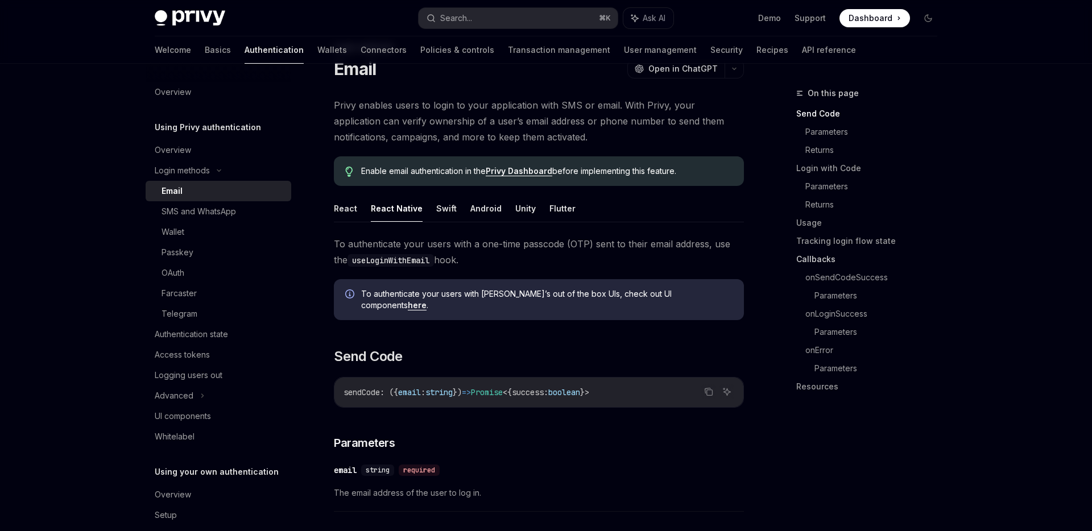
click at [823, 254] on link "Callbacks" at bounding box center [871, 259] width 150 height 18
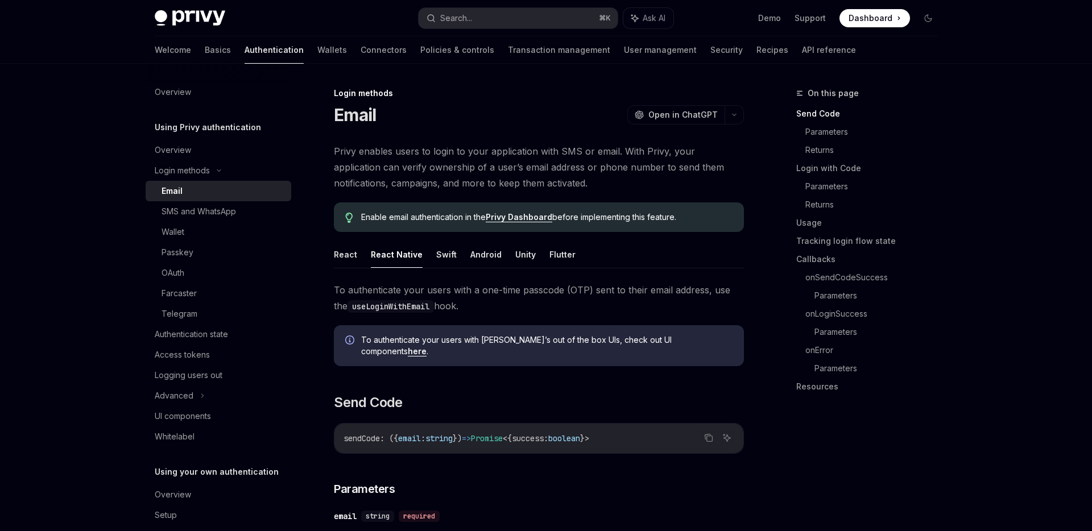
click at [431, 256] on ul "React React Native Swift Android Unity Flutter" at bounding box center [539, 254] width 410 height 27
click at [438, 255] on button "Swift" at bounding box center [446, 254] width 20 height 27
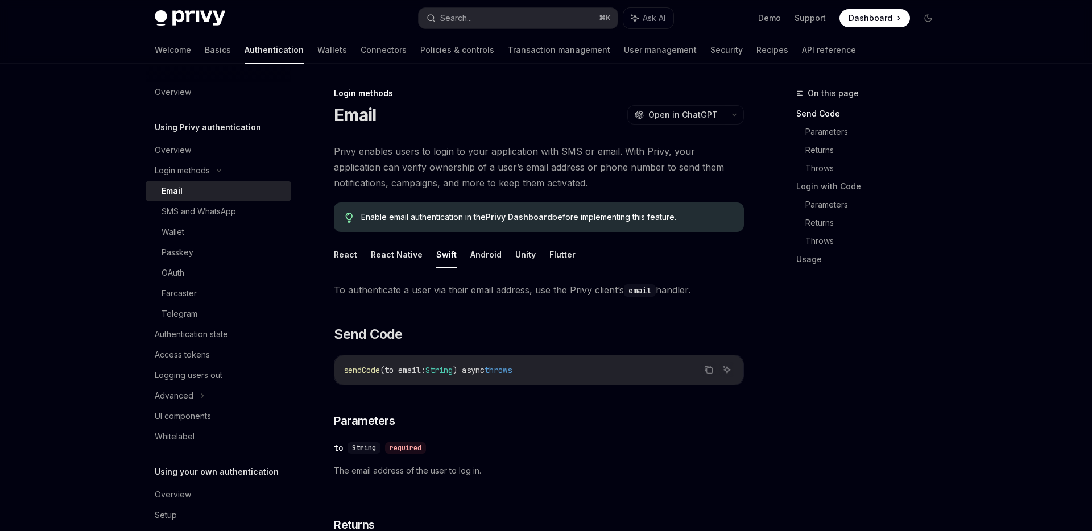
click at [835, 117] on link "Send Code" at bounding box center [871, 114] width 150 height 18
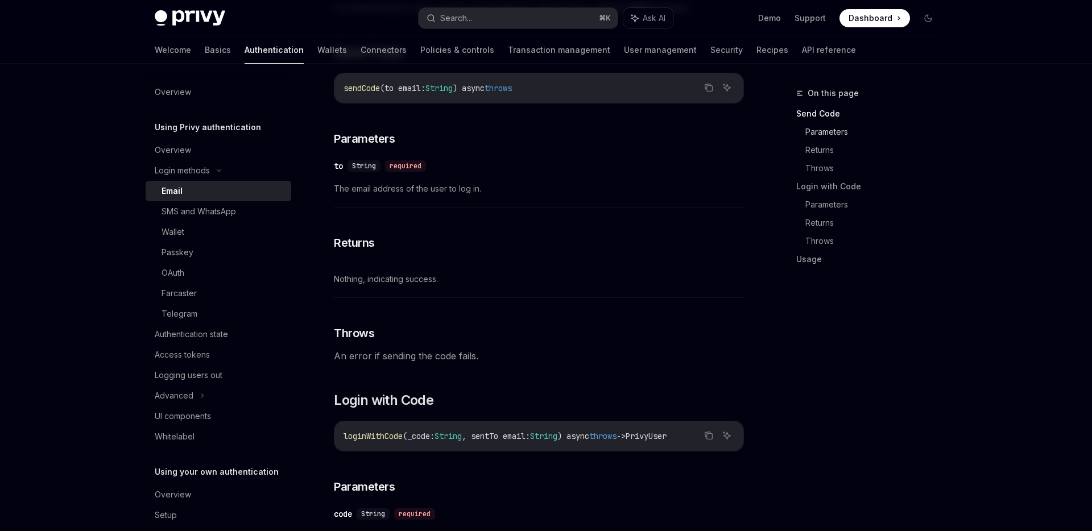
click at [832, 126] on link "Parameters" at bounding box center [875, 132] width 141 height 18
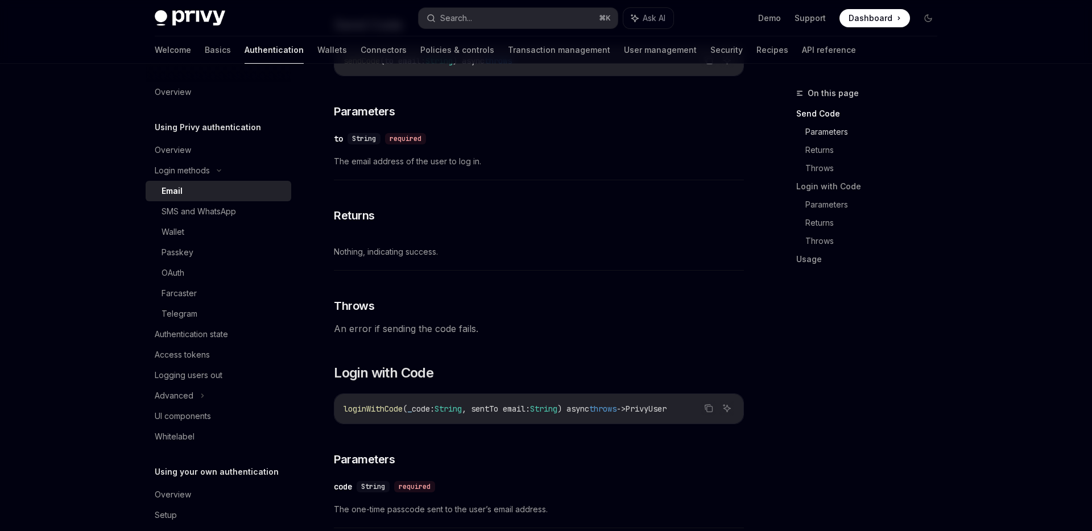
scroll to position [326, 0]
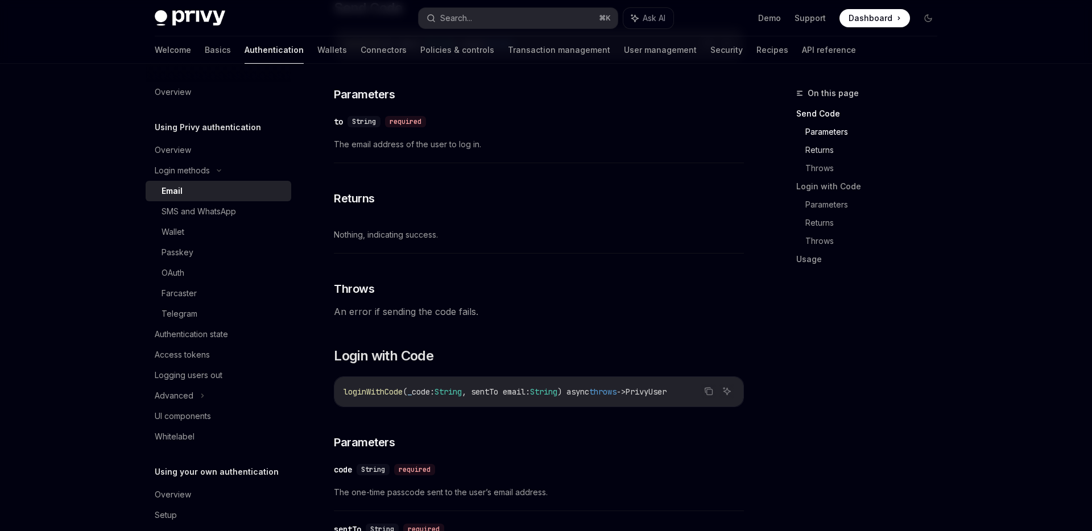
click at [823, 147] on link "Returns" at bounding box center [875, 150] width 141 height 18
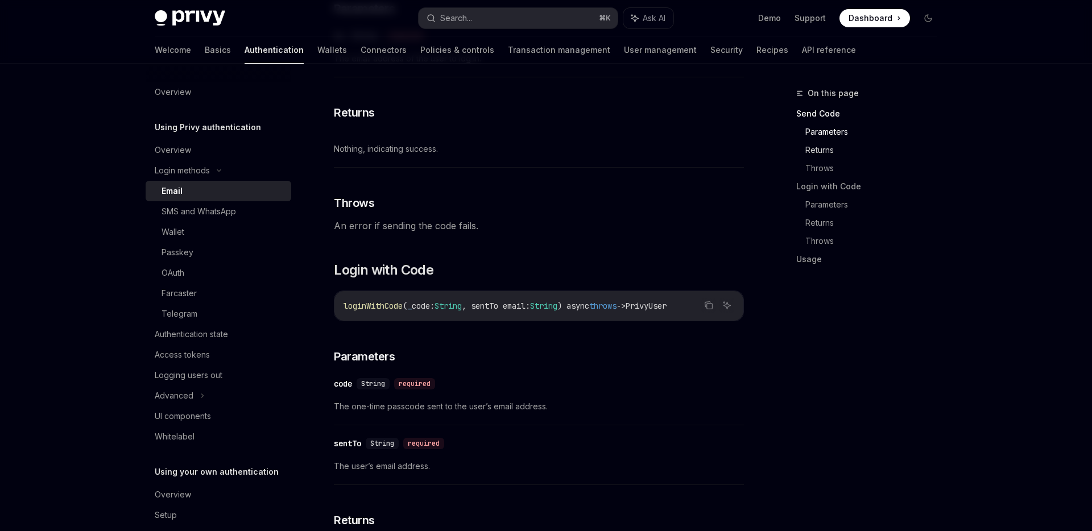
scroll to position [430, 0]
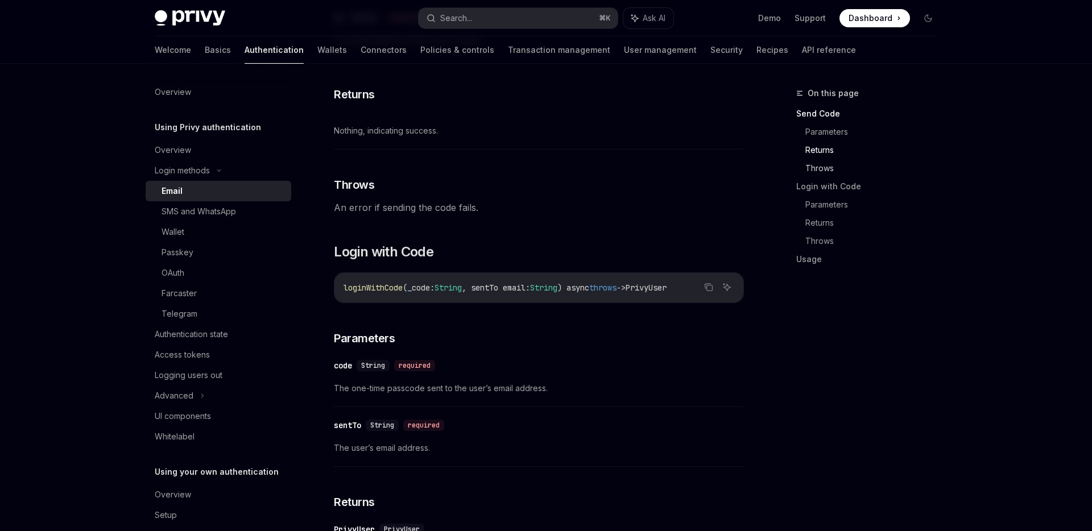
click at [819, 168] on link "Throws" at bounding box center [875, 168] width 141 height 18
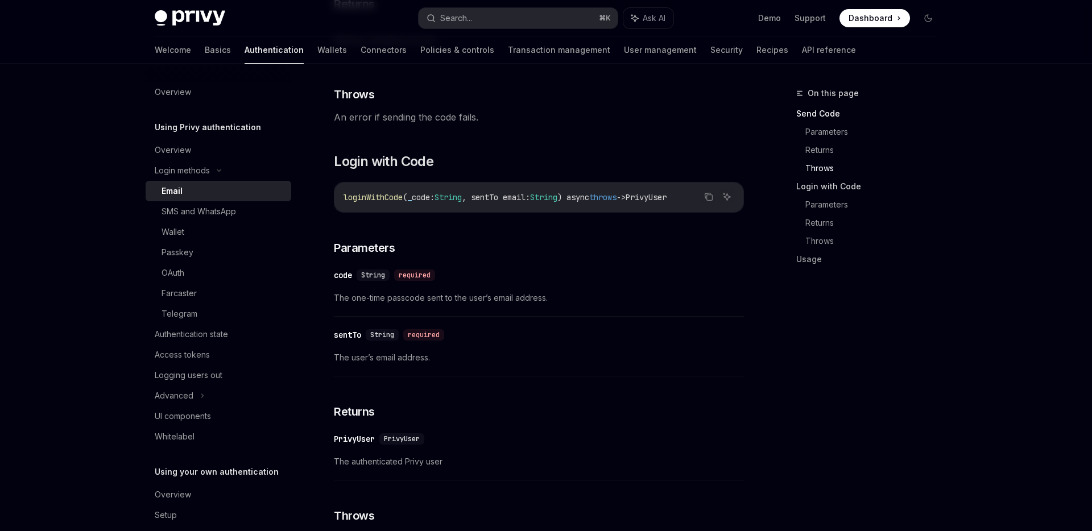
click at [822, 184] on link "Login with Code" at bounding box center [871, 186] width 150 height 18
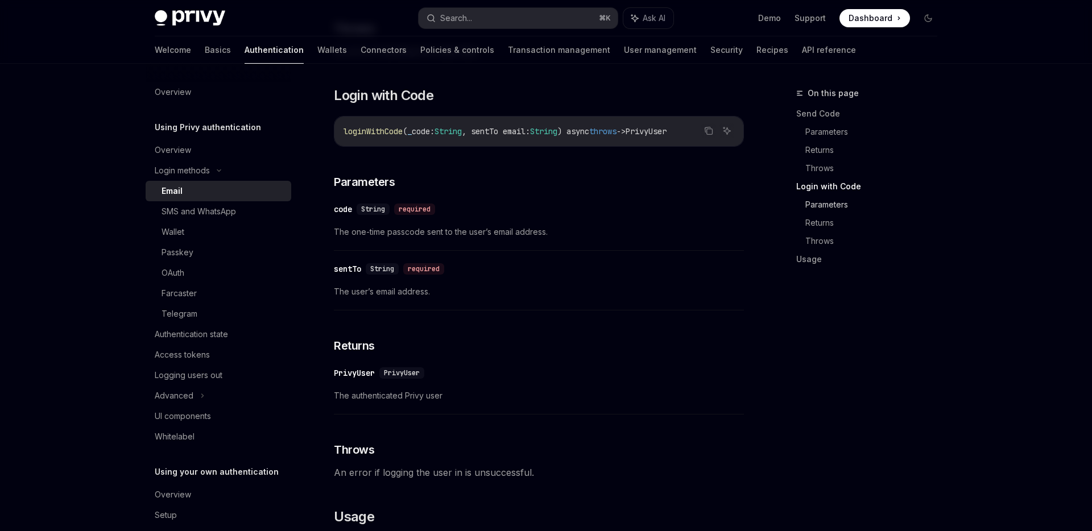
click at [820, 197] on link "Parameters" at bounding box center [875, 205] width 141 height 18
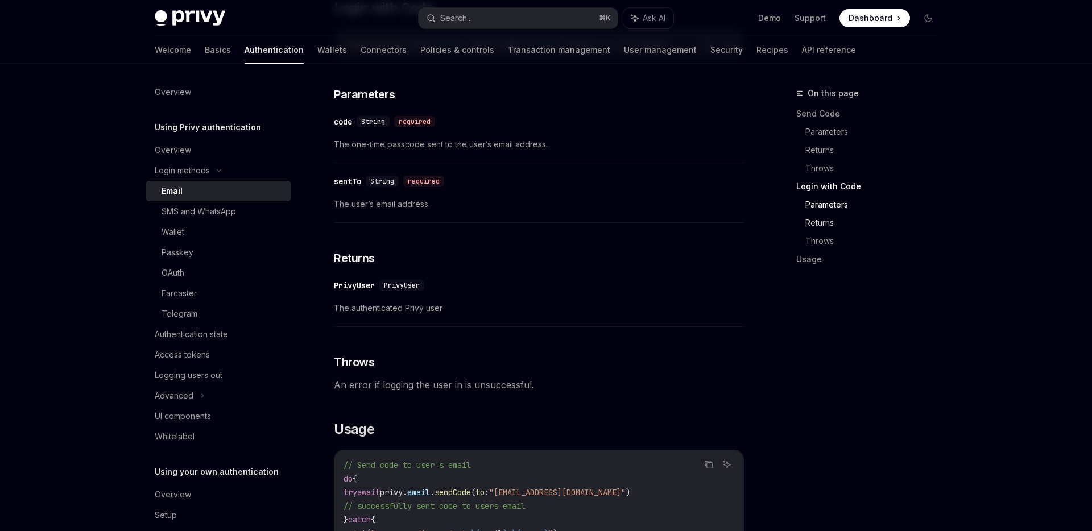
click at [817, 215] on link "Returns" at bounding box center [875, 223] width 141 height 18
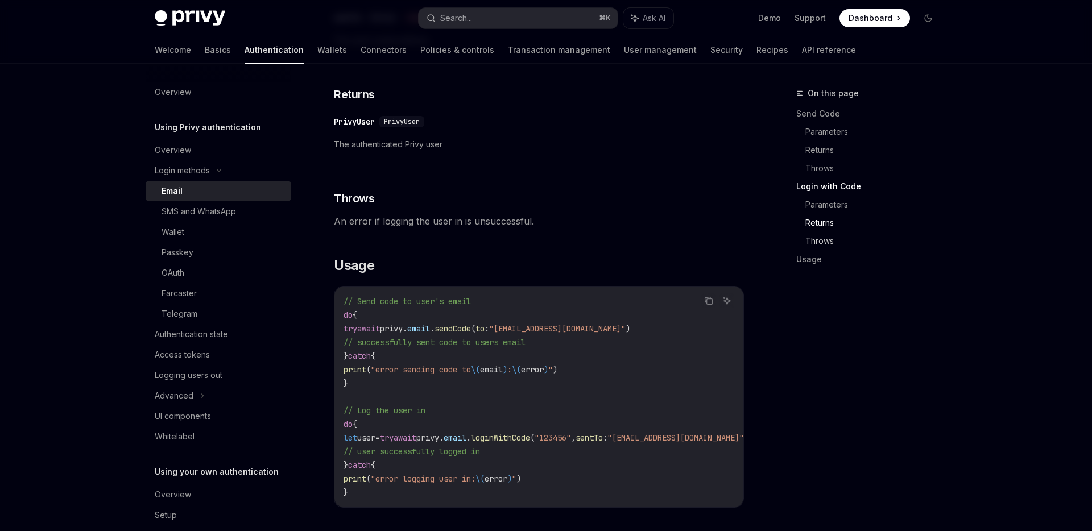
click at [814, 237] on link "Throws" at bounding box center [875, 241] width 141 height 18
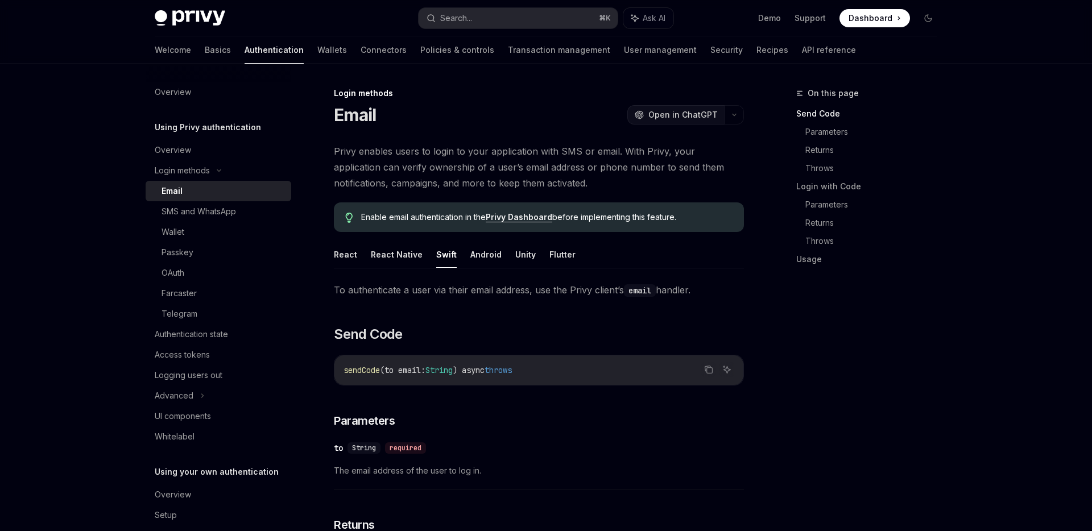
click at [684, 120] on span "Open in ChatGPT" at bounding box center [682, 114] width 69 height 11
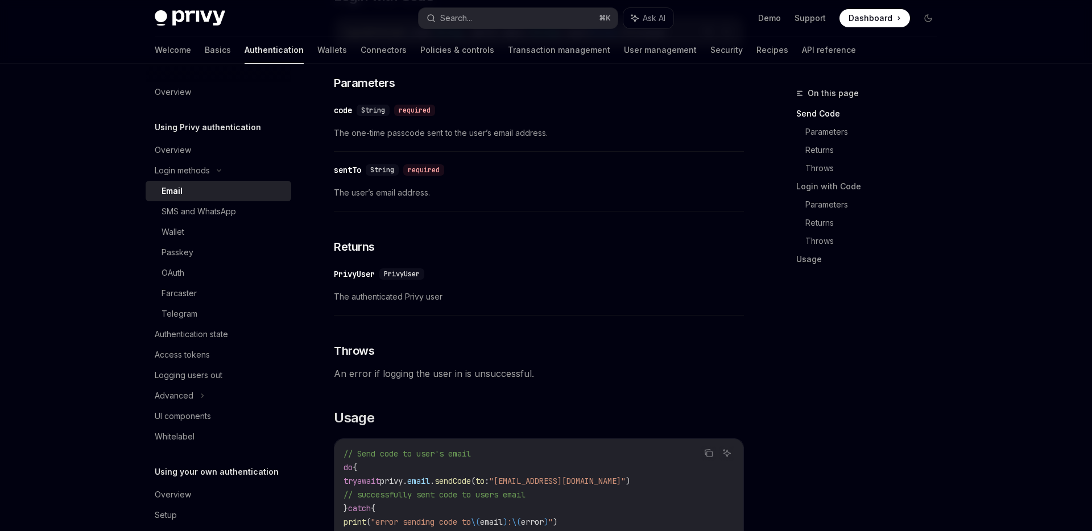
scroll to position [1006, 0]
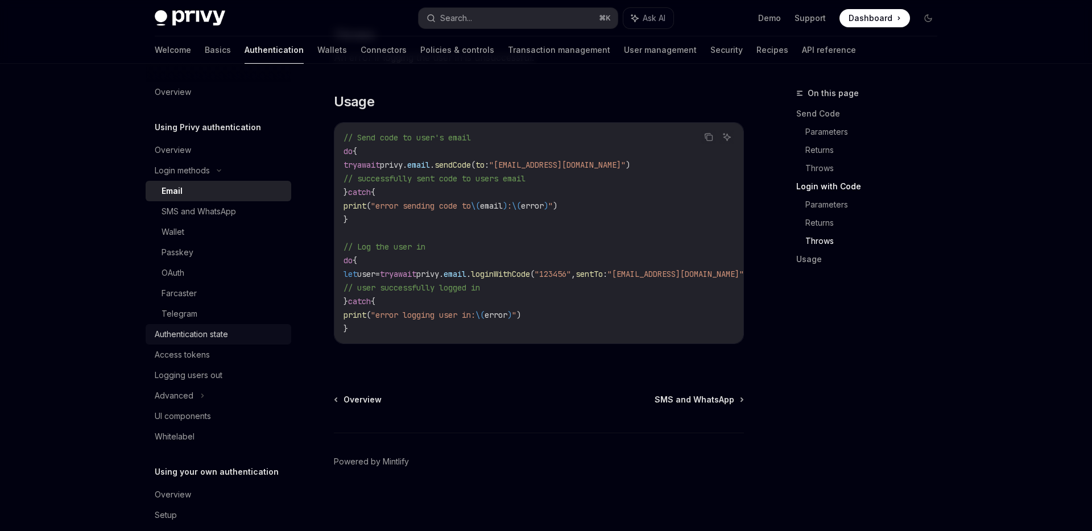
click at [245, 334] on div "Authentication state" at bounding box center [220, 334] width 130 height 14
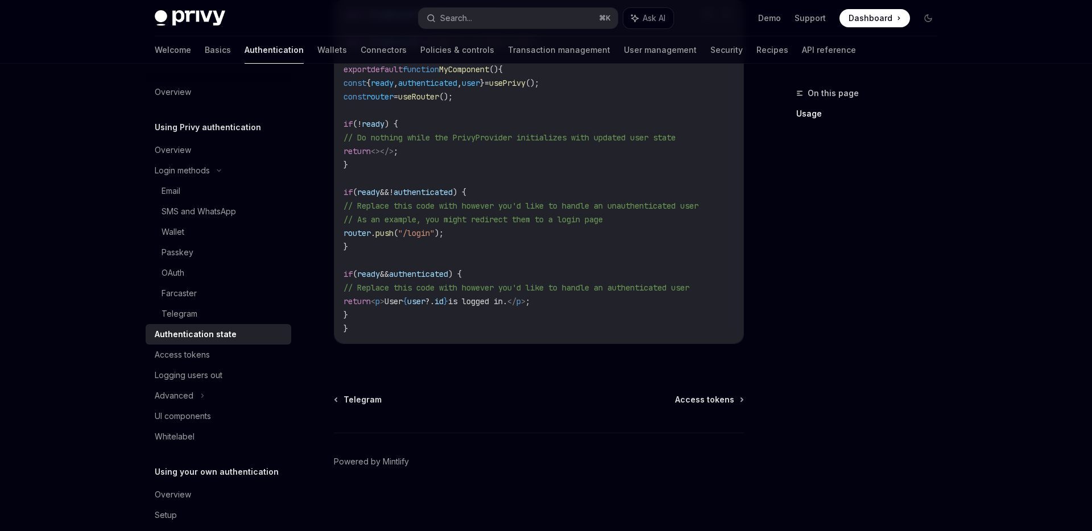
scroll to position [437, 0]
click at [195, 367] on link "Logging users out" at bounding box center [219, 375] width 146 height 20
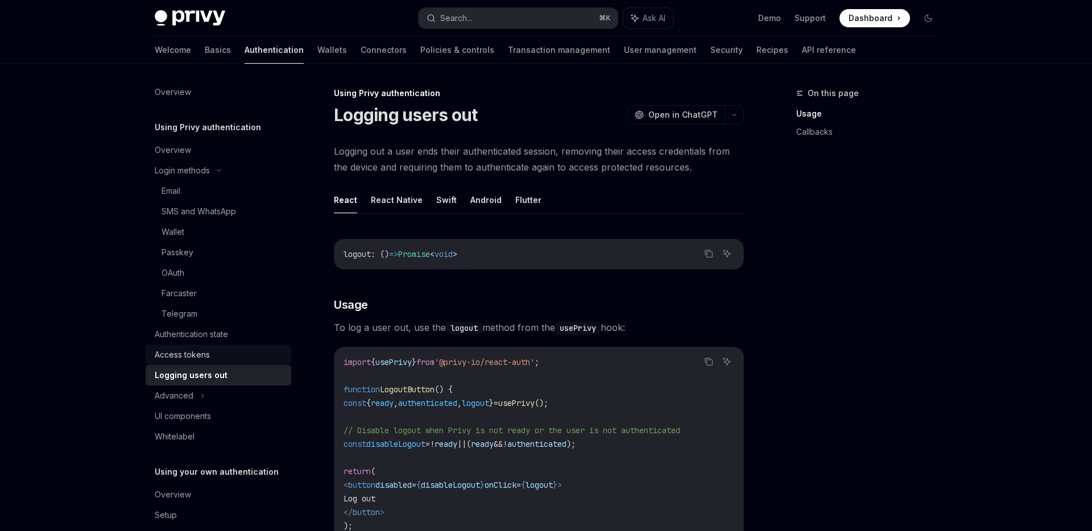
click at [198, 349] on div "Access tokens" at bounding box center [182, 355] width 55 height 14
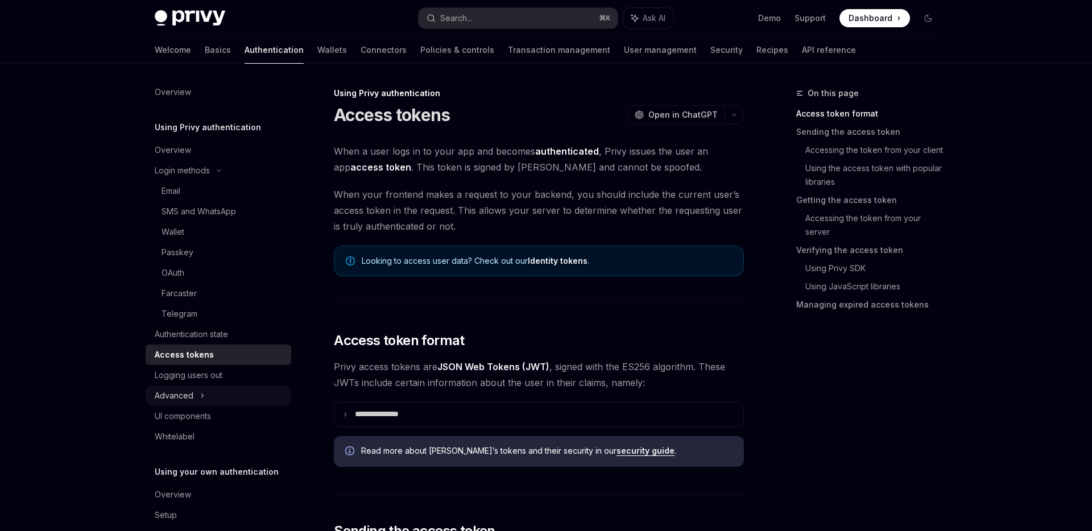
click at [204, 395] on div "Advanced" at bounding box center [219, 395] width 146 height 20
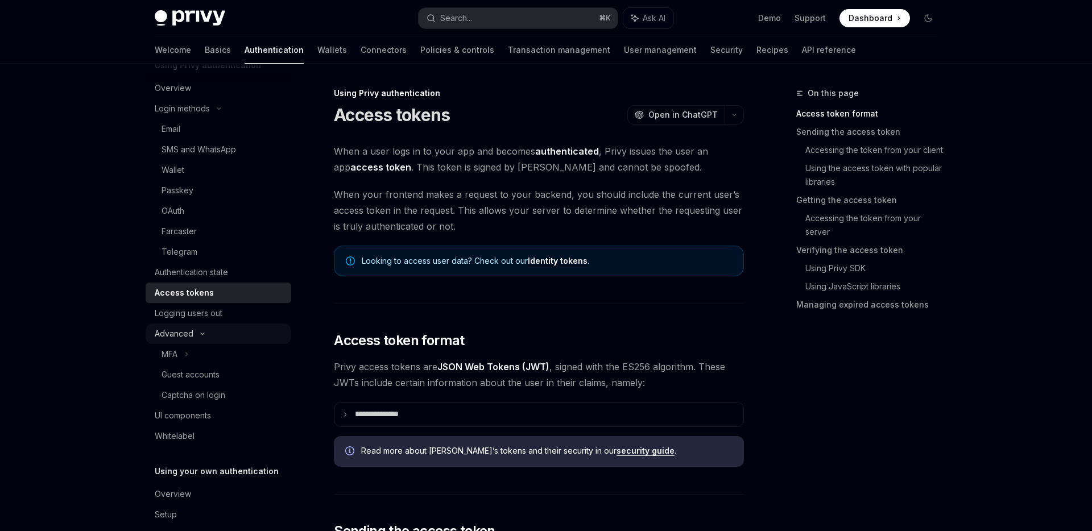
scroll to position [64, 0]
click at [211, 425] on link "Whitelabel" at bounding box center [219, 434] width 146 height 20
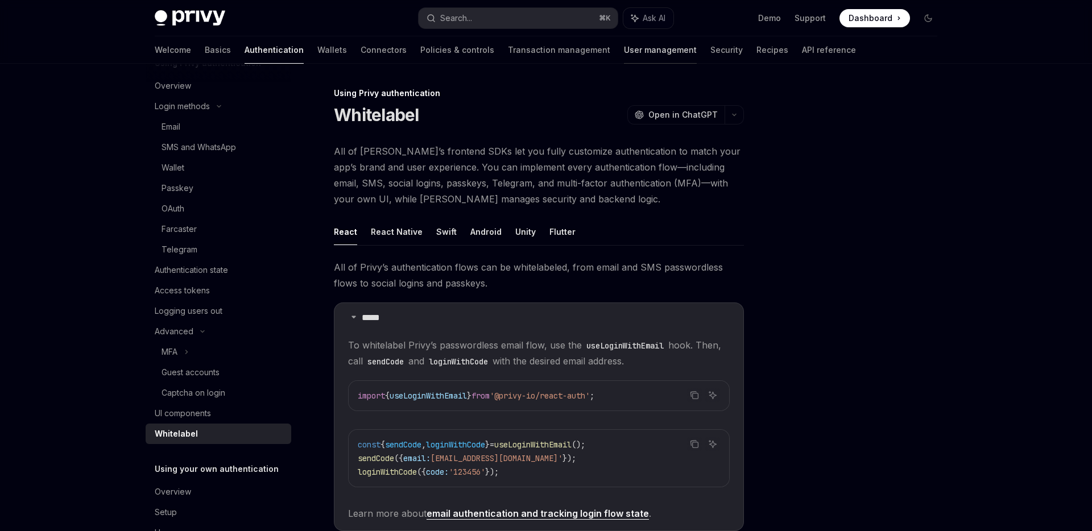
click at [624, 51] on link "User management" at bounding box center [660, 49] width 73 height 27
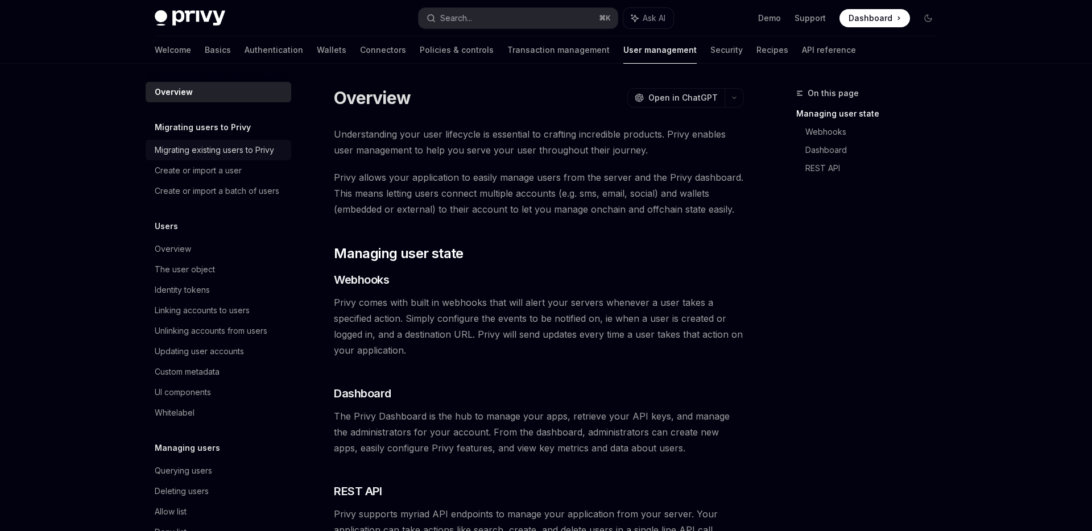
click at [225, 147] on div "Migrating existing users to Privy" at bounding box center [214, 150] width 119 height 14
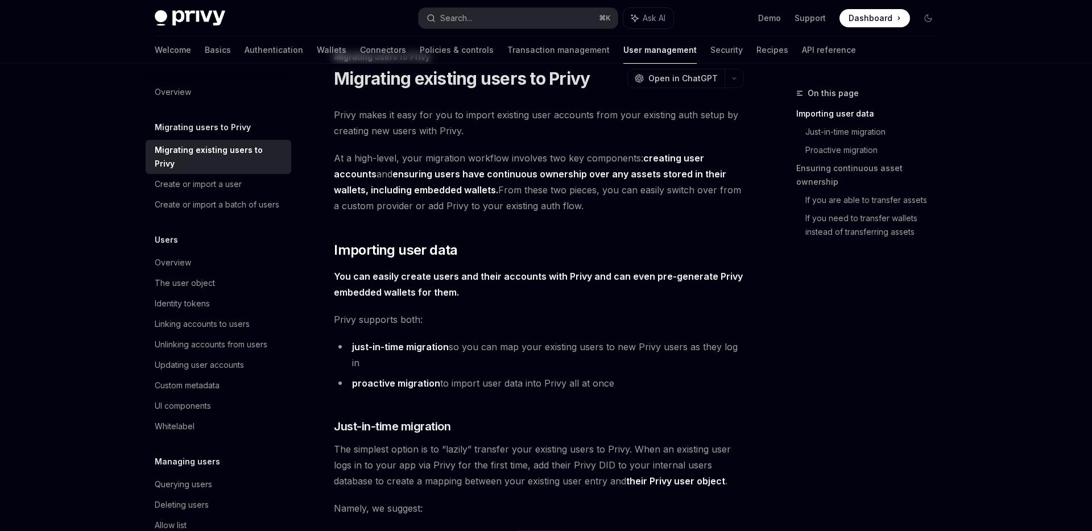
scroll to position [40, 0]
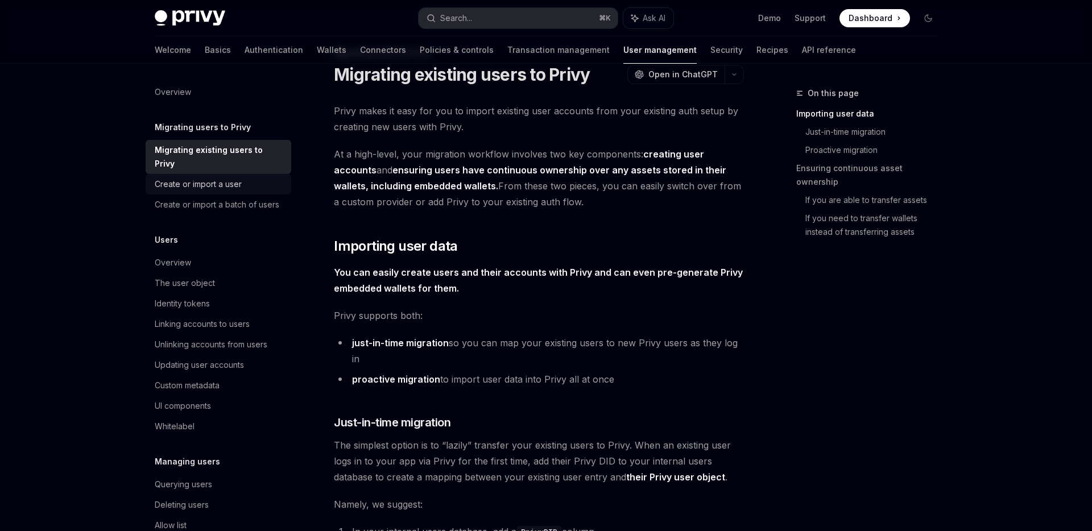
click at [272, 177] on div "Create or import a user" at bounding box center [220, 184] width 130 height 14
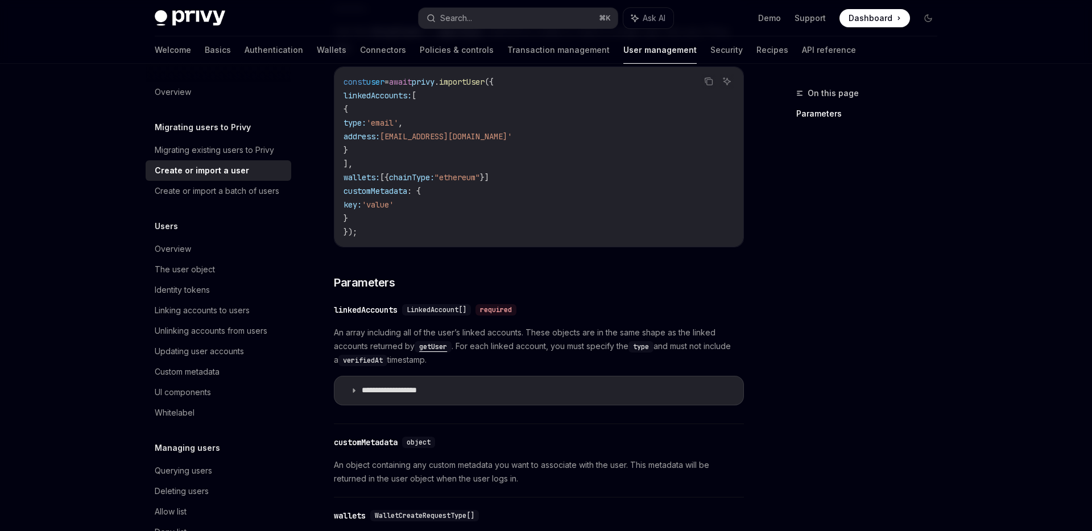
scroll to position [289, 0]
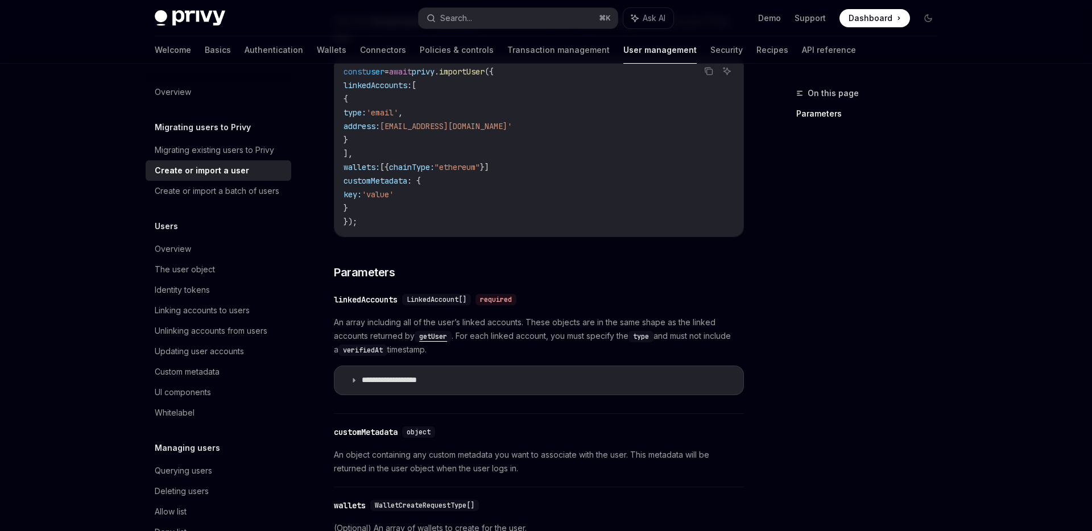
click at [217, 237] on div "Users Overview The user object Identity tokens Linking accounts to users Unlink…" at bounding box center [219, 321] width 146 height 204
click at [206, 248] on div "Overview" at bounding box center [220, 249] width 130 height 14
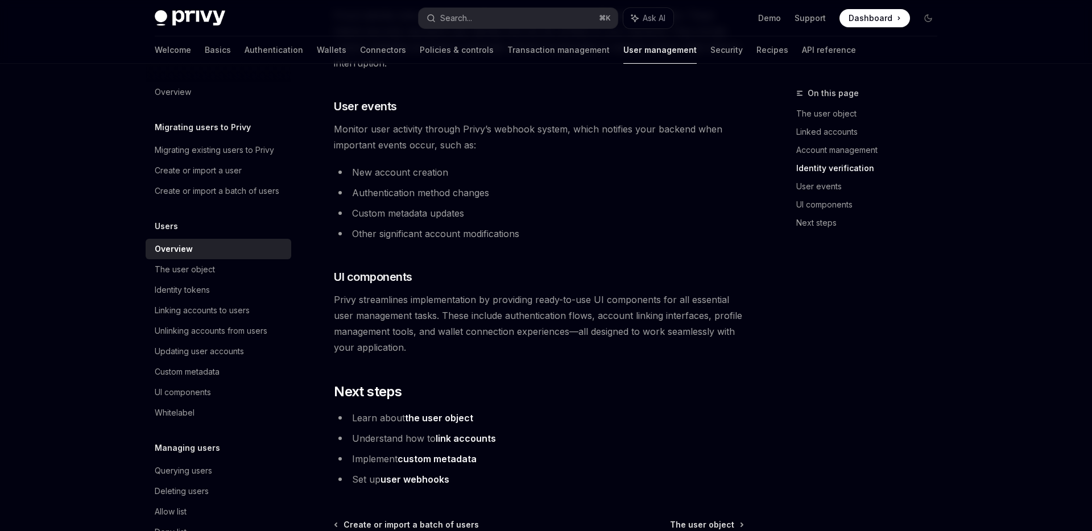
scroll to position [1052, 0]
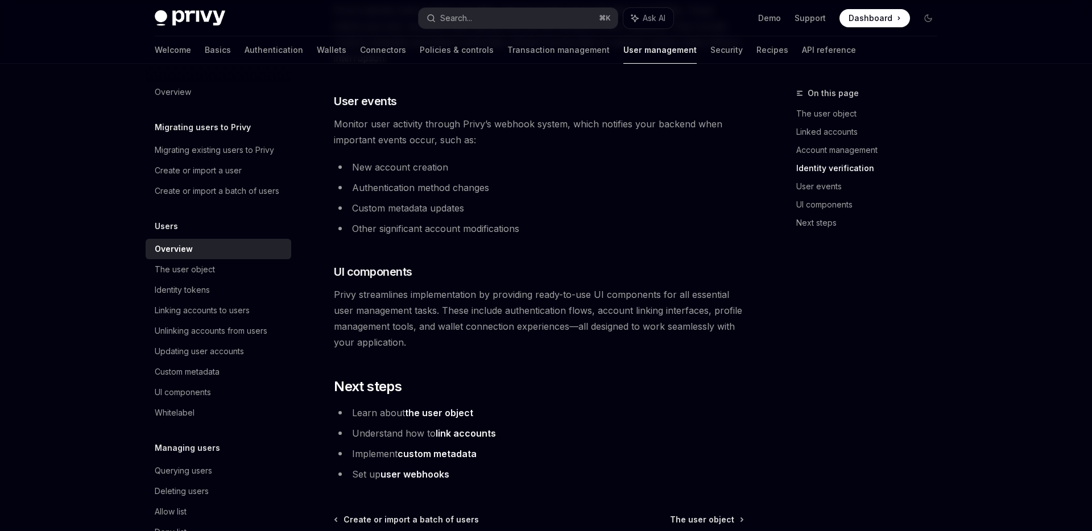
click at [609, 132] on span "Monitor user activity through Privy’s webhook system, which notifies your backe…" at bounding box center [539, 132] width 410 height 32
drag, startPoint x: 567, startPoint y: 122, endPoint x: 719, endPoint y: 121, distance: 151.8
click at [720, 122] on span "Monitor user activity through Privy’s webhook system, which notifies your backe…" at bounding box center [539, 132] width 410 height 32
click at [380, 134] on span "Monitor user activity through Privy’s webhook system, which notifies your backe…" at bounding box center [539, 132] width 410 height 32
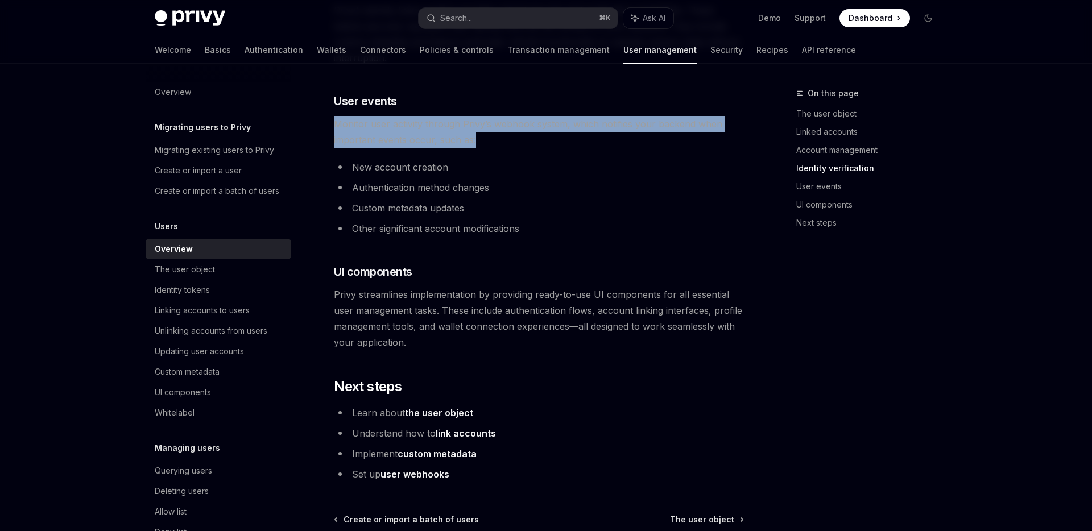
drag, startPoint x: 327, startPoint y: 123, endPoint x: 510, endPoint y: 137, distance: 183.0
click at [510, 137] on span "Monitor user activity through Privy’s webhook system, which notifies your backe…" at bounding box center [539, 132] width 410 height 32
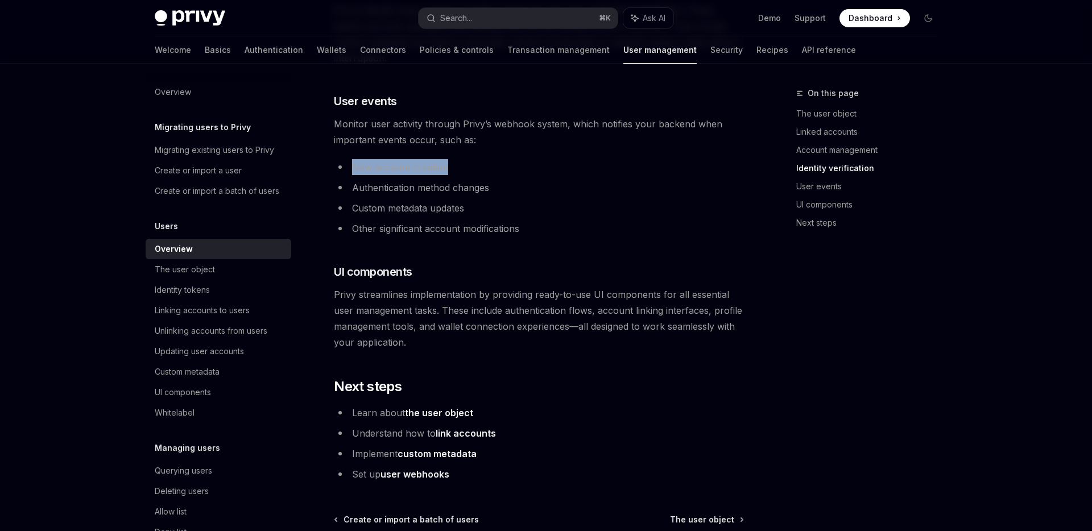
drag, startPoint x: 350, startPoint y: 167, endPoint x: 500, endPoint y: 165, distance: 149.5
click at [500, 165] on li "New account creation" at bounding box center [539, 167] width 410 height 16
drag, startPoint x: 488, startPoint y: 187, endPoint x: 345, endPoint y: 187, distance: 143.3
click at [345, 187] on li "Authentication method changes" at bounding box center [539, 188] width 410 height 16
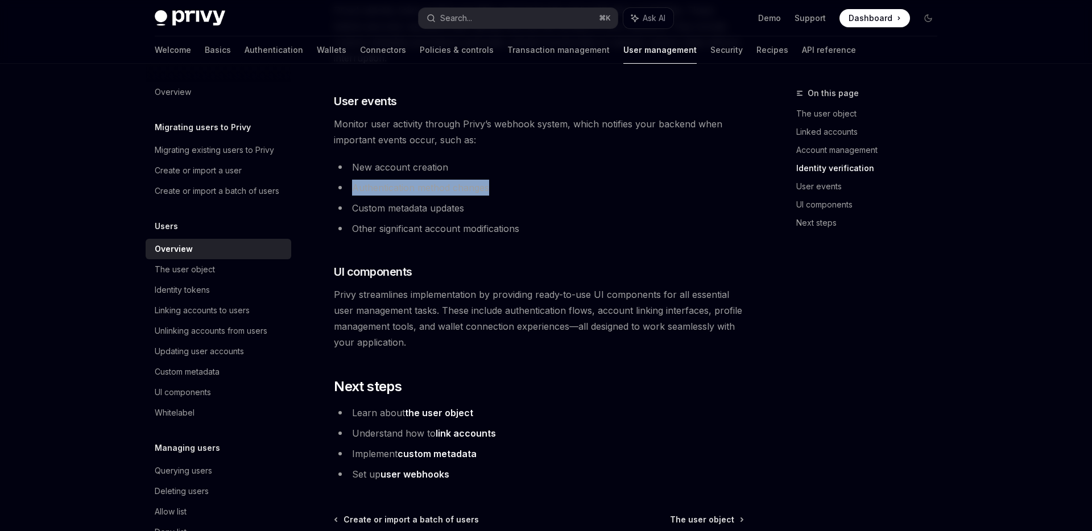
click at [358, 201] on li "Custom metadata updates" at bounding box center [539, 208] width 410 height 16
drag, startPoint x: 353, startPoint y: 206, endPoint x: 530, endPoint y: 215, distance: 177.6
click at [530, 215] on li "Custom metadata updates" at bounding box center [539, 208] width 410 height 16
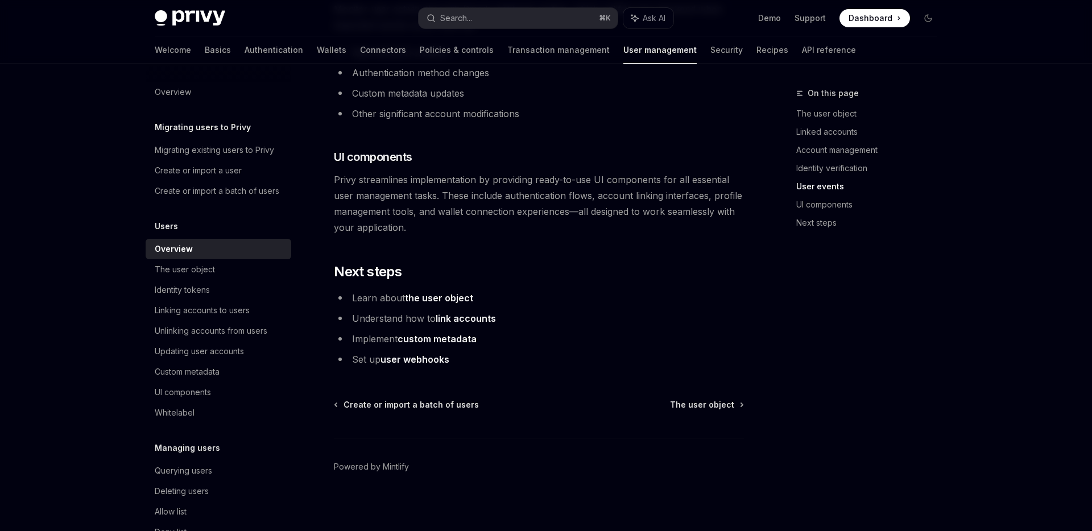
scroll to position [1172, 0]
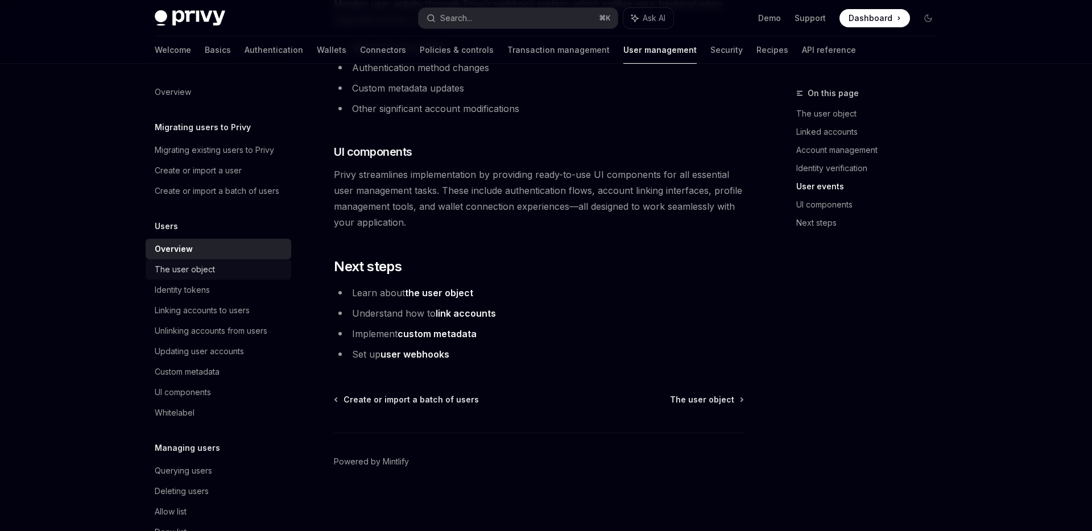
click at [251, 268] on div "The user object" at bounding box center [220, 270] width 130 height 14
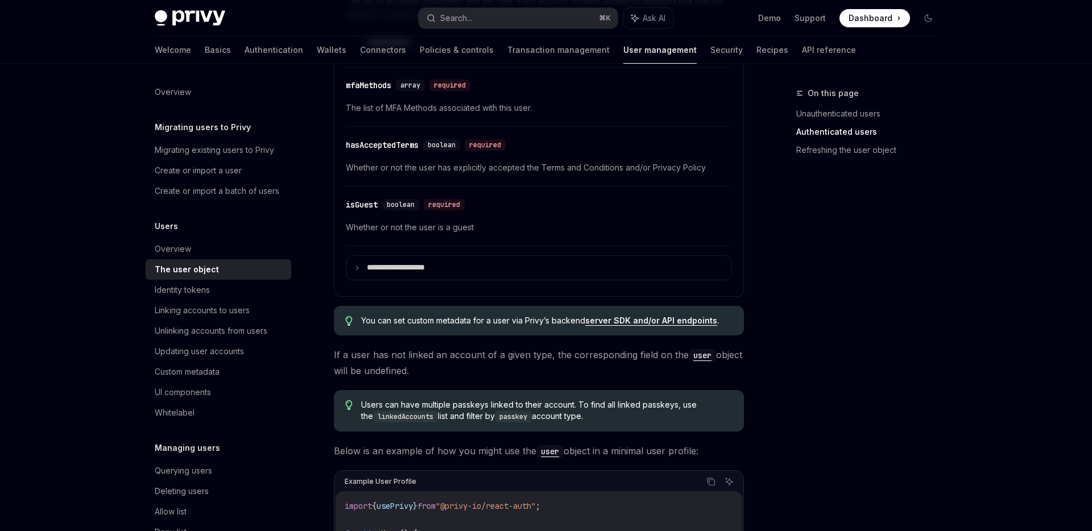
scroll to position [612, 0]
click at [380, 268] on p "**********" at bounding box center [405, 266] width 77 height 10
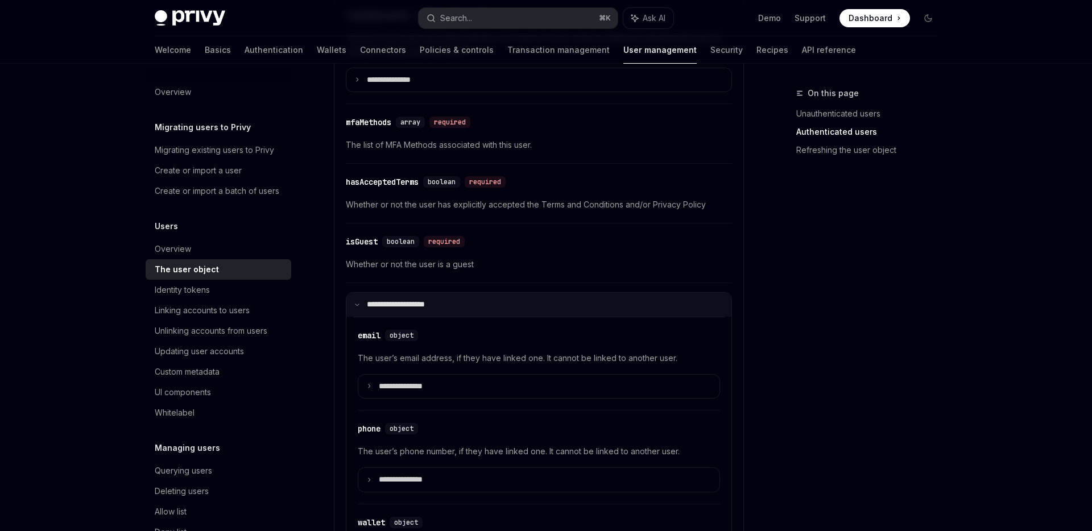
scroll to position [570, 0]
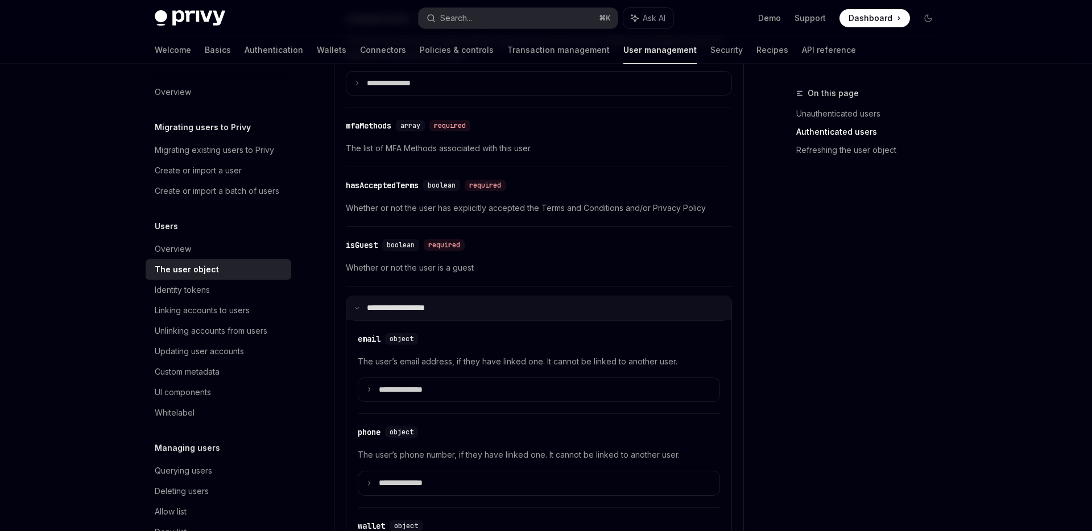
click at [350, 310] on summary "**********" at bounding box center [538, 308] width 385 height 24
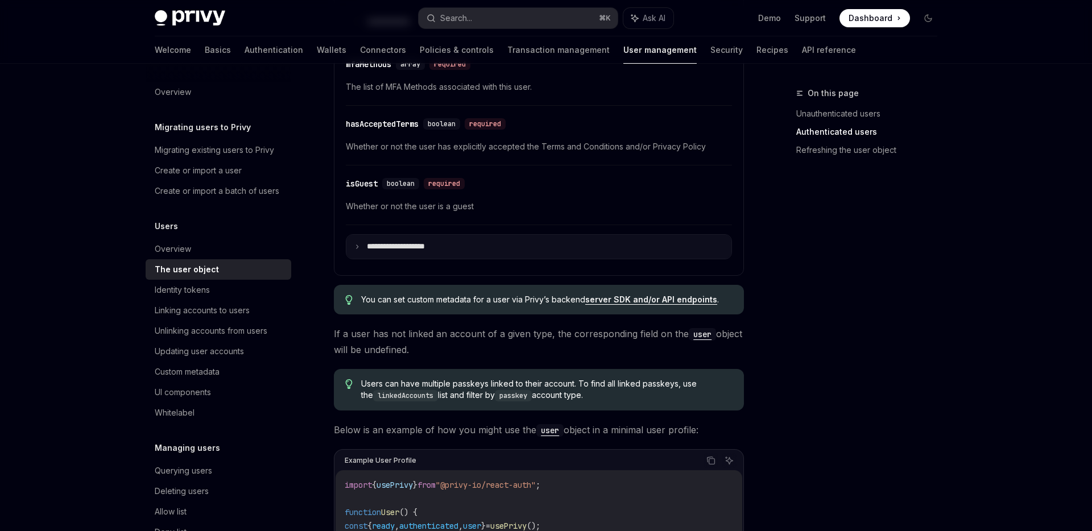
scroll to position [650, 0]
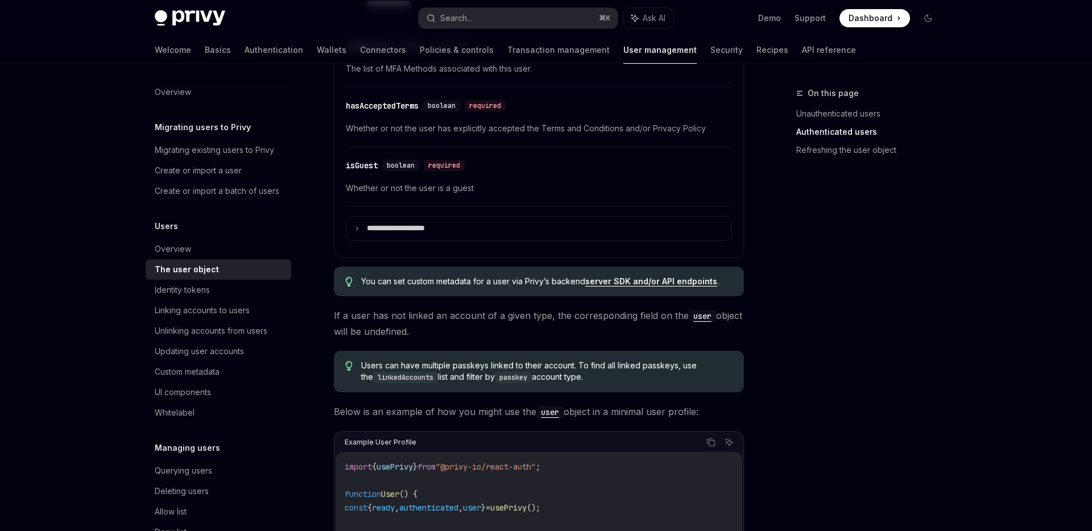
click at [633, 280] on link "server SDK and/or API endpoints" at bounding box center [651, 281] width 132 height 10
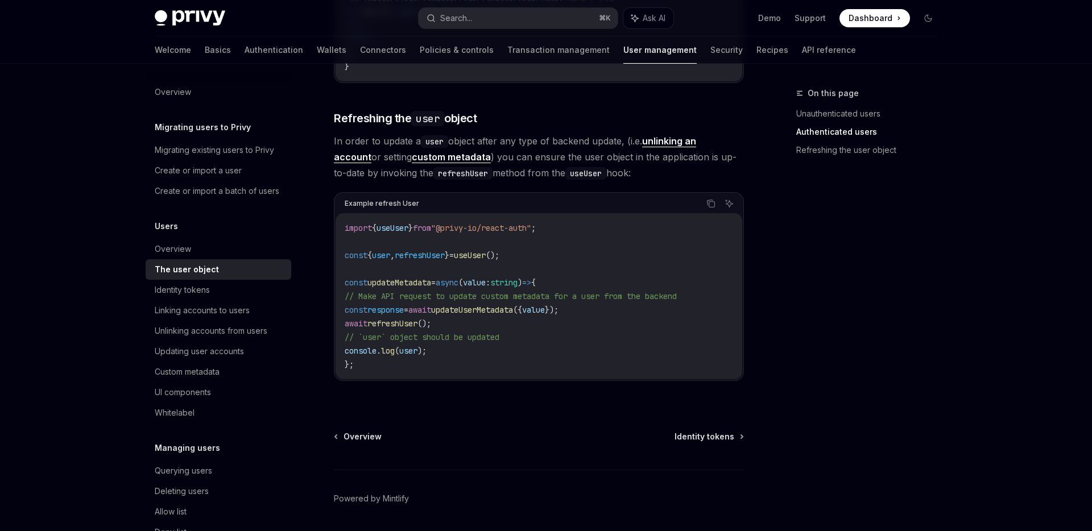
scroll to position [1515, 0]
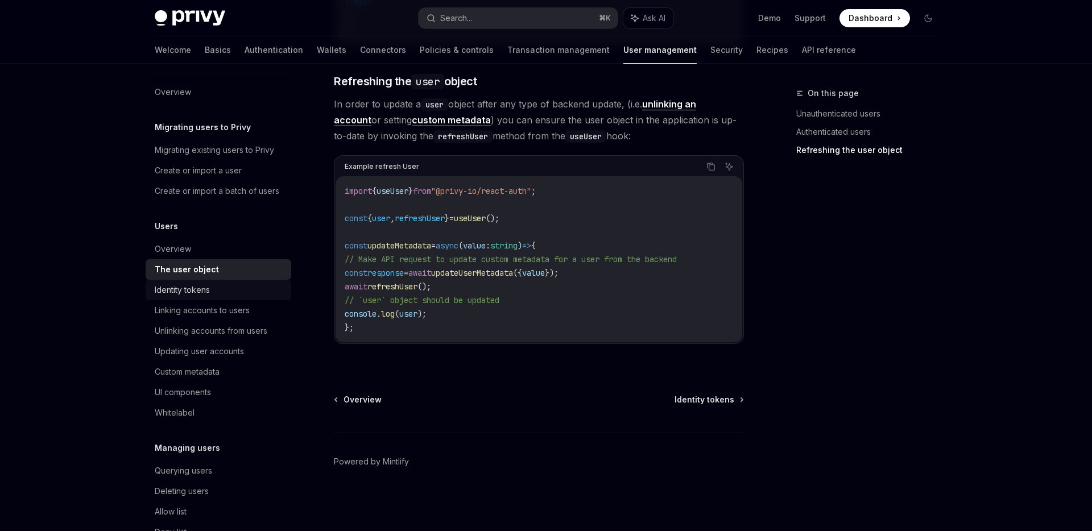
click at [256, 296] on div "Identity tokens" at bounding box center [220, 290] width 130 height 14
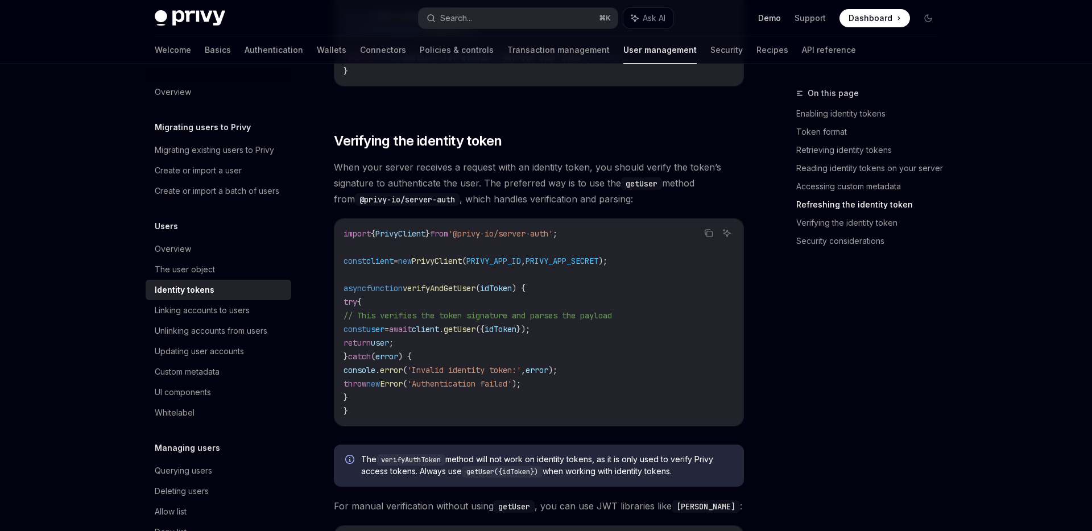
scroll to position [3471, 0]
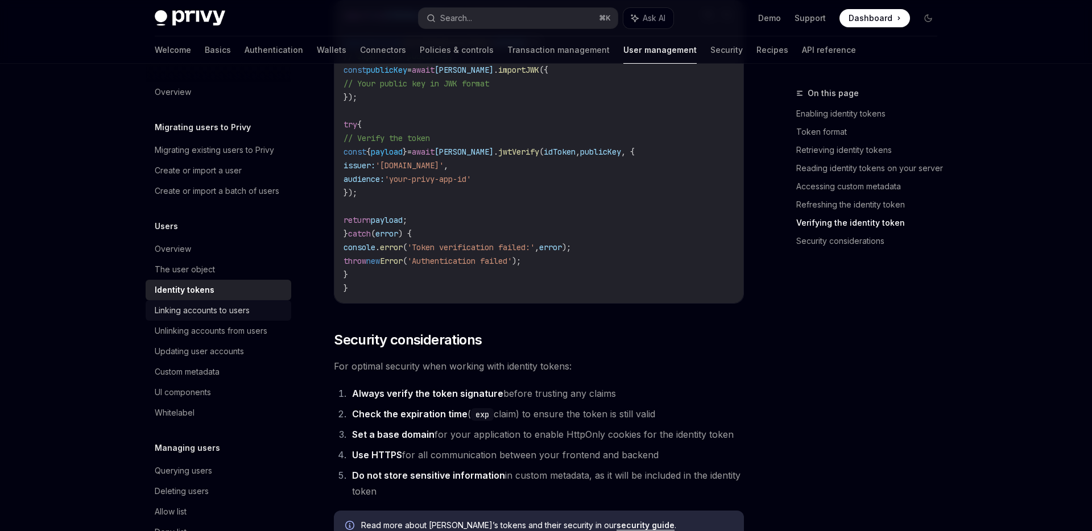
click at [220, 306] on div "Linking accounts to users" at bounding box center [202, 311] width 95 height 14
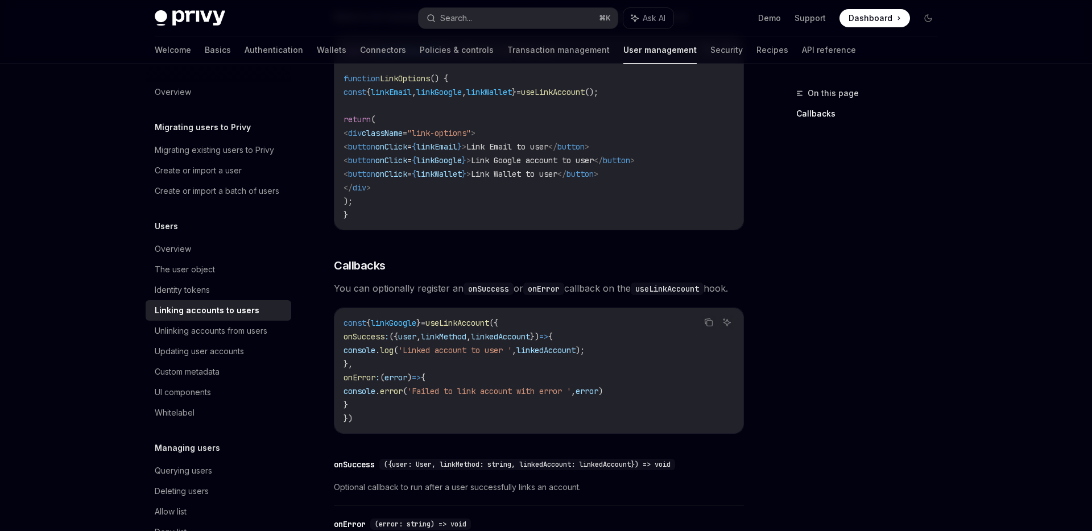
scroll to position [1315, 0]
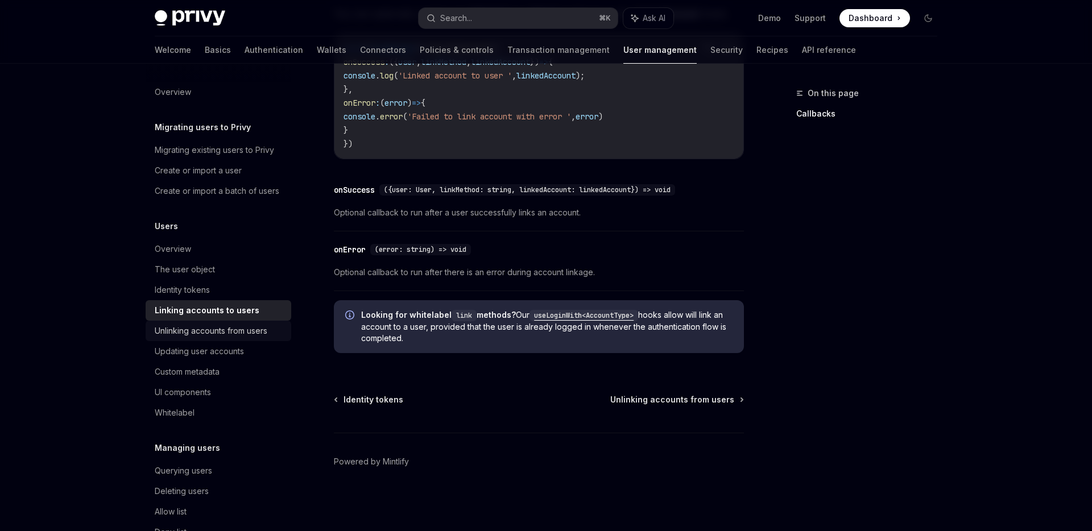
click at [257, 334] on div "Unlinking accounts from users" at bounding box center [211, 331] width 113 height 14
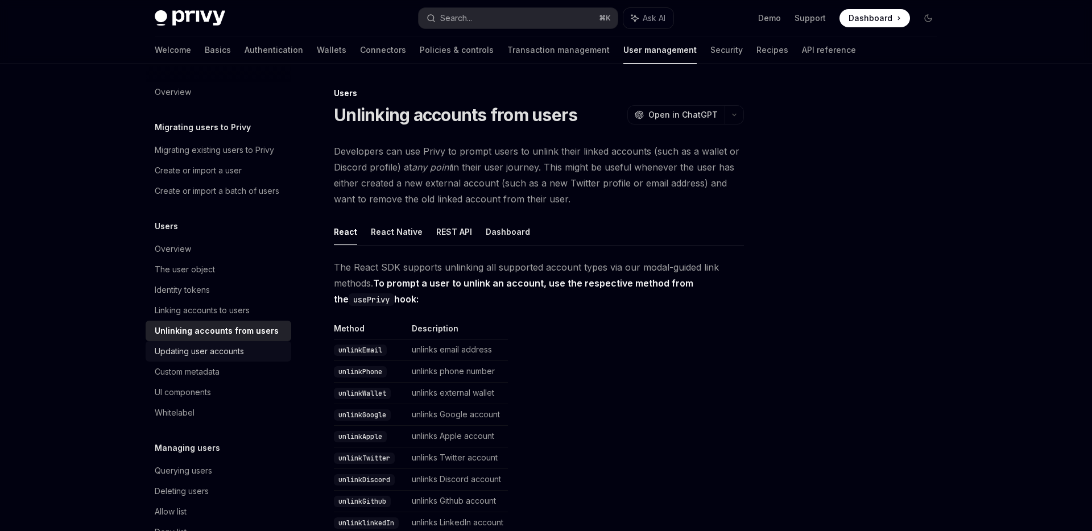
click at [239, 349] on div "Updating user accounts" at bounding box center [199, 352] width 89 height 14
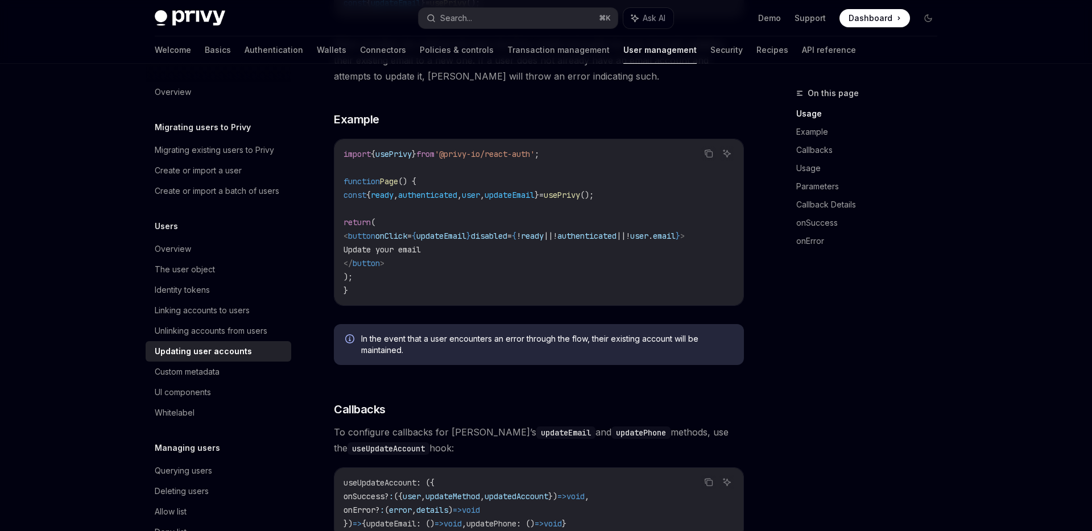
scroll to position [389, 0]
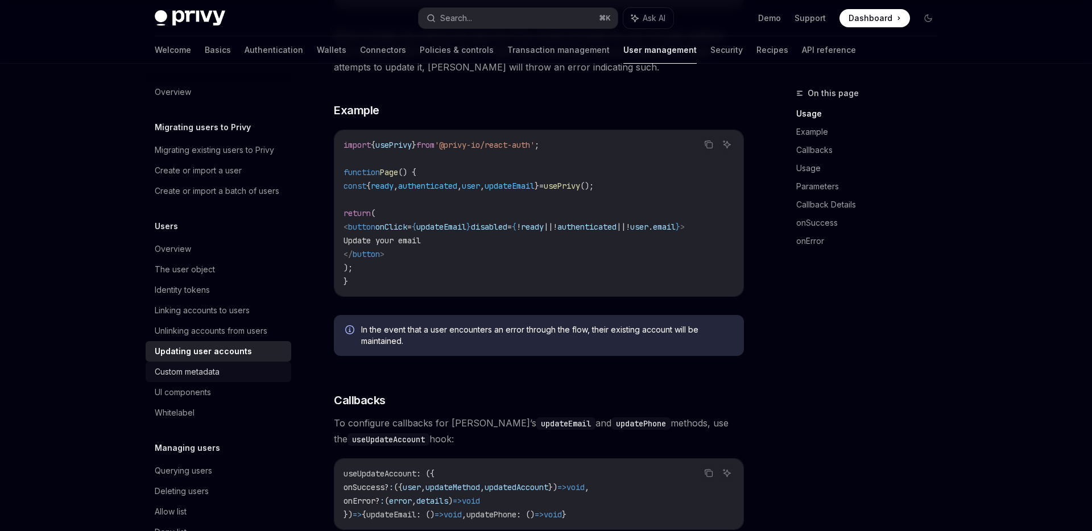
click at [205, 373] on div "Custom metadata" at bounding box center [187, 372] width 65 height 14
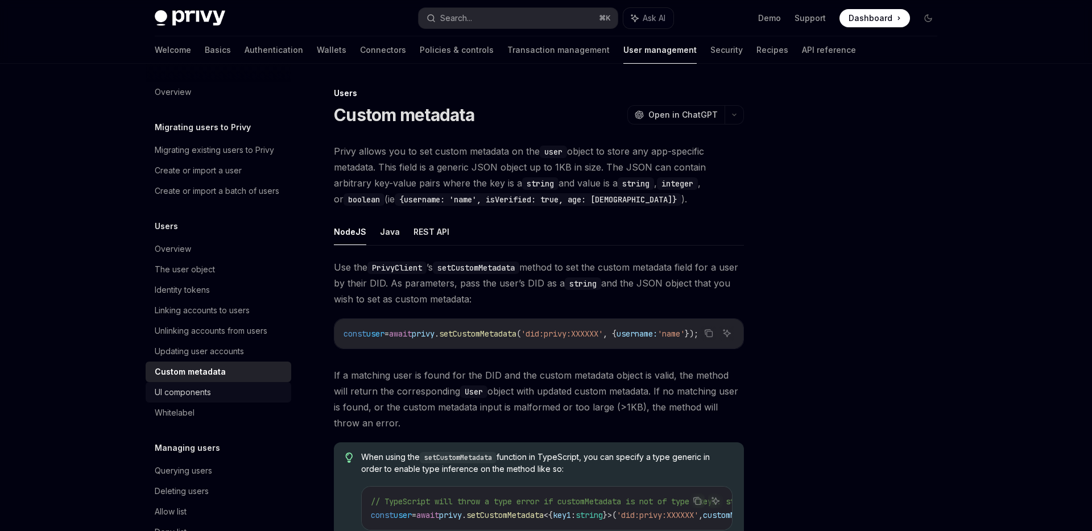
click at [251, 391] on div "UI components" at bounding box center [220, 392] width 130 height 14
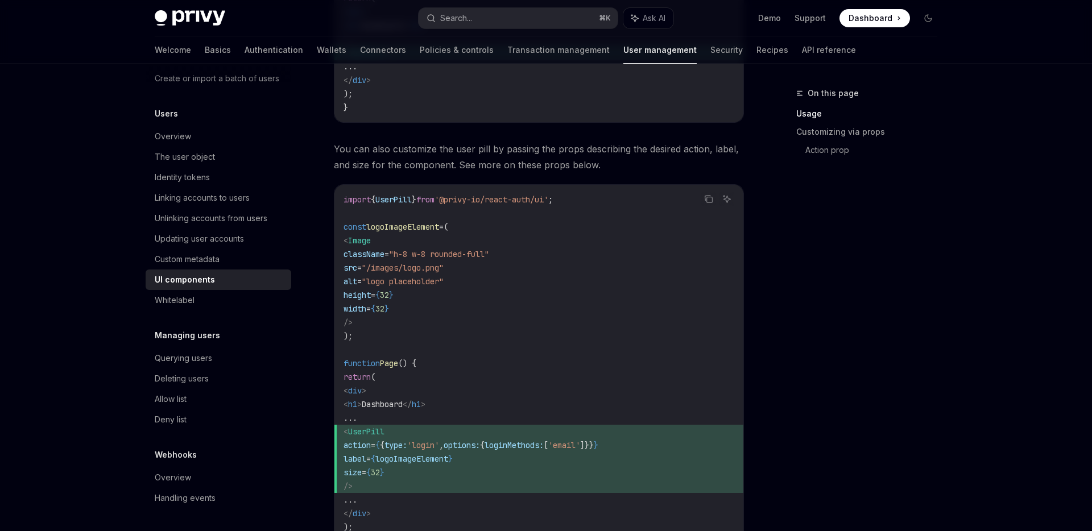
scroll to position [764, 0]
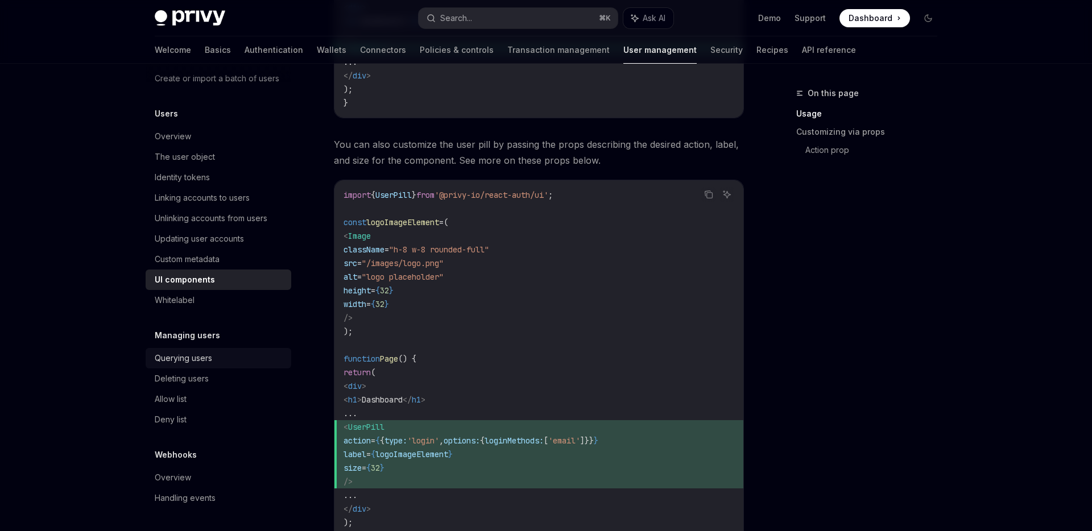
click at [245, 355] on div "Querying users" at bounding box center [220, 358] width 130 height 14
type textarea "*"
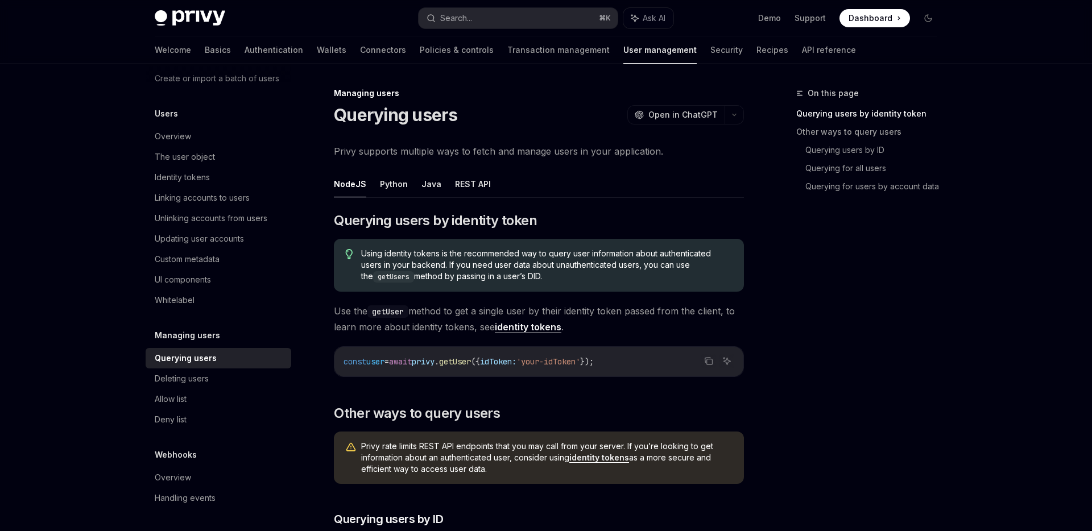
click at [239, 342] on div "Managing users Querying users Deleting users Allow list Deny list" at bounding box center [219, 379] width 146 height 101
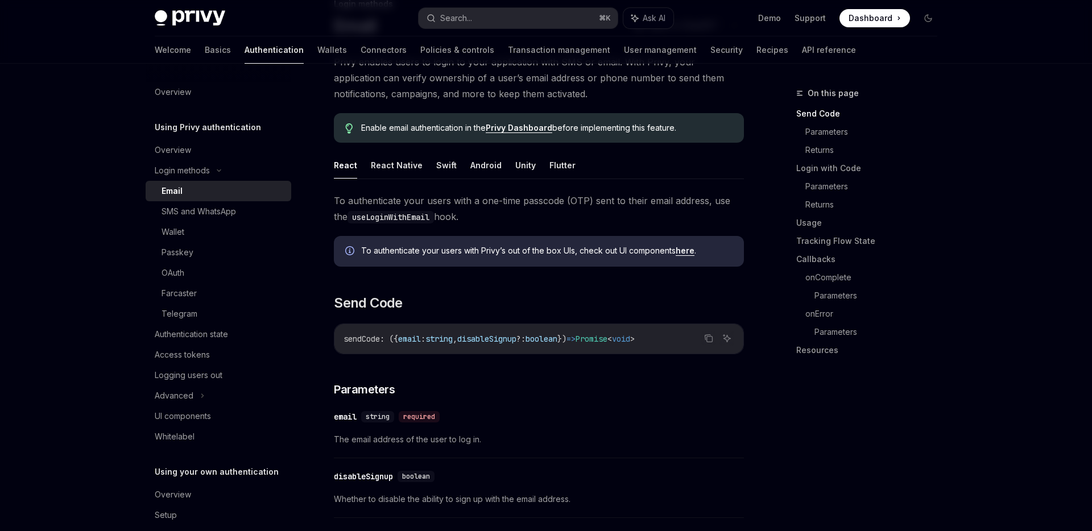
scroll to position [90, 0]
click at [409, 165] on button "React Native" at bounding box center [397, 164] width 52 height 27
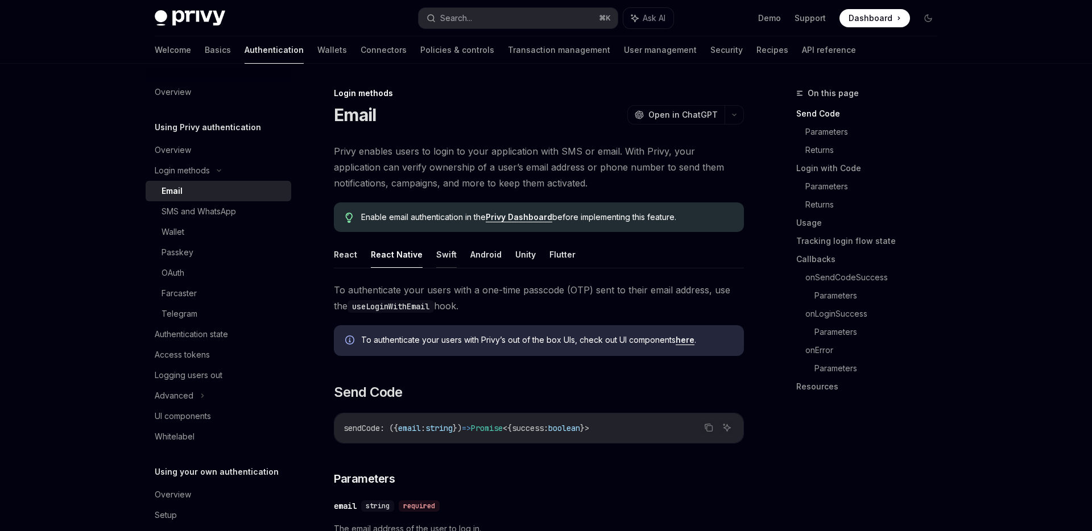
click at [449, 254] on button "Swift" at bounding box center [446, 254] width 20 height 27
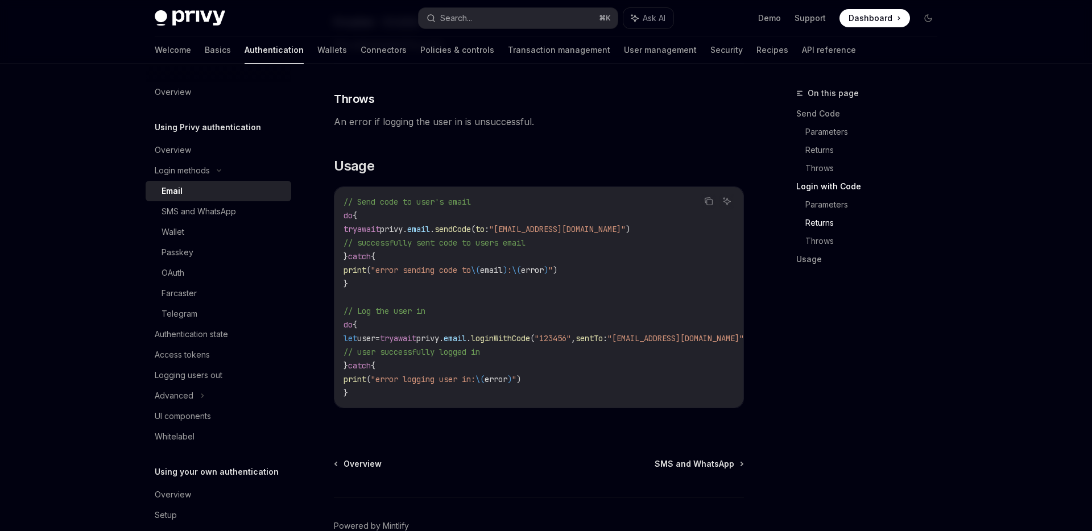
click at [466, 254] on code "// Send code to user's email do { try await privy. email . sendCode ( to : "[EM…" at bounding box center [559, 297] width 432 height 205
drag, startPoint x: 410, startPoint y: 230, endPoint x: 506, endPoint y: 230, distance: 96.1
click at [506, 230] on span "try await privy. email . sendCode ( to : "[EMAIL_ADDRESS][DOMAIN_NAME]" )" at bounding box center [486, 229] width 287 height 10
copy span "privy. email . sendCode"
drag, startPoint x: 461, startPoint y: 340, endPoint x: 582, endPoint y: 341, distance: 120.5
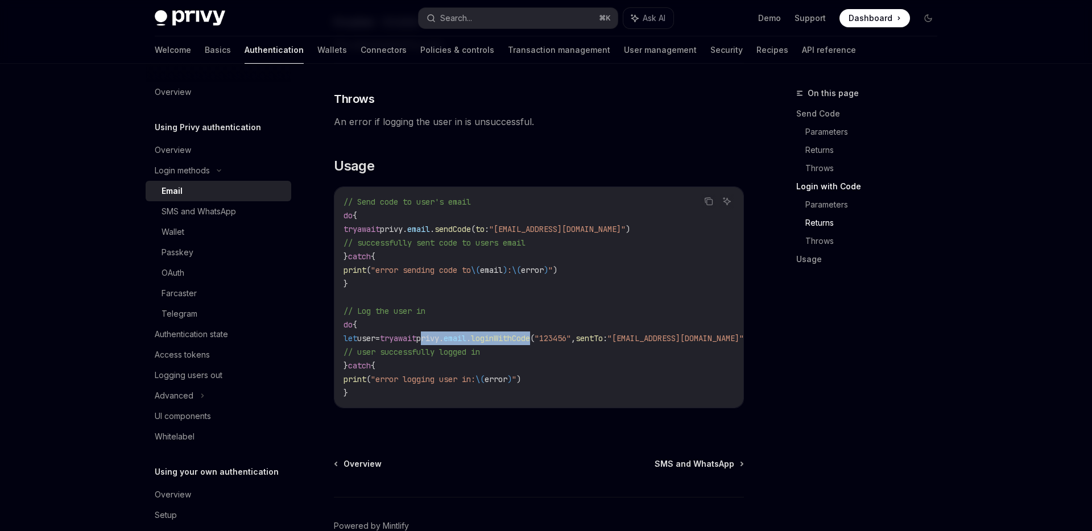
click at [582, 341] on span "let user = try await privy. email . loginWithCode ( "123456" , sentTo : "[EMAIL…" at bounding box center [545, 338] width 405 height 10
copy span "privy. email . loginWithCode"
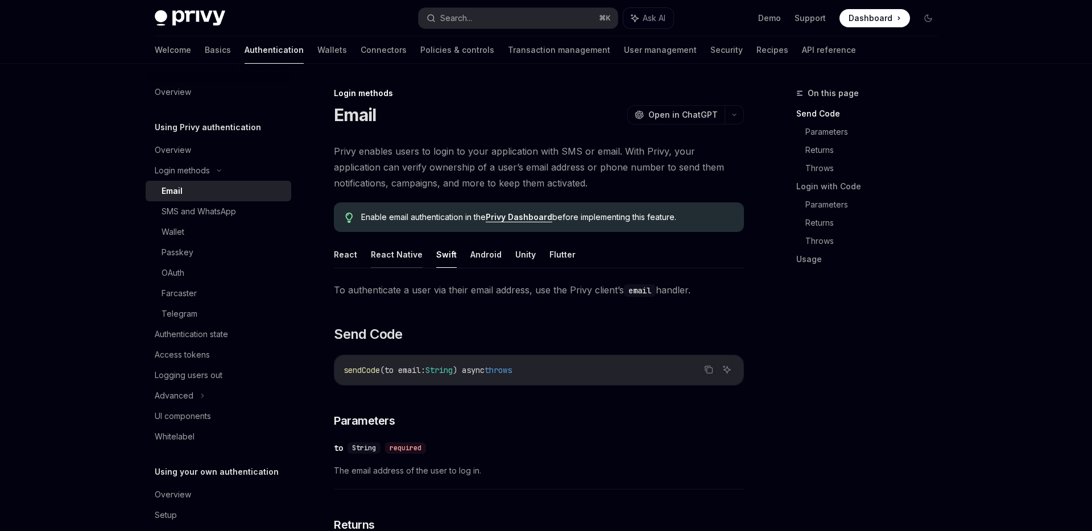
click at [405, 256] on button "React Native" at bounding box center [397, 254] width 52 height 27
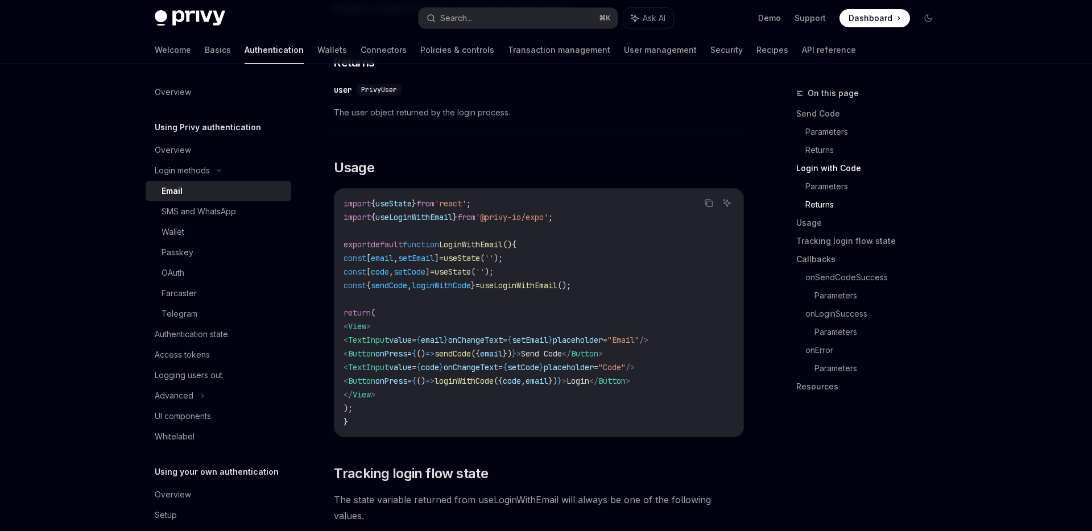
scroll to position [949, 0]
click at [557, 285] on span "useLoginWithEmail" at bounding box center [518, 285] width 77 height 10
drag, startPoint x: 641, startPoint y: 285, endPoint x: 335, endPoint y: 290, distance: 305.3
click at [335, 290] on div "import { useState } from 'react' ; import { useLoginWithEmail } from '@privy-io…" at bounding box center [538, 312] width 409 height 248
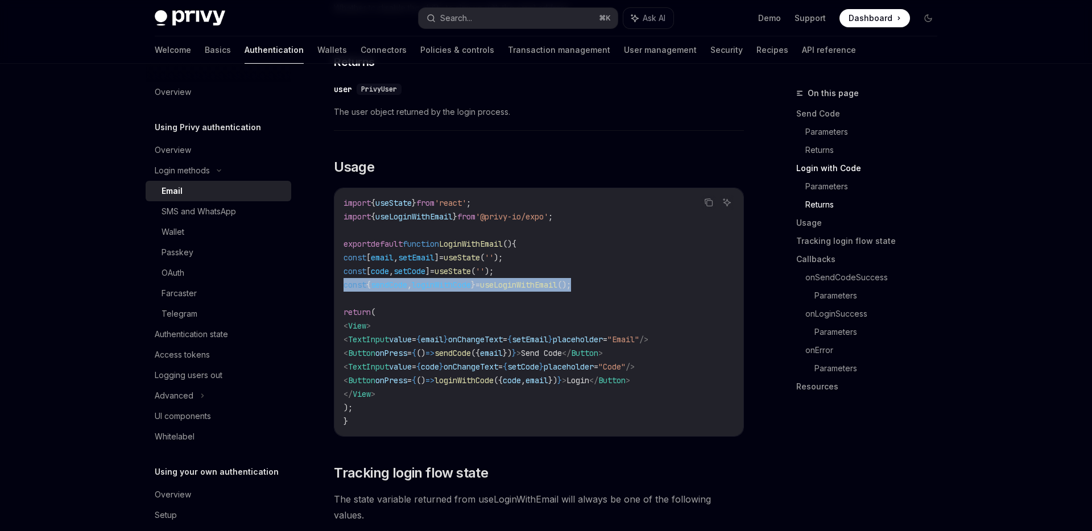
copy span "const { sendCode , loginWithCode } = useLoginWithEmail ();"
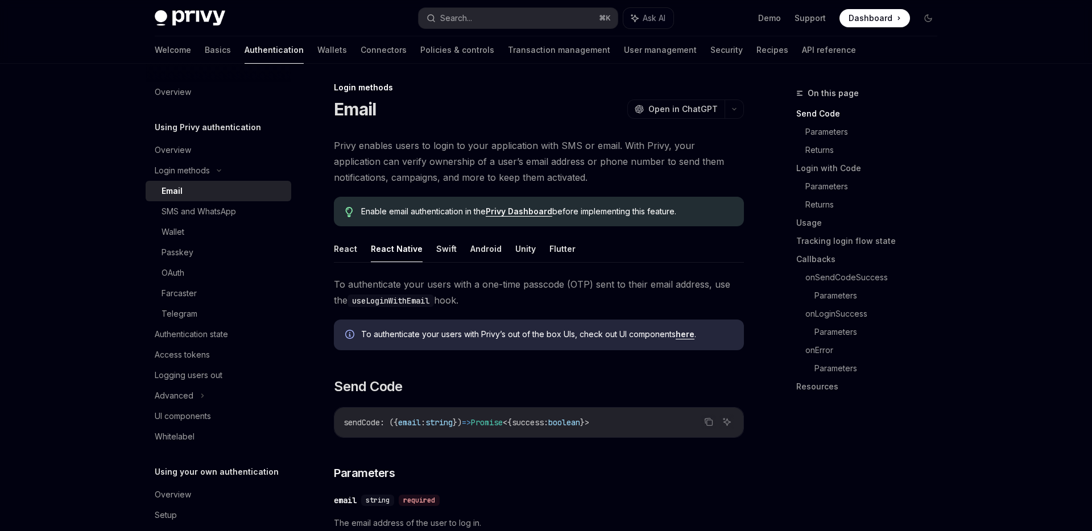
scroll to position [0, 0]
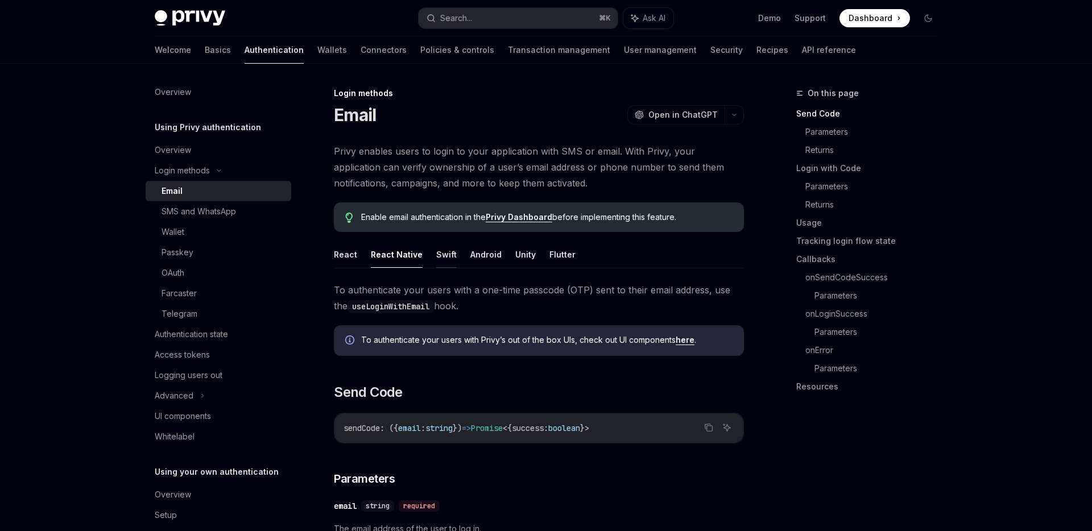
click at [445, 255] on button "Swift" at bounding box center [446, 254] width 20 height 27
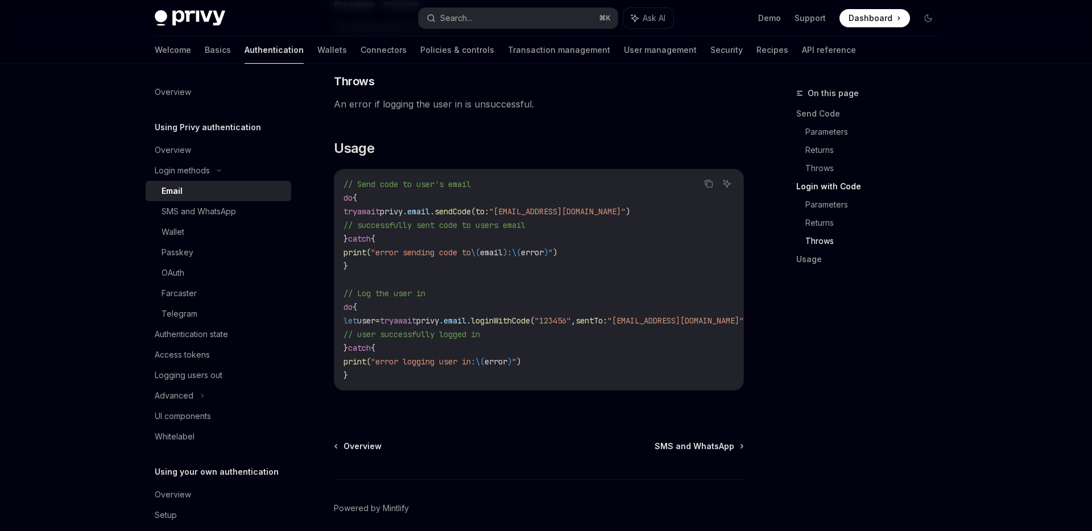
scroll to position [945, 0]
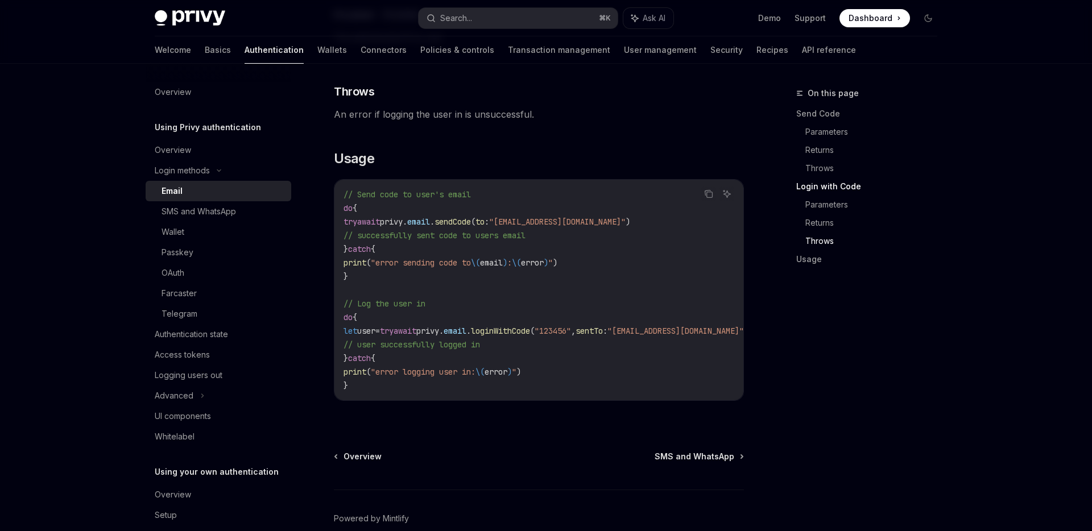
click at [407, 223] on span "privy." at bounding box center [393, 222] width 27 height 10
drag, startPoint x: 410, startPoint y: 223, endPoint x: 504, endPoint y: 224, distance: 93.8
click at [504, 224] on span "try await privy. email . sendCode ( to : "[EMAIL_ADDRESS][DOMAIN_NAME]" )" at bounding box center [486, 222] width 287 height 10
copy span "privy. email . sendCode"
drag, startPoint x: 463, startPoint y: 332, endPoint x: 582, endPoint y: 330, distance: 118.8
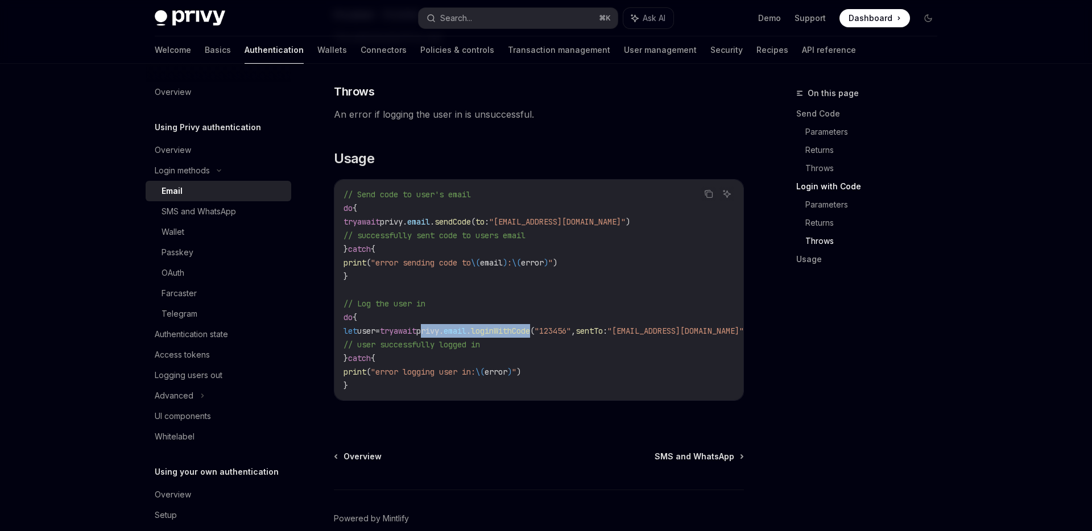
click at [582, 330] on span "let user = try await privy. email . loginWithCode ( "123456" , sentTo : "[EMAIL…" at bounding box center [545, 331] width 405 height 10
copy span "privy. email . loginWithCode"
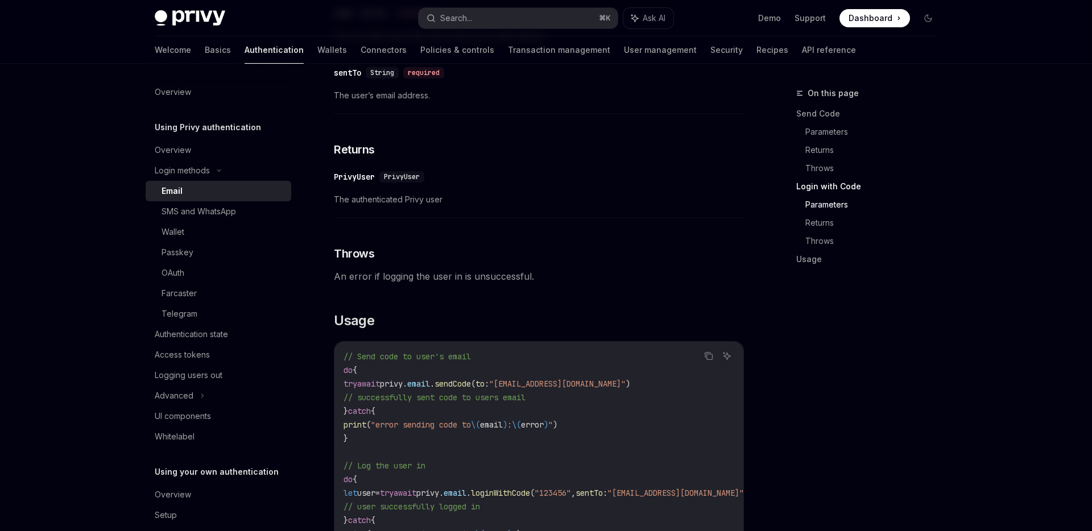
scroll to position [1006, 0]
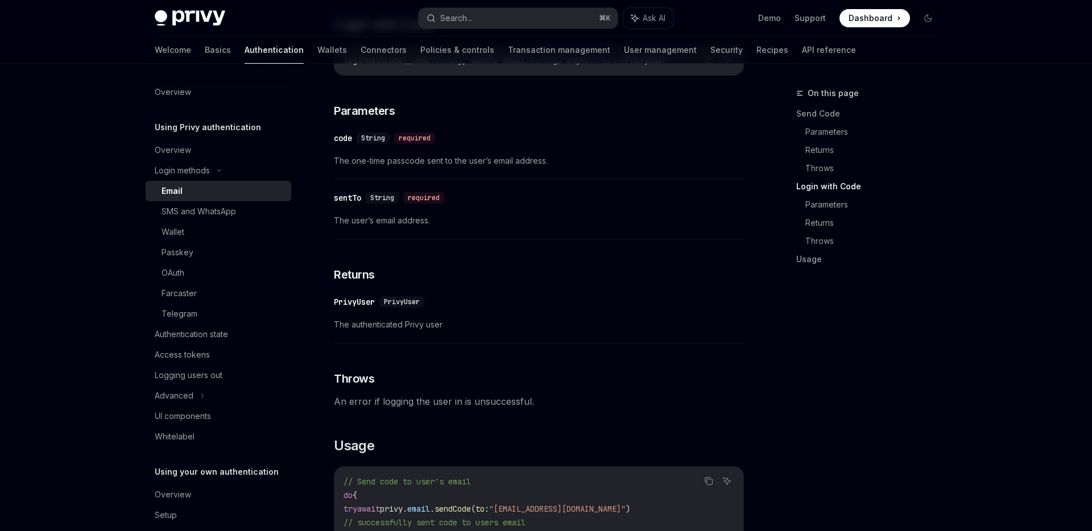
scroll to position [661, 0]
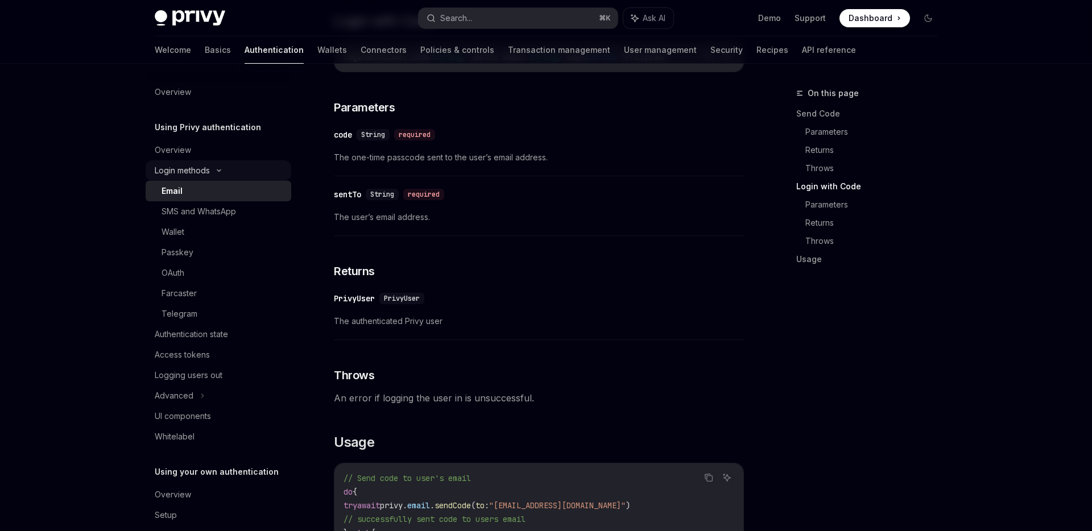
click at [223, 167] on div "Login methods" at bounding box center [219, 170] width 146 height 20
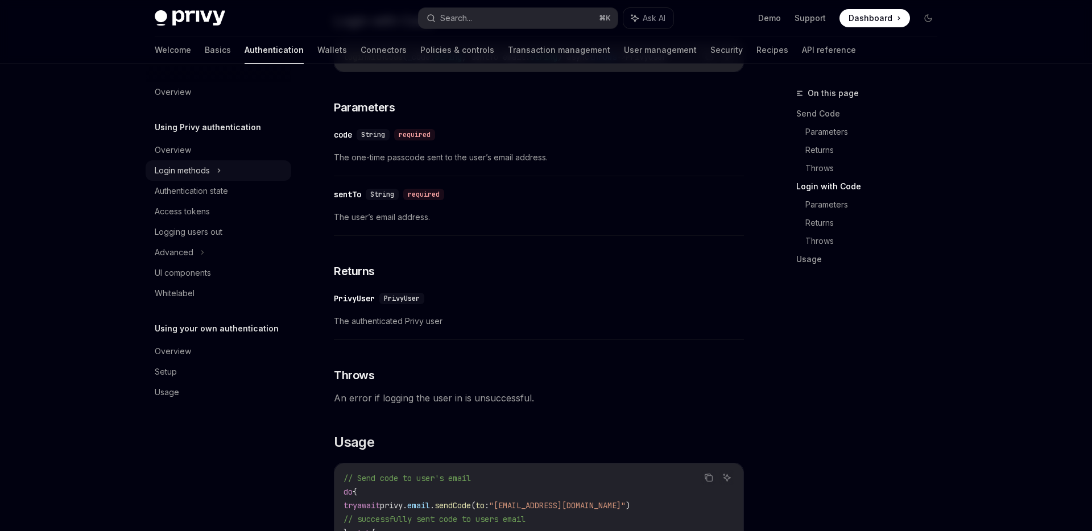
click at [208, 169] on div "Login methods" at bounding box center [182, 171] width 55 height 14
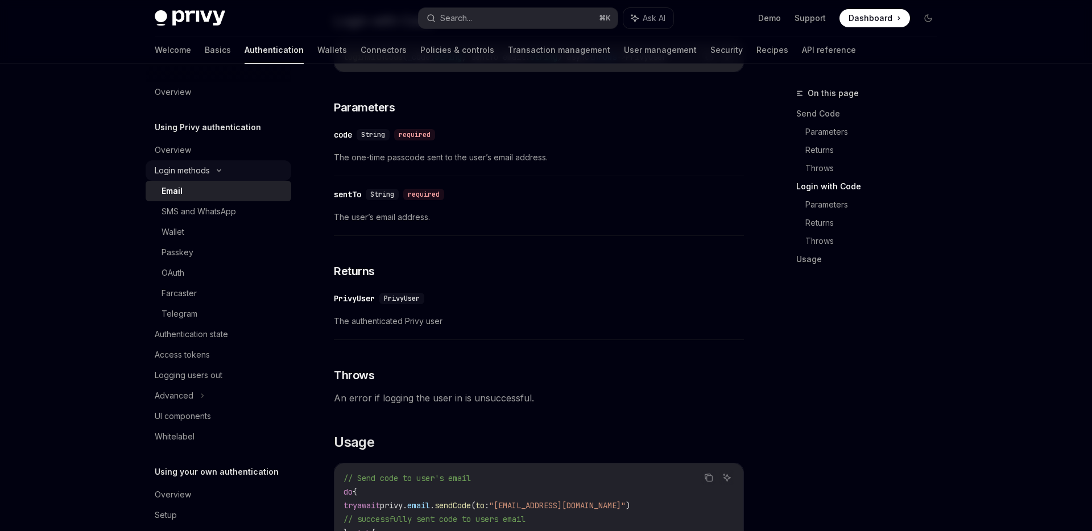
click at [208, 170] on div "Login methods" at bounding box center [182, 171] width 55 height 14
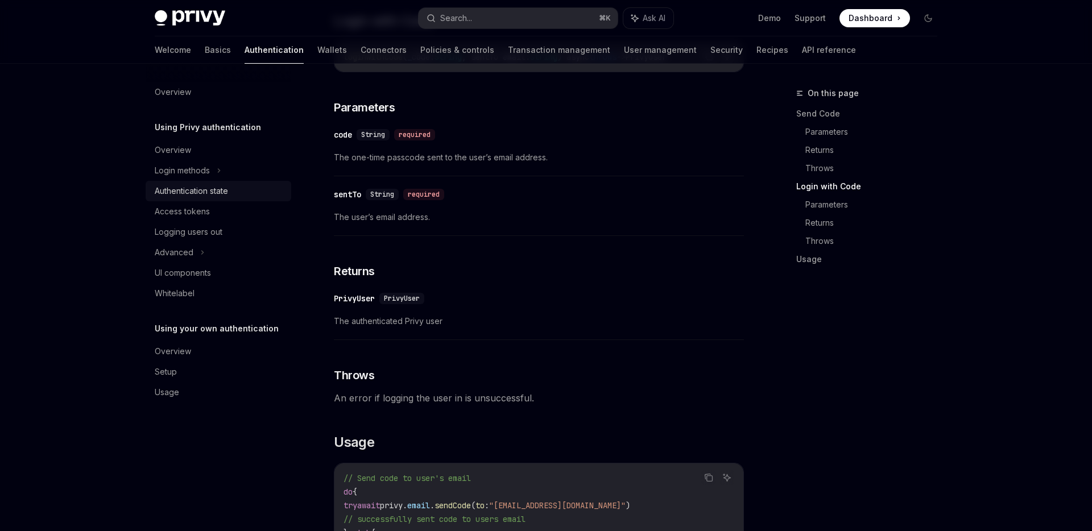
click at [214, 190] on div "Authentication state" at bounding box center [191, 191] width 73 height 14
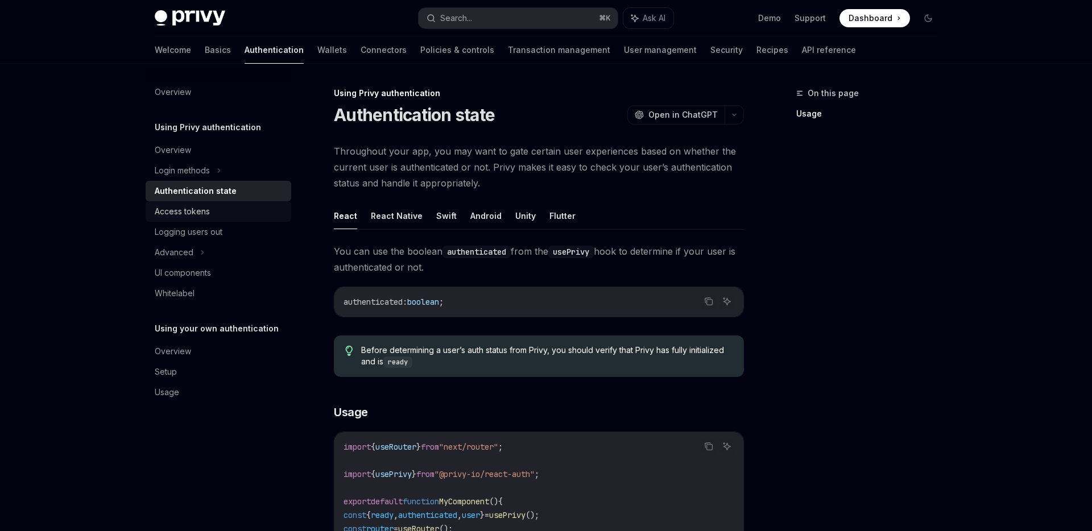
click at [208, 210] on div "Access tokens" at bounding box center [182, 212] width 55 height 14
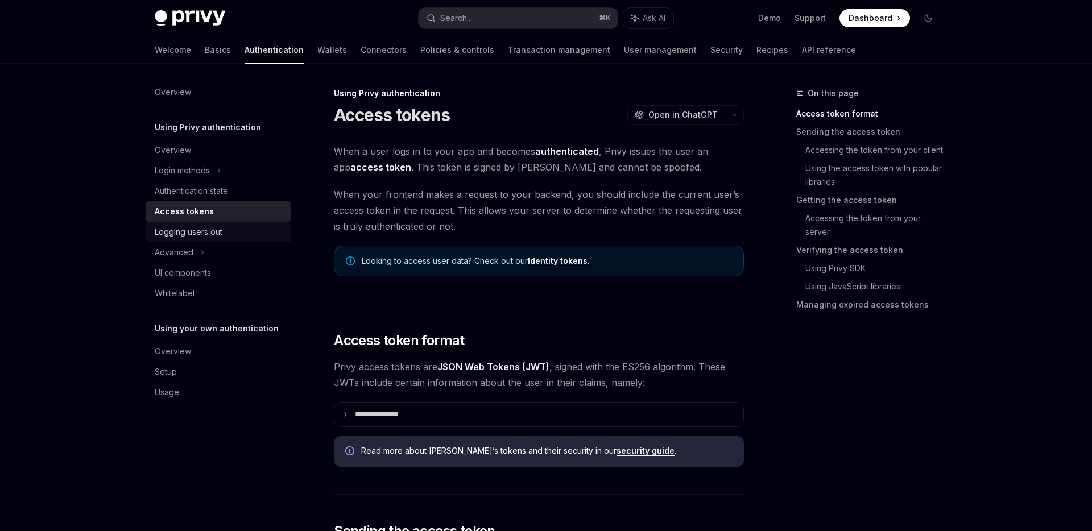
click at [203, 222] on link "Logging users out" at bounding box center [219, 232] width 146 height 20
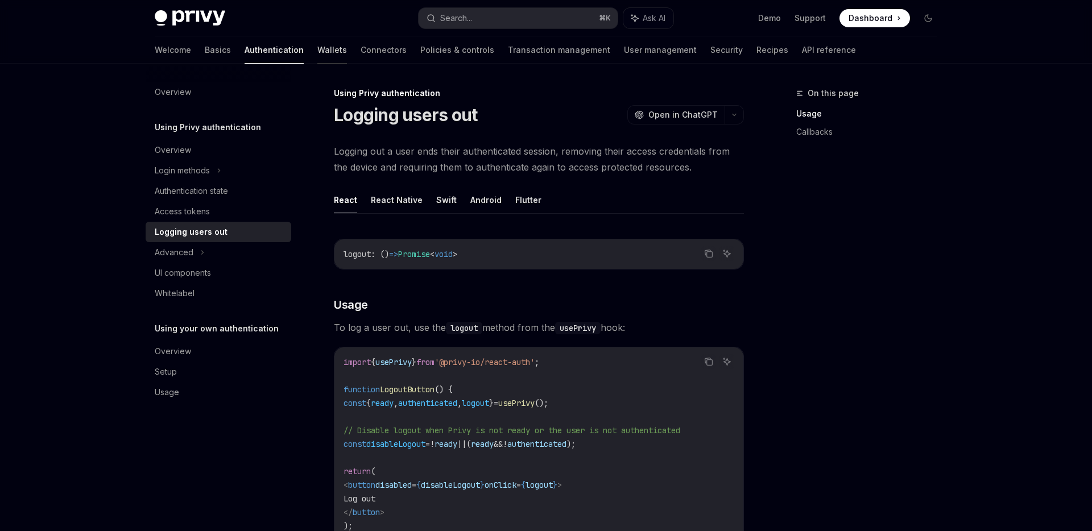
click at [317, 55] on link "Wallets" at bounding box center [332, 49] width 30 height 27
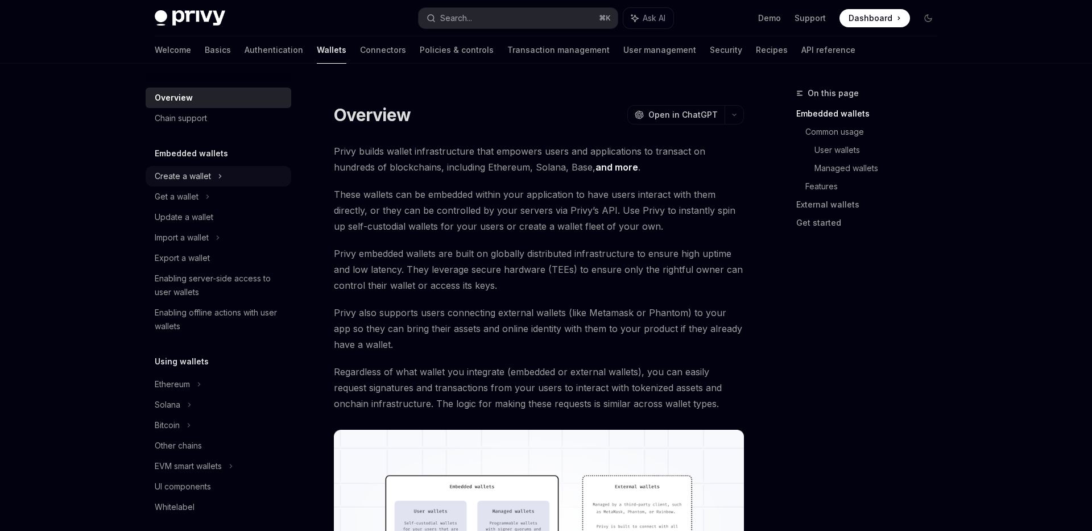
click at [194, 180] on div "Create a wallet" at bounding box center [183, 176] width 56 height 14
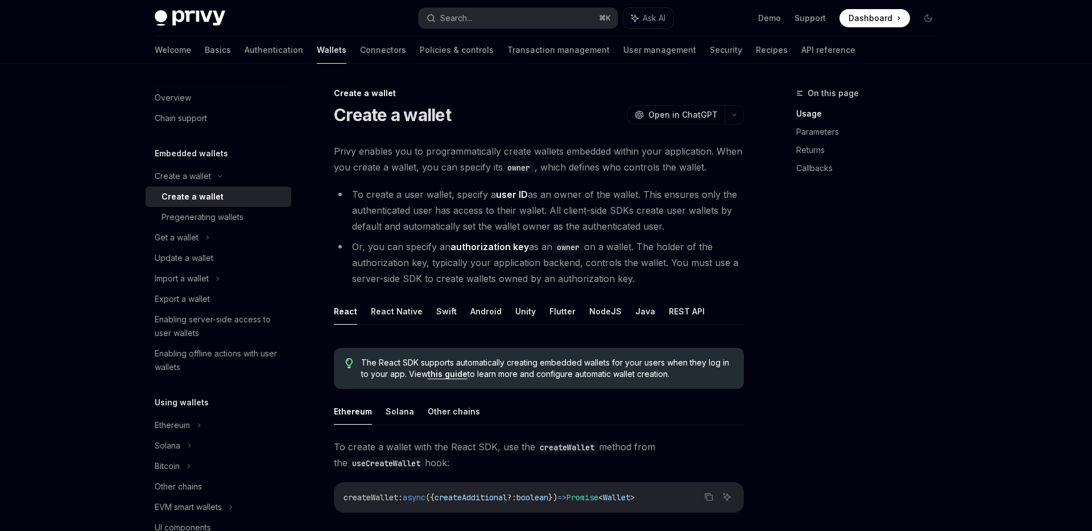
click at [206, 194] on div "Create a wallet" at bounding box center [192, 197] width 62 height 14
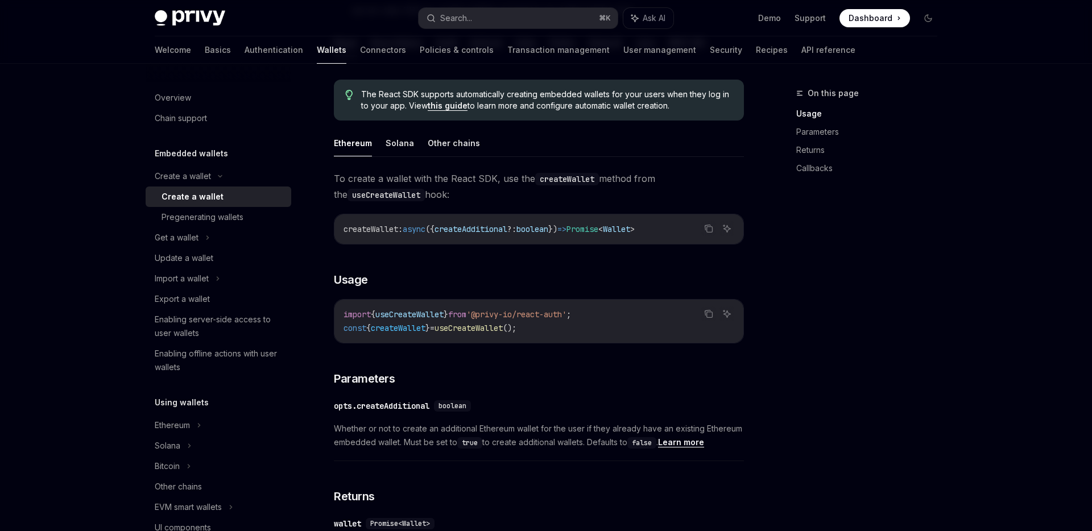
scroll to position [281, 0]
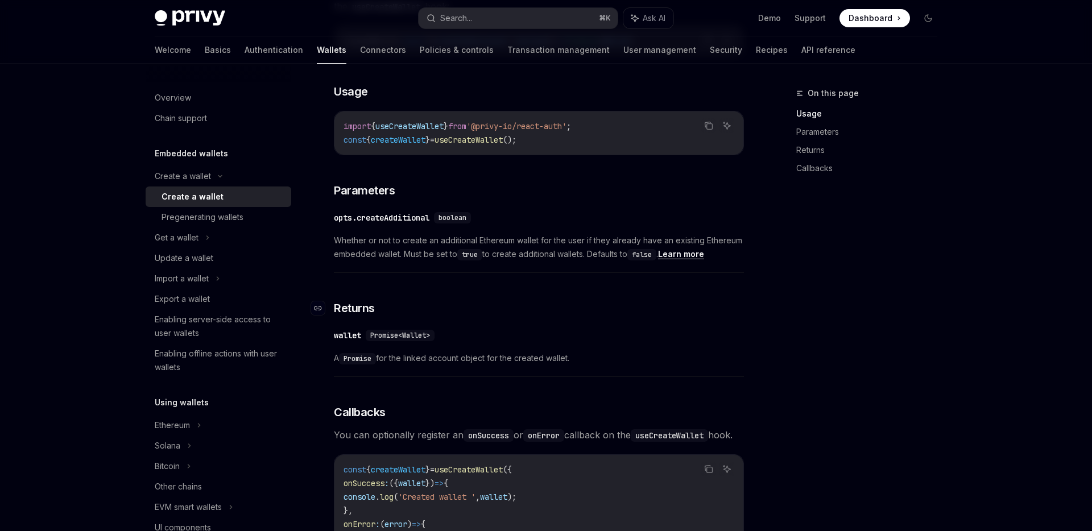
scroll to position [456, 0]
click at [430, 236] on span "Whether or not to create an additional Ethereum wallet for the user if they alr…" at bounding box center [539, 247] width 410 height 27
click at [418, 219] on div "opts.createAdditional" at bounding box center [382, 218] width 96 height 11
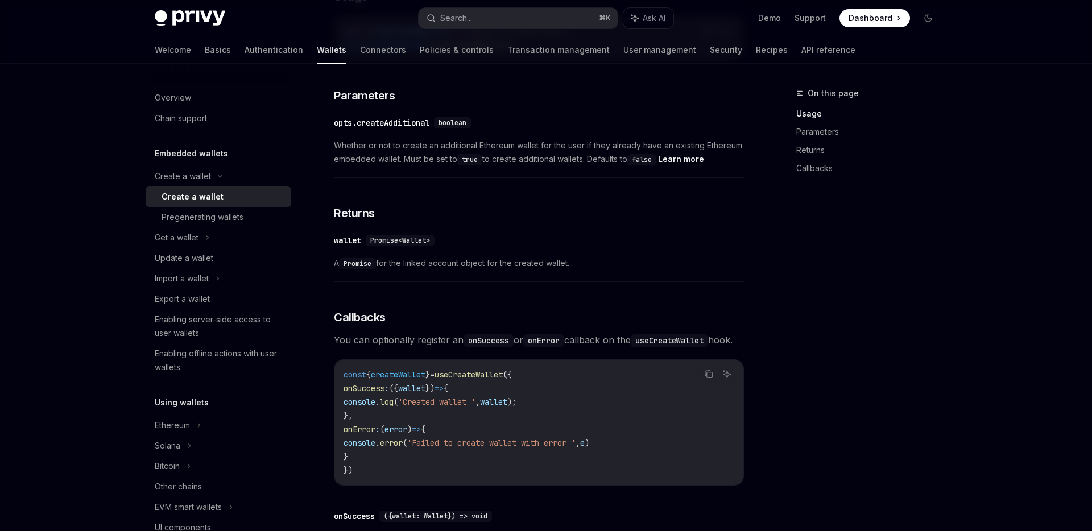
click at [418, 219] on div "To create a wallet with the React SDK, use the createWallet method from the use…" at bounding box center [539, 255] width 410 height 736
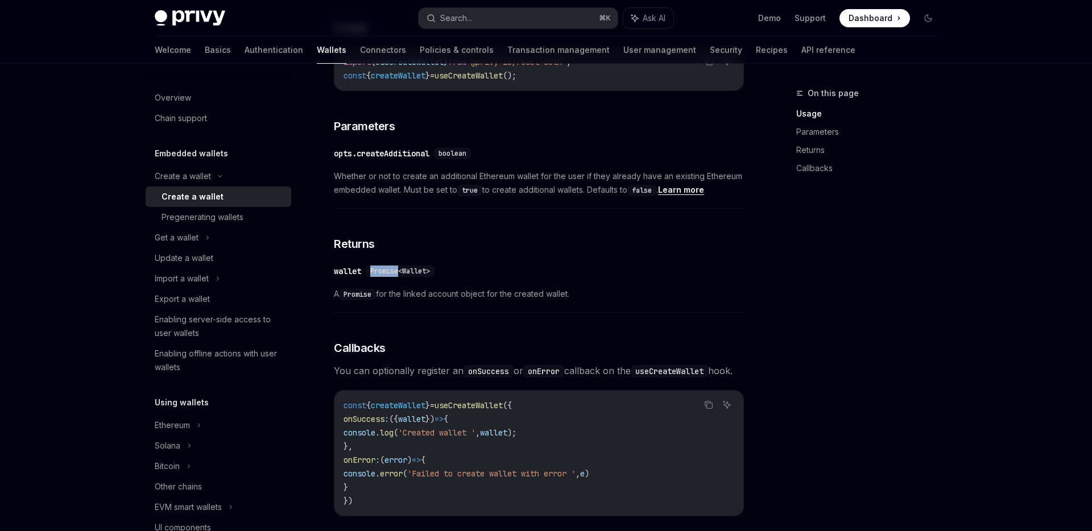
click at [442, 230] on div "To create a wallet with the React SDK, use the createWallet method from the use…" at bounding box center [539, 286] width 410 height 736
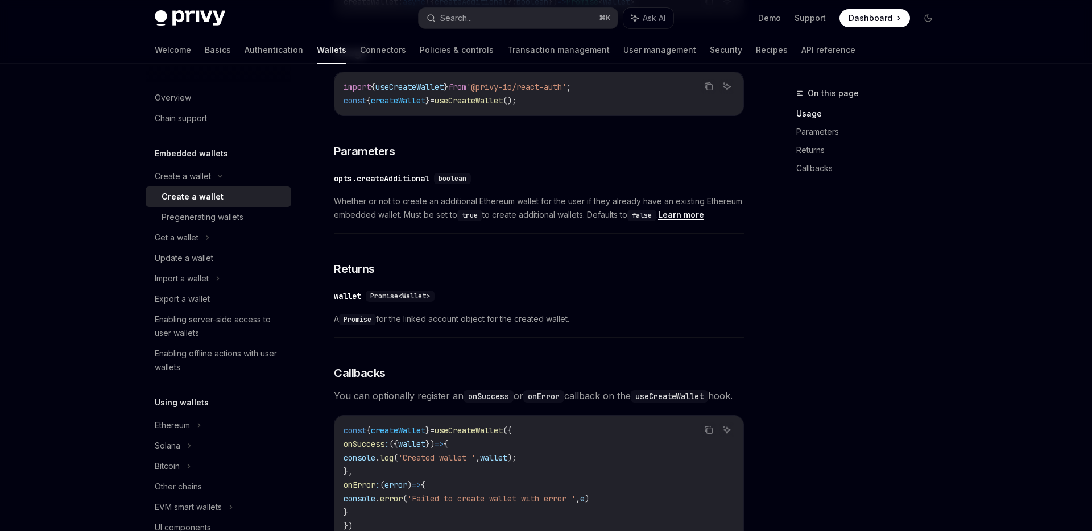
scroll to position [495, 0]
drag, startPoint x: 578, startPoint y: 316, endPoint x: 346, endPoint y: 310, distance: 232.6
click at [346, 310] on div "​ wallet Promise<Wallet> A Promise for the linked account object for the create…" at bounding box center [539, 311] width 410 height 54
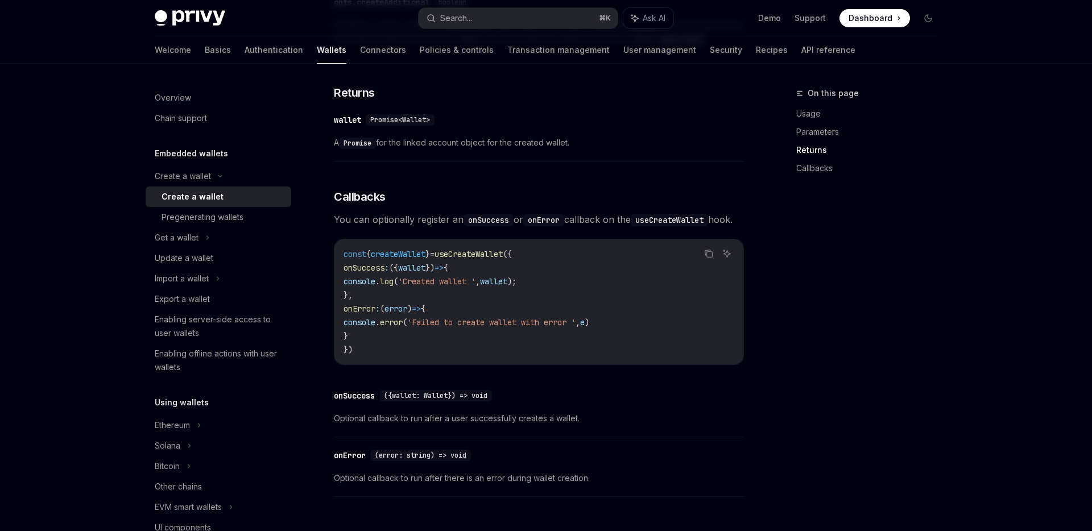
scroll to position [676, 0]
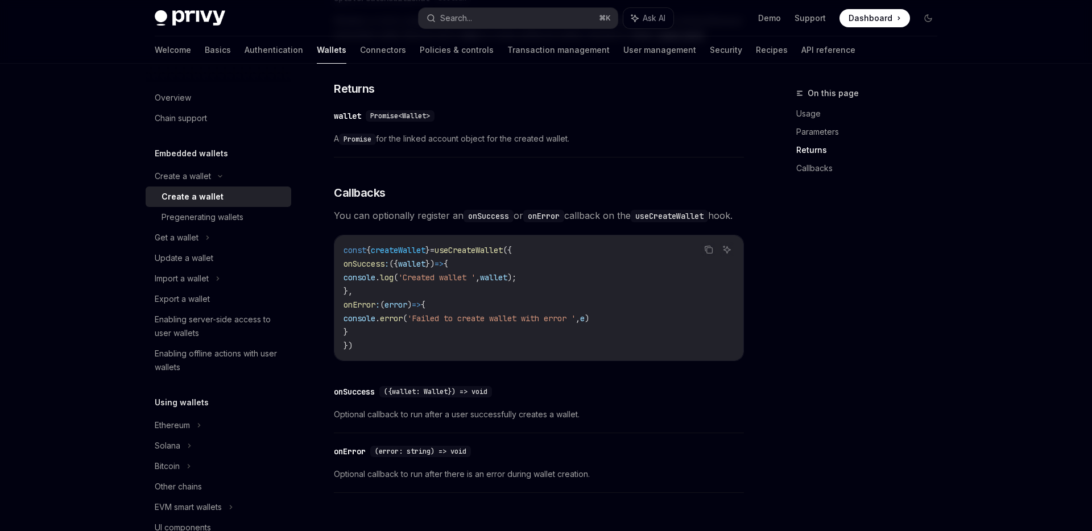
click at [359, 255] on span "const" at bounding box center [354, 250] width 23 height 10
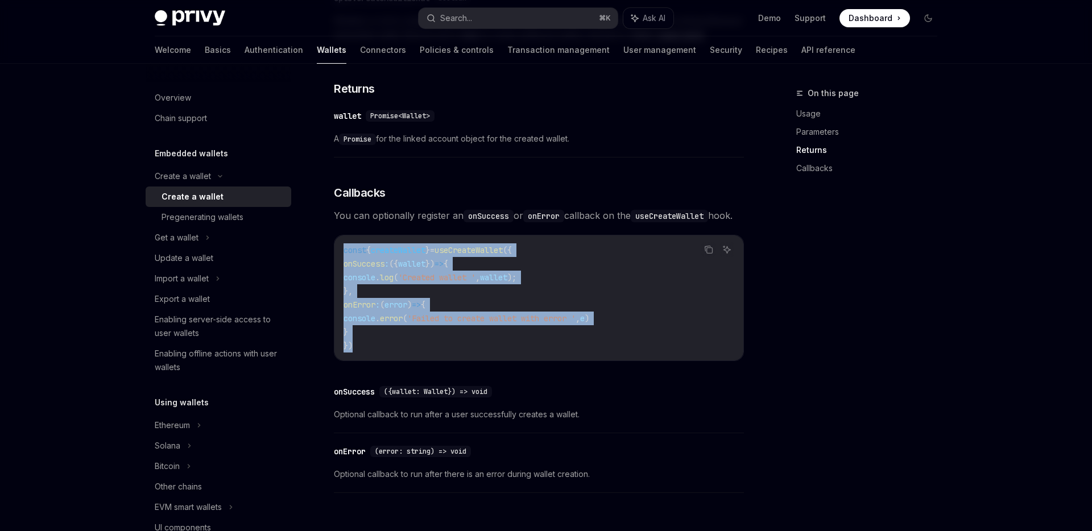
drag, startPoint x: 343, startPoint y: 268, endPoint x: 379, endPoint y: 358, distance: 96.5
click at [380, 352] on code "const { createWallet } = useCreateWallet ({ onSuccess : ({ wallet }) => { conso…" at bounding box center [538, 297] width 391 height 109
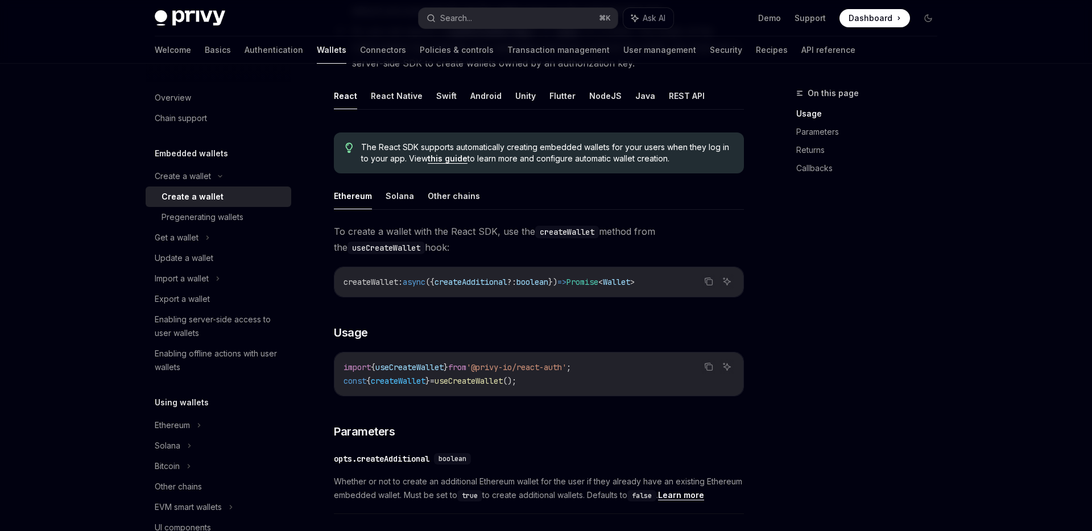
scroll to position [213, 0]
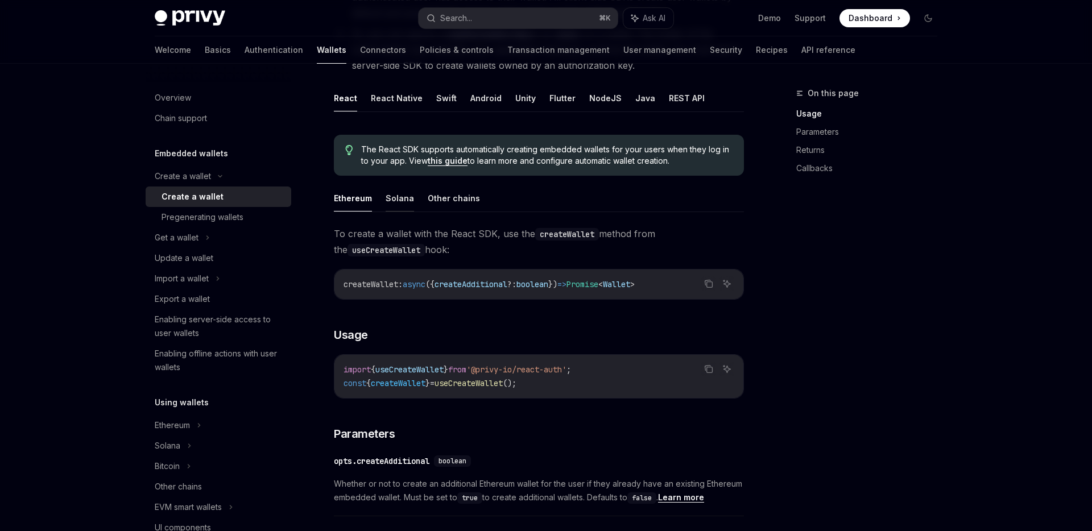
click at [401, 204] on button "Solana" at bounding box center [399, 198] width 28 height 27
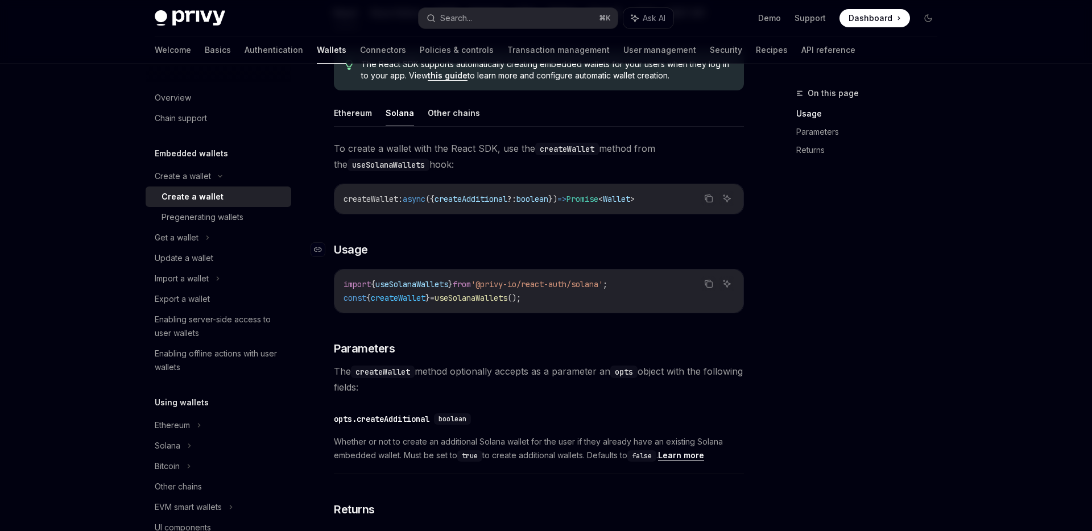
scroll to position [300, 0]
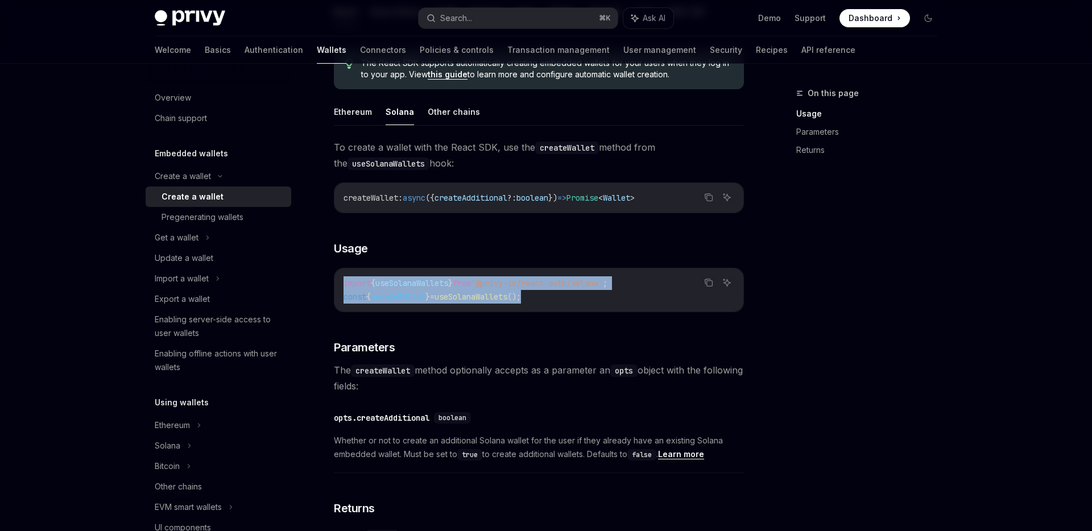
drag, startPoint x: 552, startPoint y: 296, endPoint x: 344, endPoint y: 287, distance: 208.3
click at [344, 287] on code "import { useSolanaWallets } from '@privy-io/react-auth/solana' ; const { create…" at bounding box center [538, 289] width 391 height 27
copy code "import { useSolanaWallets } from '@privy-io/react-auth/solana' ; const { create…"
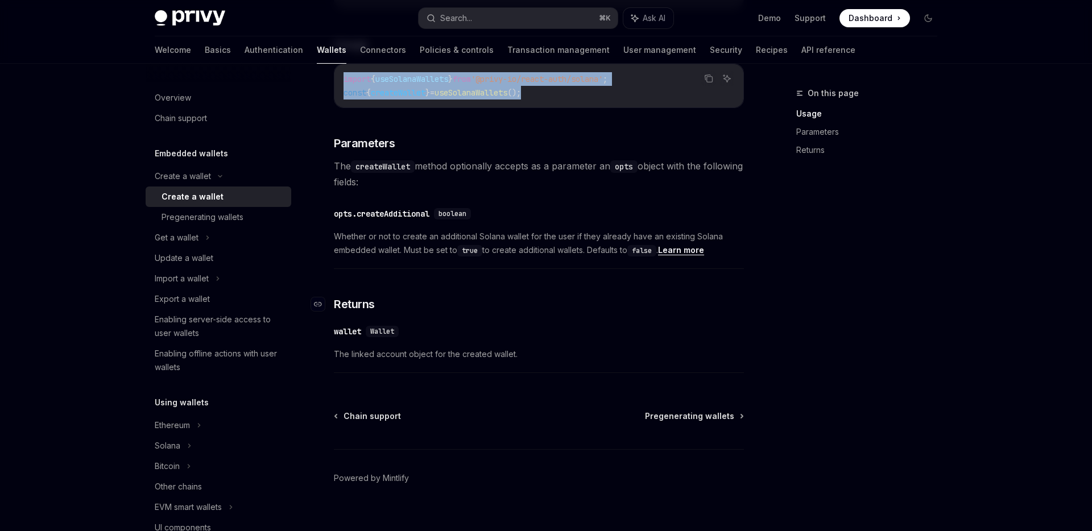
scroll to position [520, 0]
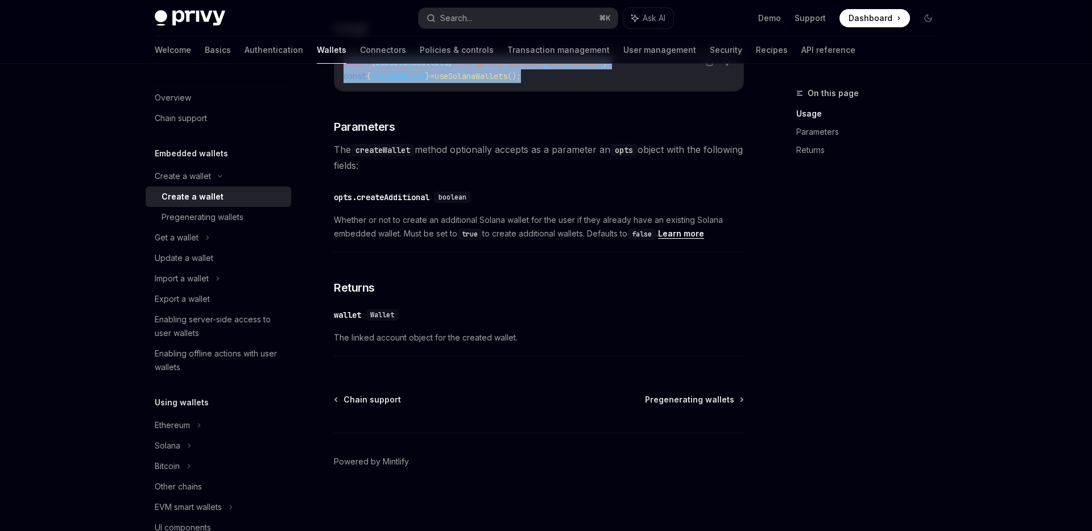
click at [429, 337] on span "The linked account object for the created wallet." at bounding box center [539, 338] width 410 height 14
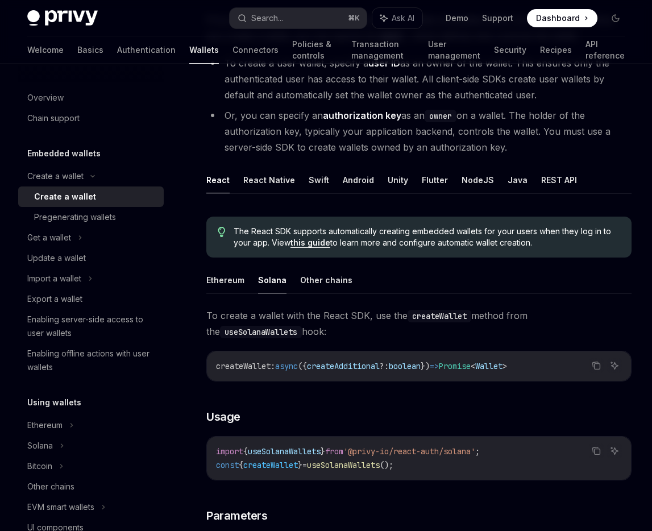
scroll to position [136, 0]
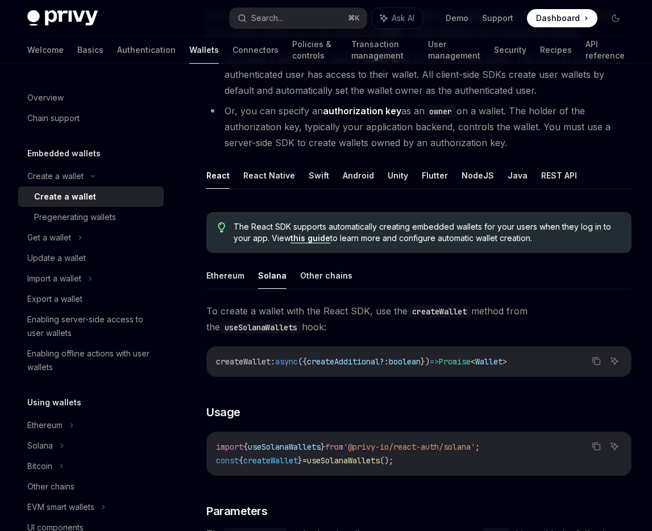
click at [323, 200] on div "React React Native Swift Android Unity Flutter NodeJS Java REST API The React S…" at bounding box center [418, 454] width 425 height 584
click at [322, 175] on button "Swift" at bounding box center [319, 175] width 20 height 27
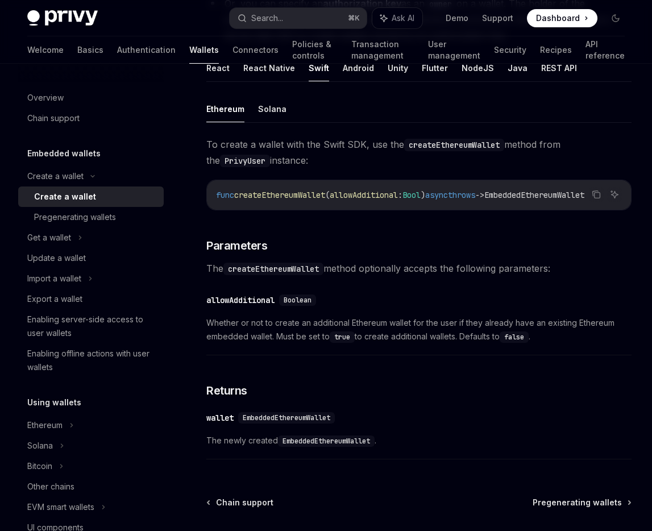
scroll to position [0, 16]
click at [276, 117] on button "Solana" at bounding box center [272, 109] width 28 height 27
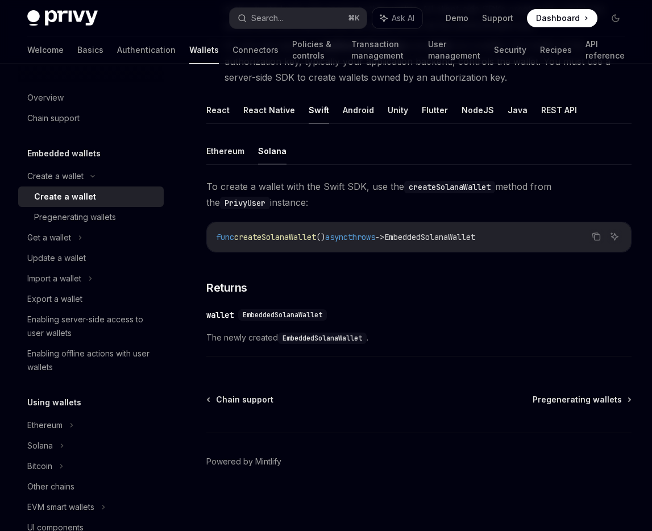
click at [226, 239] on span "func" at bounding box center [225, 237] width 18 height 10
drag, startPoint x: 211, startPoint y: 238, endPoint x: 543, endPoint y: 237, distance: 332.0
click at [544, 238] on div "func createSolanaWallet () async throws -> EmbeddedSolanaWallet" at bounding box center [419, 237] width 424 height 30
copy span "func createSolanaWallet () async throws -> EmbeddedSolanaWallet"
click at [269, 112] on button "React Native" at bounding box center [269, 110] width 52 height 27
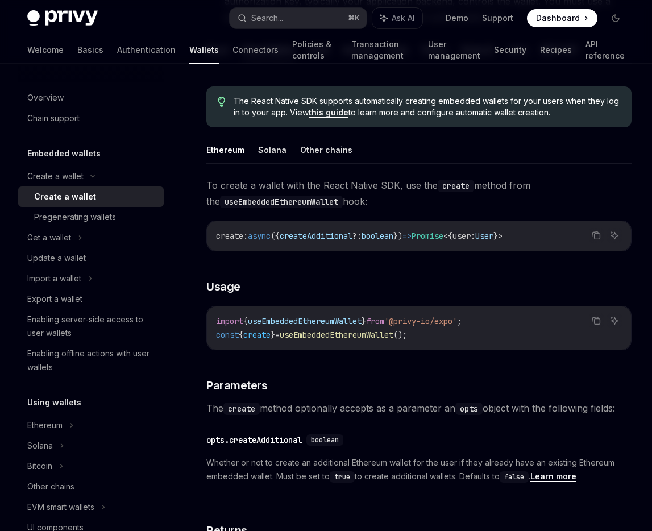
scroll to position [272, 0]
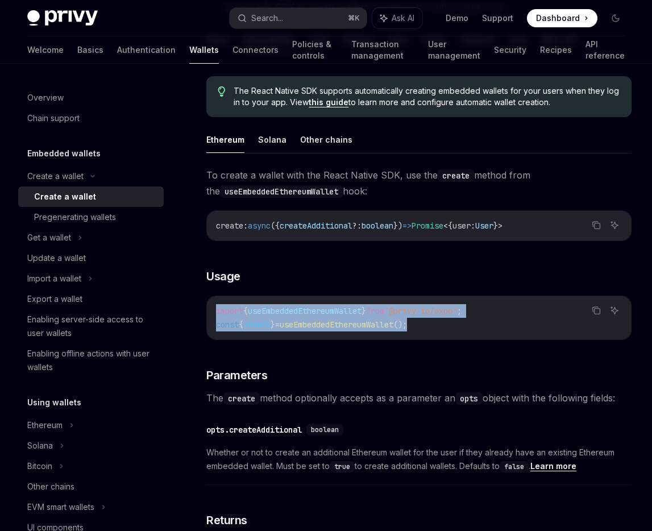
drag, startPoint x: 446, startPoint y: 325, endPoint x: 215, endPoint y: 313, distance: 231.1
click at [215, 313] on div "import { useEmbeddedEthereumWallet } from '@privy-io/expo' ; const { create } =…" at bounding box center [419, 317] width 424 height 43
copy code "import { useEmbeddedEthereumWallet } from '@privy-io/expo' ; const { create } =…"
click at [273, 136] on button "Solana" at bounding box center [272, 139] width 28 height 27
drag, startPoint x: 435, startPoint y: 324, endPoint x: 214, endPoint y: 308, distance: 222.3
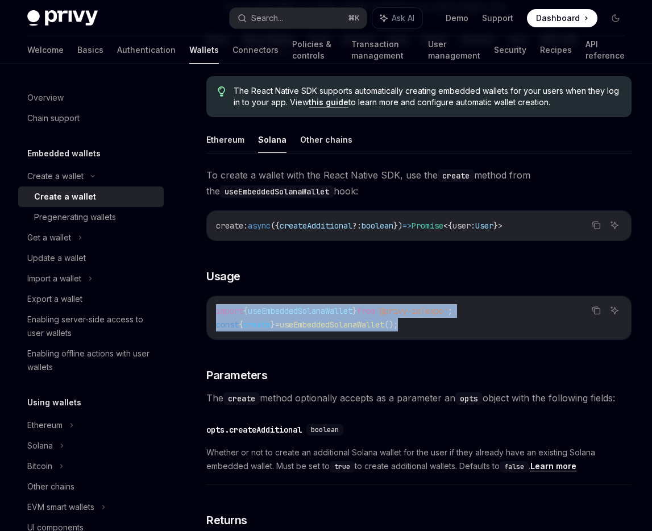
click at [214, 308] on div "import { useEmbeddedSolanaWallet } from '@privy-io/expo' ; const { create } = u…" at bounding box center [419, 317] width 424 height 43
copy code "import { useEmbeddedSolanaWallet } from '@privy-io/expo' ; const { create } = u…"
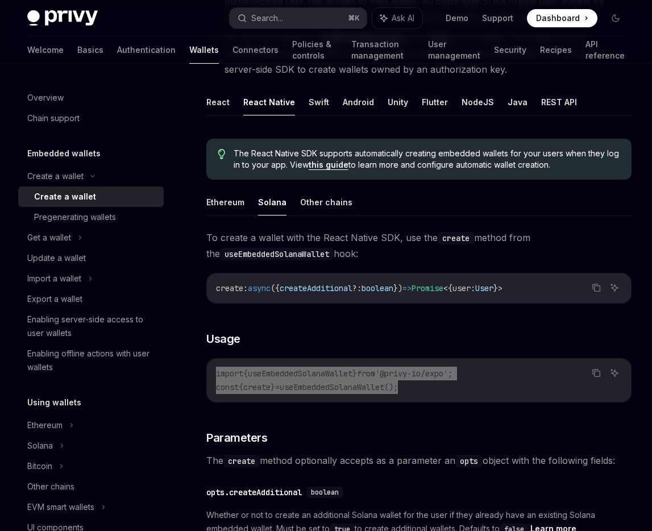
scroll to position [205, 0]
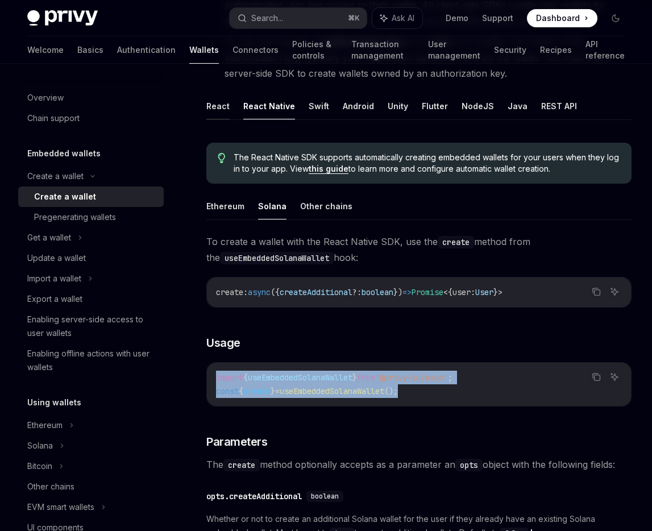
click at [215, 106] on button "React" at bounding box center [217, 106] width 23 height 27
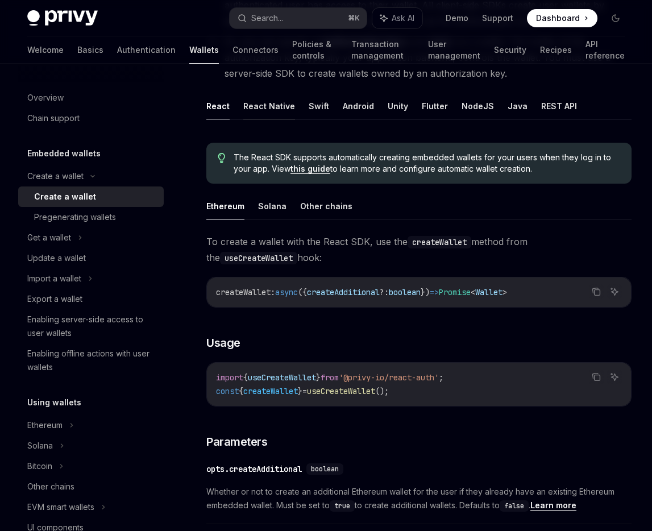
click at [262, 105] on button "React Native" at bounding box center [269, 106] width 52 height 27
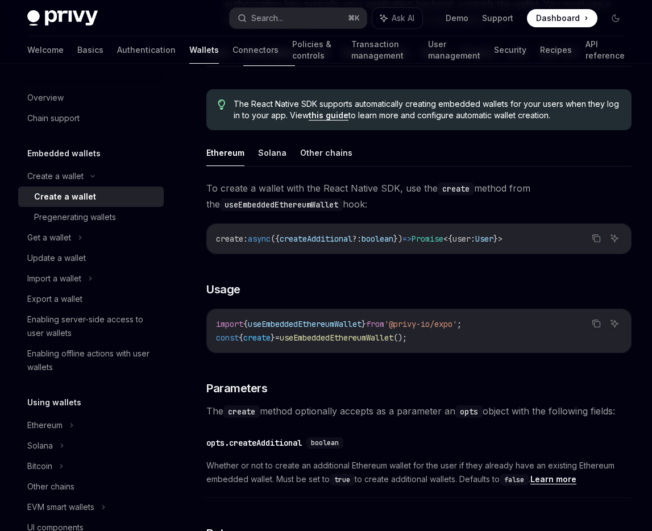
scroll to position [263, 0]
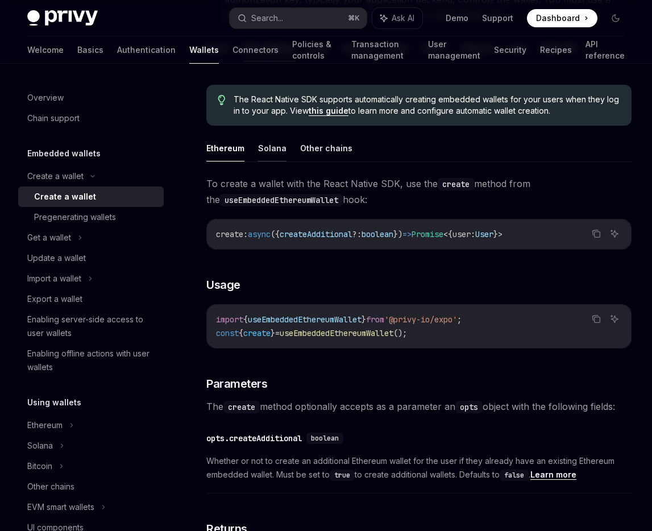
click at [268, 152] on button "Solana" at bounding box center [272, 148] width 28 height 27
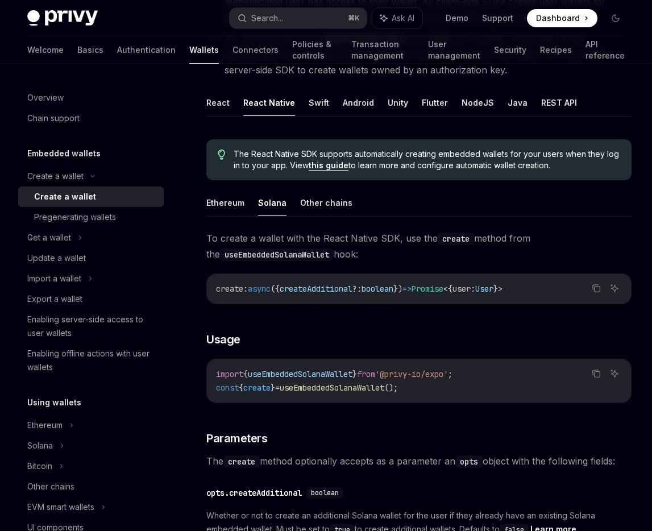
scroll to position [197, 0]
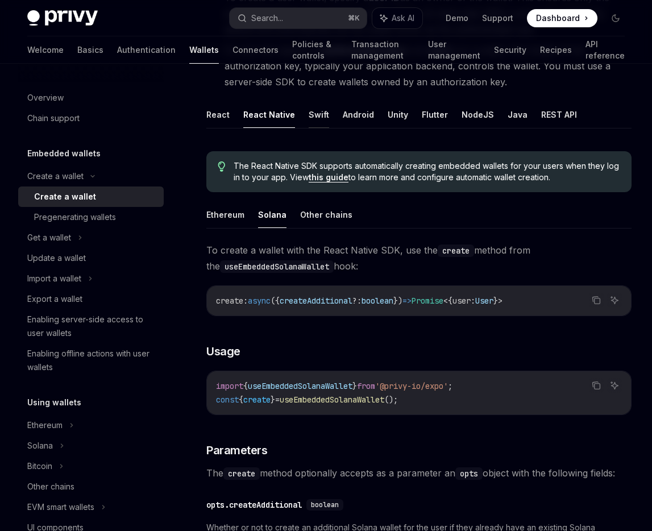
click at [318, 105] on button "Swift" at bounding box center [319, 114] width 20 height 27
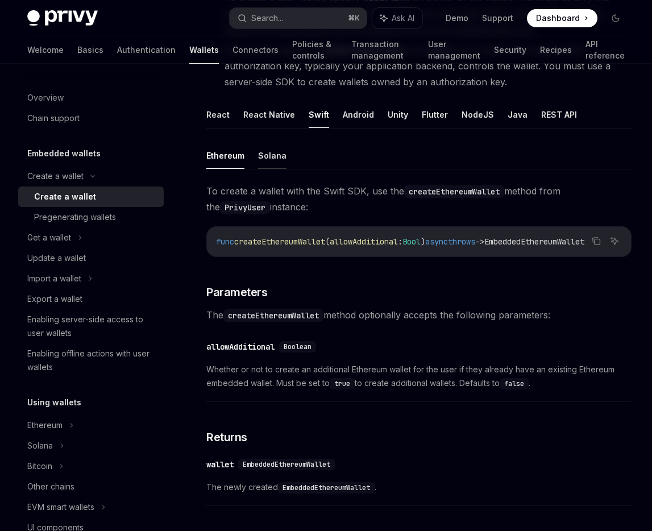
click at [270, 159] on button "Solana" at bounding box center [272, 155] width 28 height 27
type textarea "*"
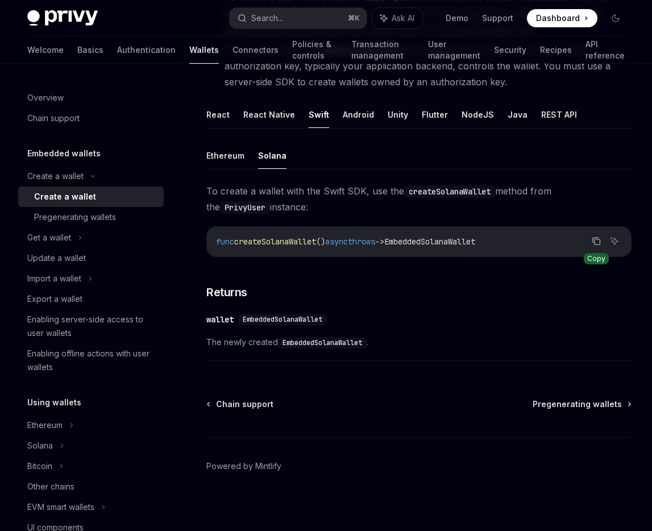
click at [596, 242] on icon "Copy the contents from the code block" at bounding box center [596, 241] width 9 height 9
